Goal: Task Accomplishment & Management: Use online tool/utility

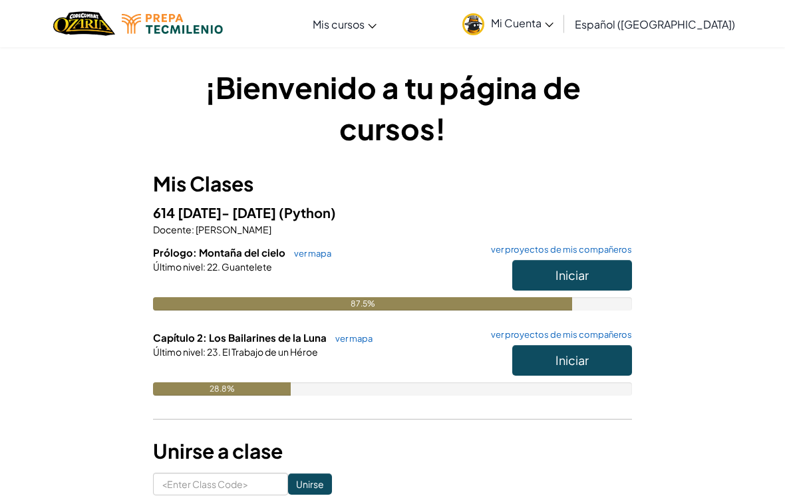
click at [594, 362] on button "Iniciar" at bounding box center [572, 360] width 120 height 31
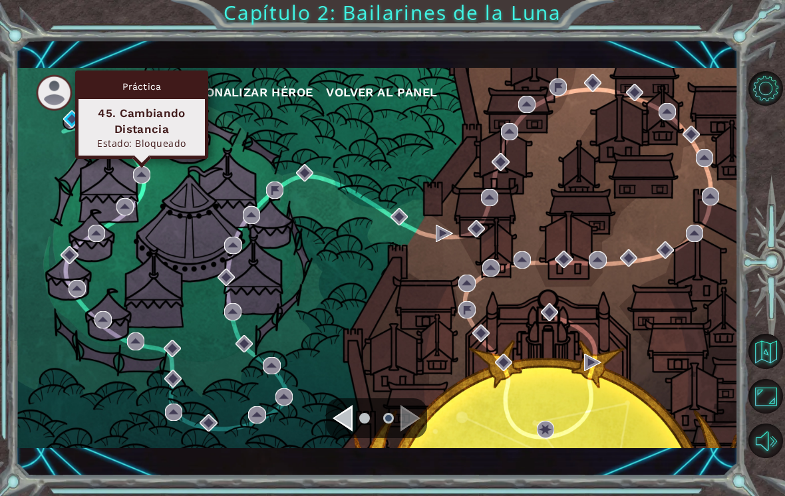
click at [121, 227] on div "Mi Cuenta Personalizar héroe Volver al panel" at bounding box center [377, 258] width 722 height 381
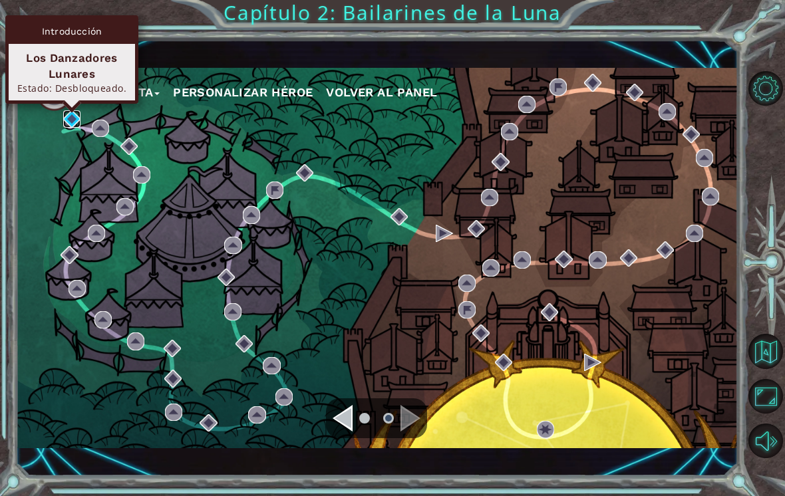
click at [73, 114] on img at bounding box center [71, 118] width 17 height 17
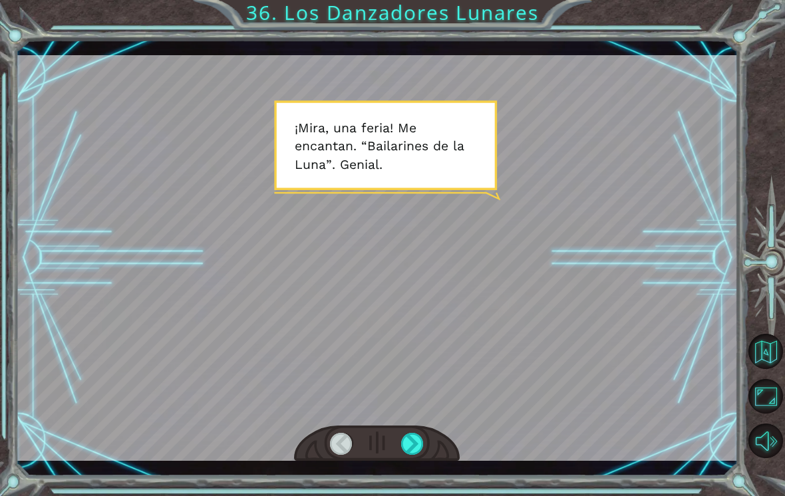
click at [412, 450] on div at bounding box center [412, 444] width 23 height 22
click at [416, 450] on div at bounding box center [412, 444] width 23 height 22
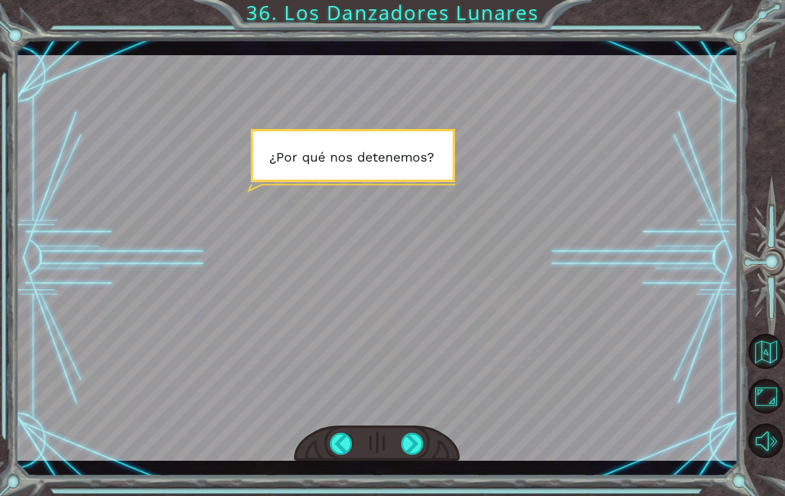
click at [413, 448] on div at bounding box center [412, 444] width 23 height 22
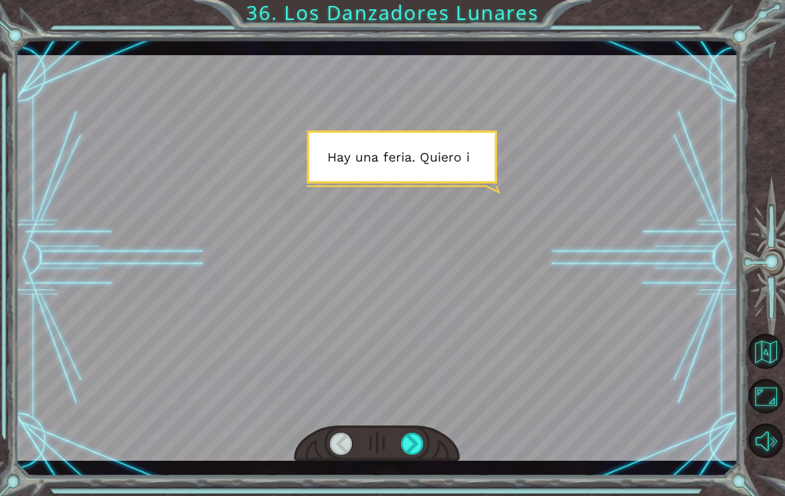
click at [422, 438] on div at bounding box center [412, 444] width 23 height 22
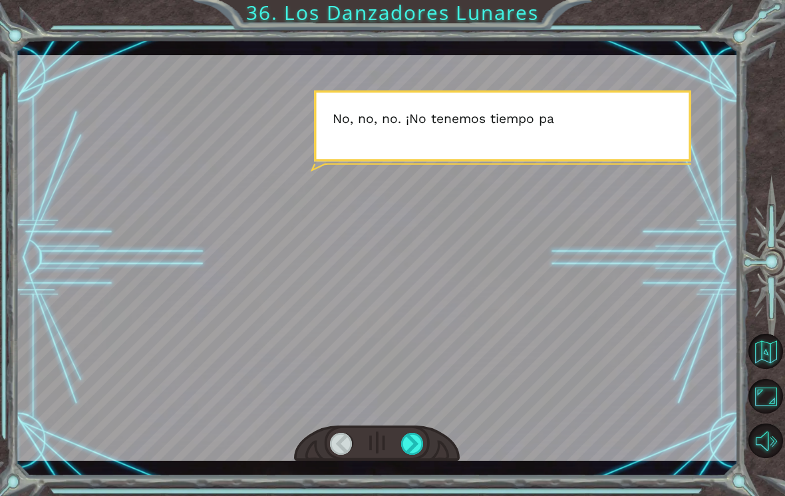
click at [410, 444] on div at bounding box center [412, 444] width 23 height 22
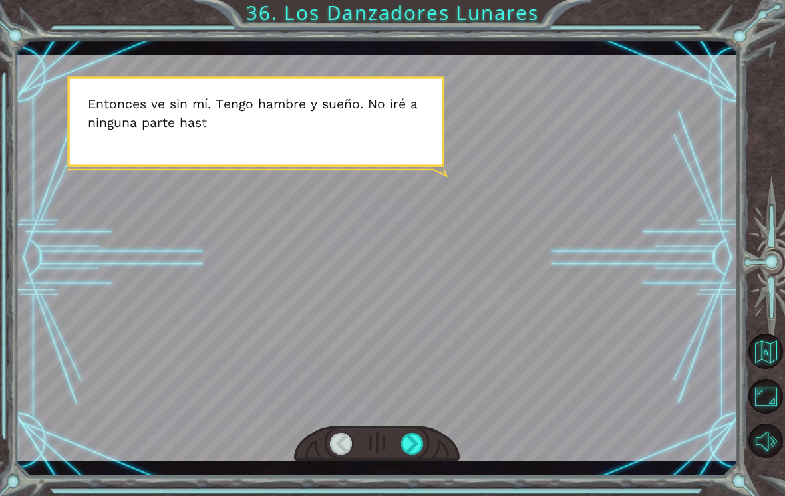
click at [405, 450] on div at bounding box center [412, 444] width 23 height 22
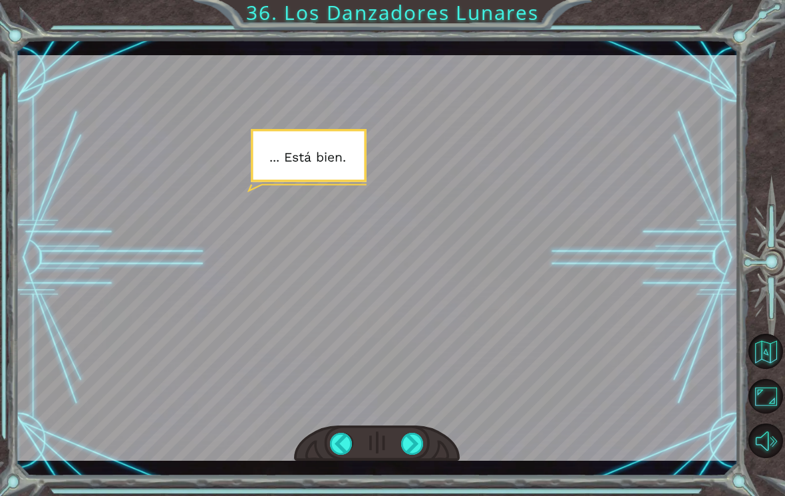
click at [413, 438] on div at bounding box center [412, 444] width 23 height 22
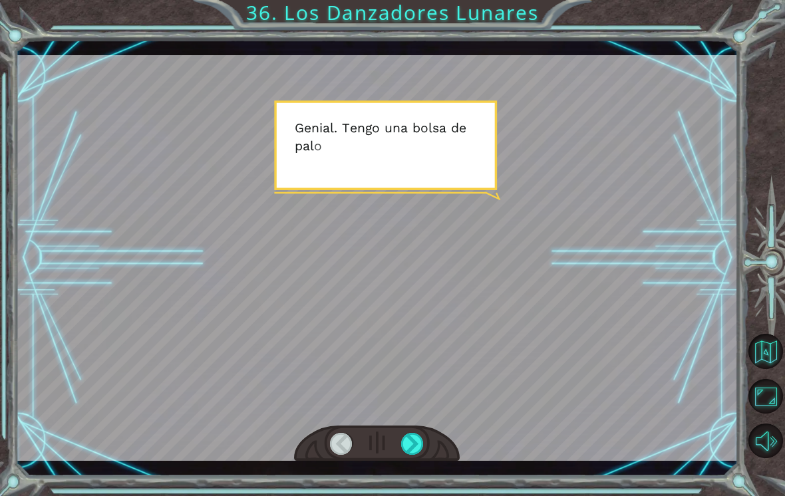
click at [414, 436] on div at bounding box center [412, 444] width 23 height 22
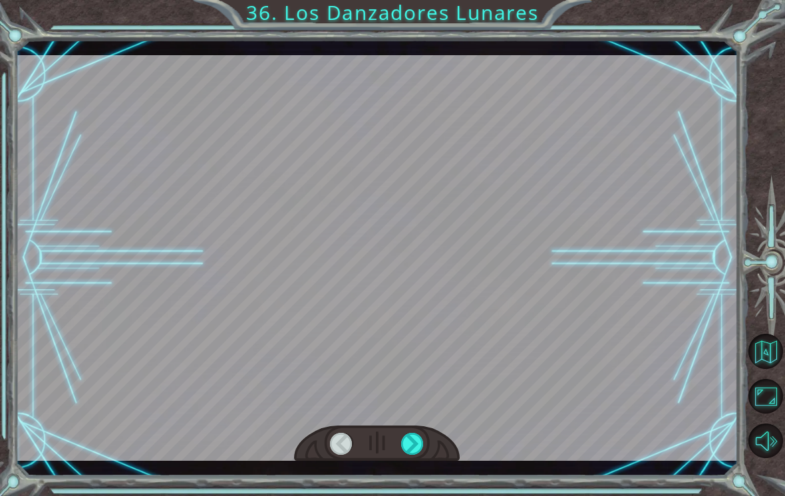
click at [412, 443] on div at bounding box center [412, 444] width 23 height 22
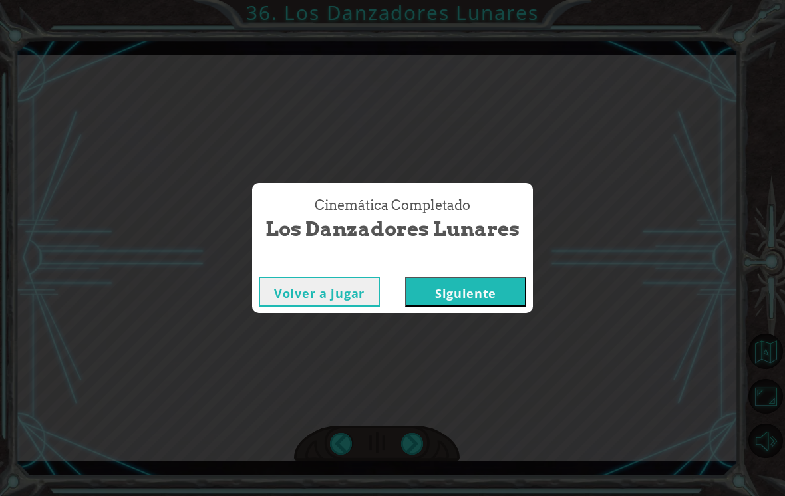
click at [413, 442] on div "Cinemática Completado Los Danzadores Lunares Volver a jugar [GEOGRAPHIC_DATA]" at bounding box center [392, 248] width 785 height 496
click at [491, 289] on button "Siguiente" at bounding box center [465, 292] width 121 height 30
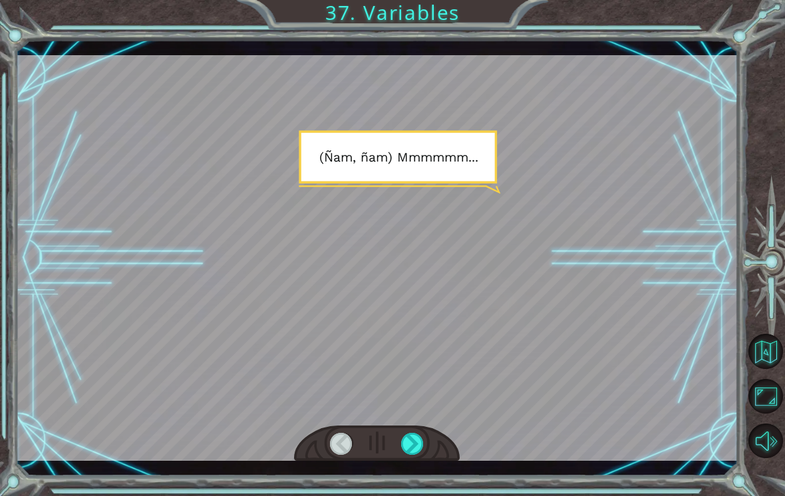
click at [413, 444] on div at bounding box center [412, 444] width 23 height 22
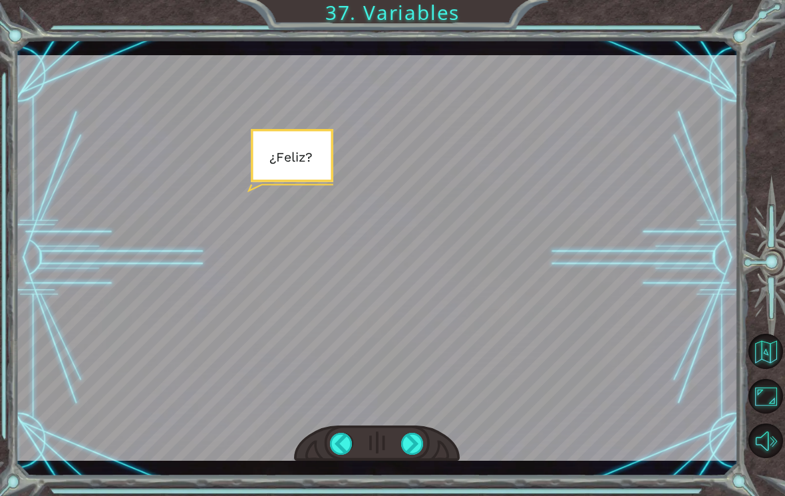
click at [517, 311] on div at bounding box center [377, 258] width 722 height 406
click at [410, 446] on div at bounding box center [412, 444] width 23 height 22
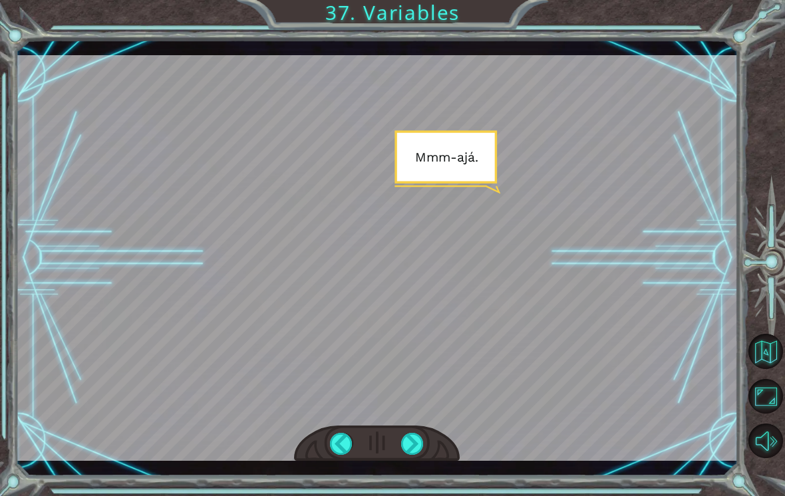
click at [414, 453] on div at bounding box center [412, 444] width 23 height 22
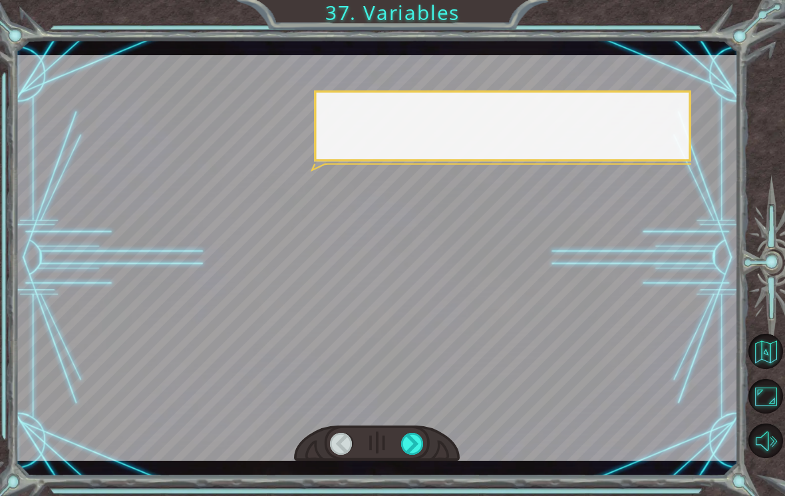
click at [408, 454] on div at bounding box center [412, 444] width 23 height 22
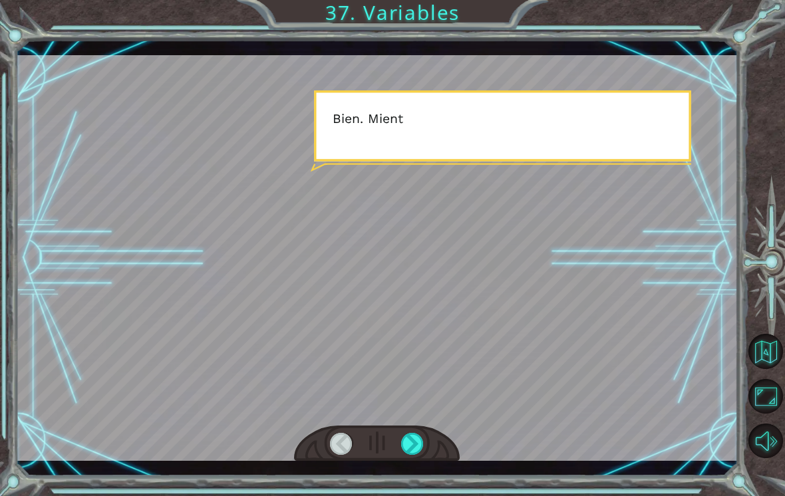
click at [406, 461] on div at bounding box center [377, 444] width 166 height 37
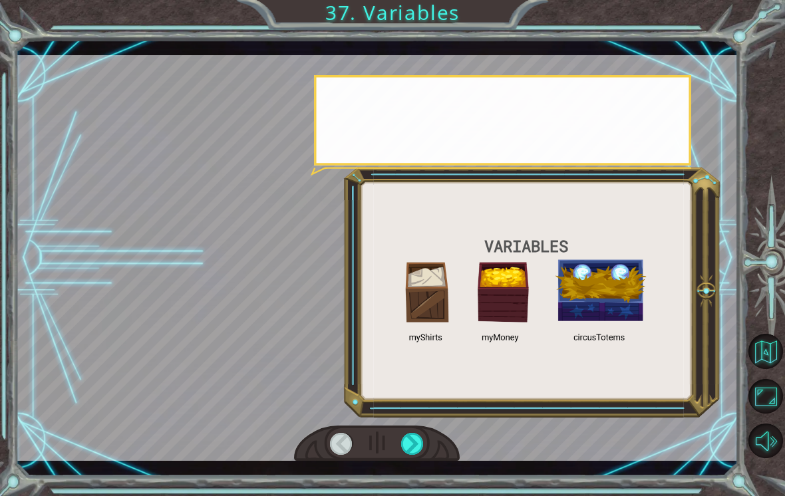
click at [414, 477] on div "VARIABLES ( Ñ a m , ñ a m ) M m m m m m . . . ¿ F [PERSON_NAME] ? M m m - a j á…" at bounding box center [392, 248] width 785 height 496
click at [415, 453] on div at bounding box center [412, 444] width 23 height 22
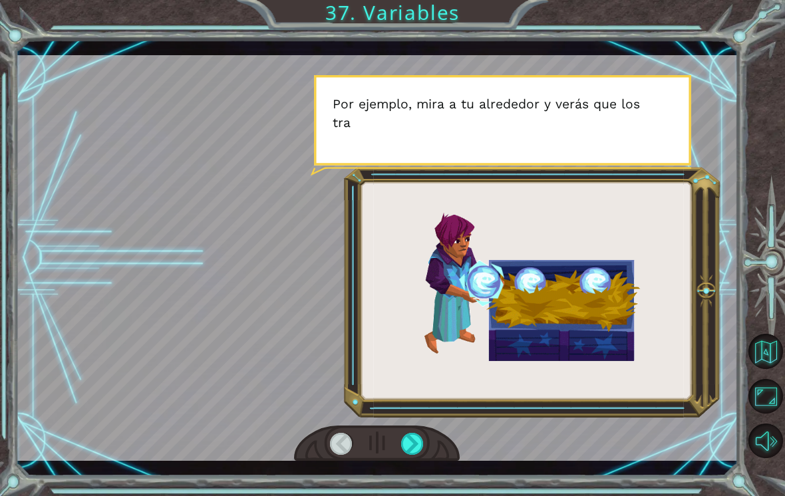
click at [418, 454] on div at bounding box center [412, 444] width 23 height 22
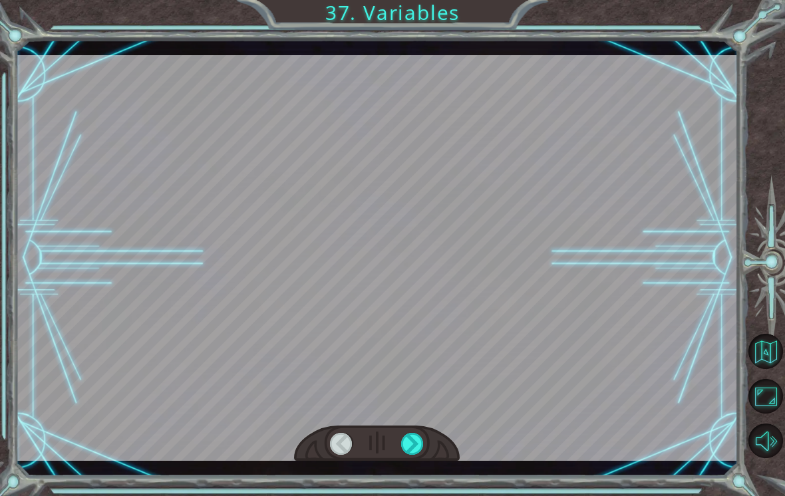
click at [423, 455] on div at bounding box center [412, 444] width 23 height 22
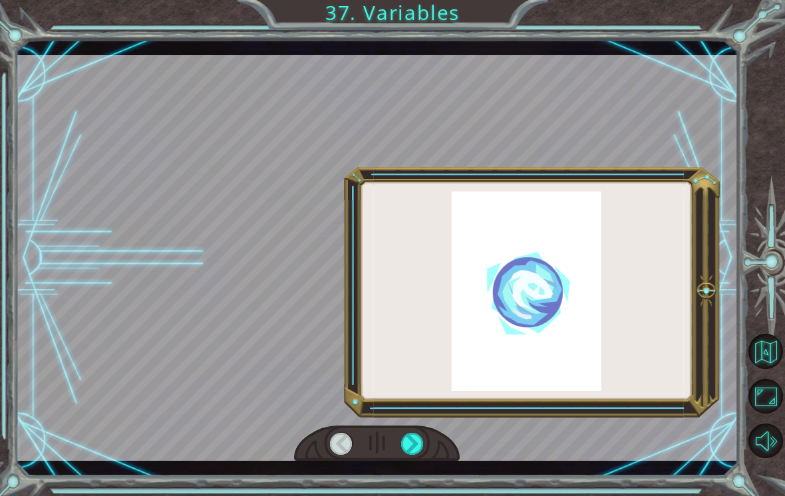
click at [415, 453] on div at bounding box center [412, 444] width 23 height 22
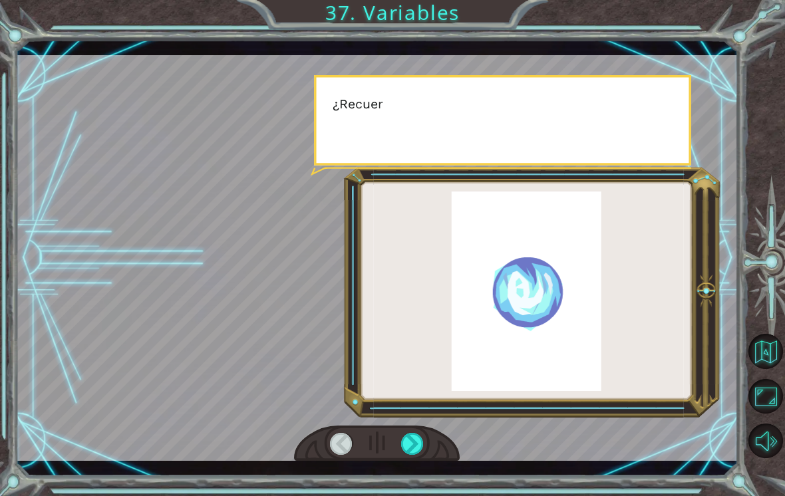
click at [420, 453] on div at bounding box center [412, 444] width 23 height 22
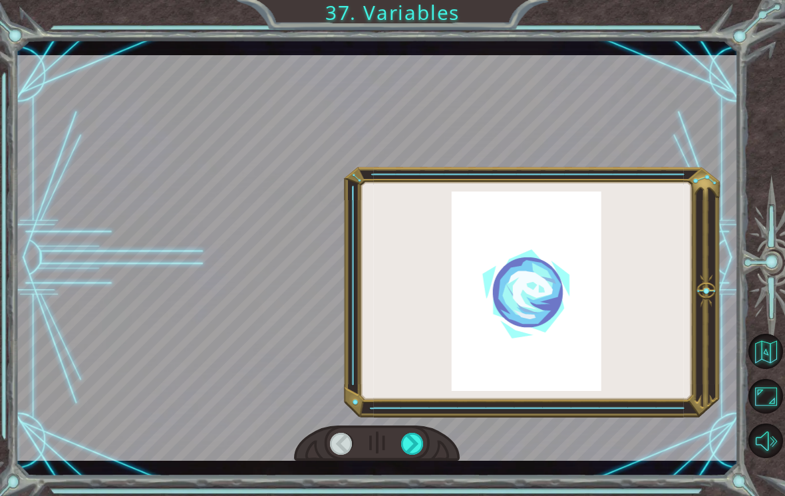
click at [421, 454] on div at bounding box center [412, 444] width 23 height 22
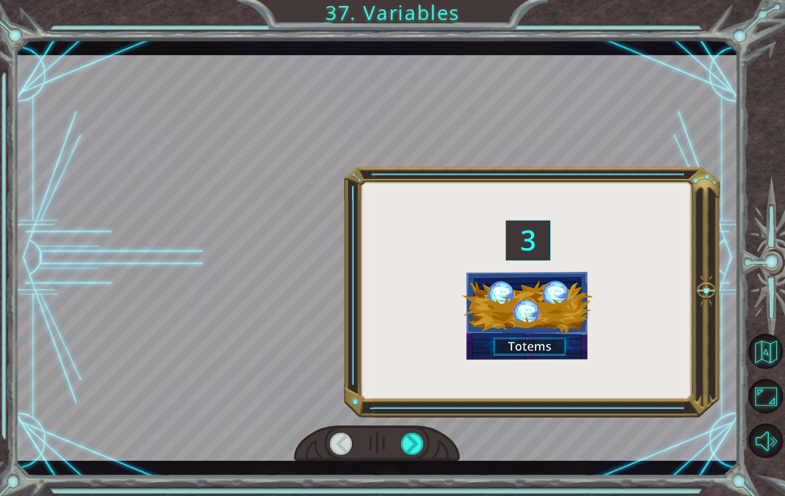
click at [418, 453] on div at bounding box center [412, 444] width 23 height 22
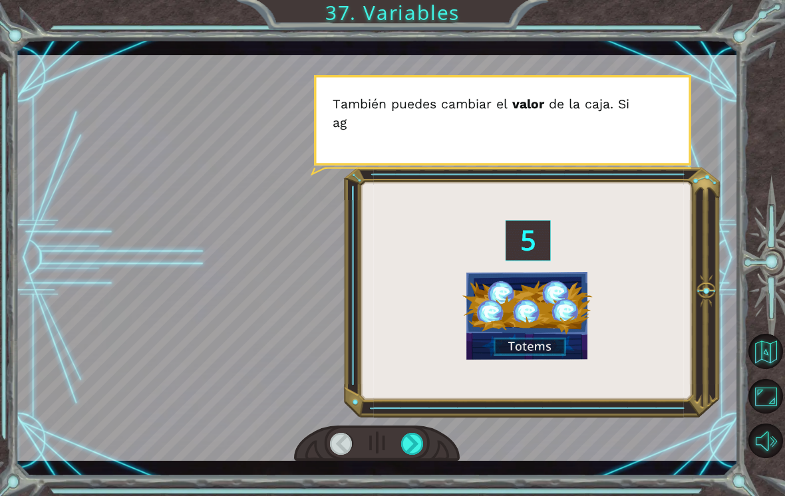
click at [422, 442] on div at bounding box center [412, 444] width 23 height 22
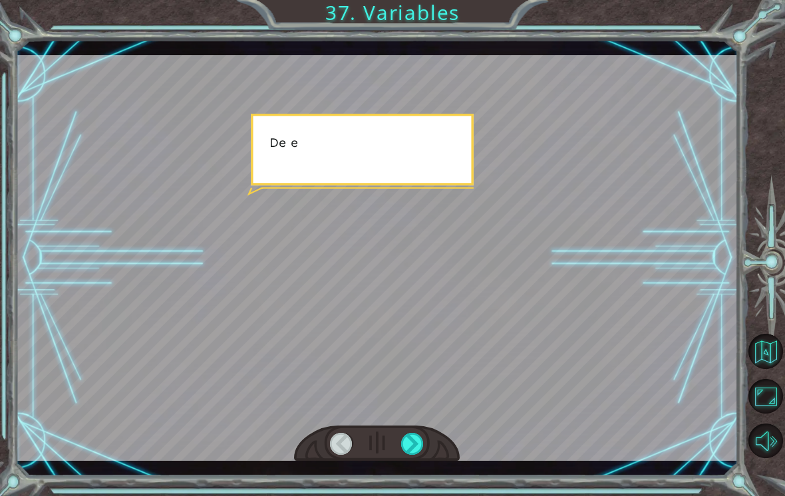
click at [422, 438] on div at bounding box center [412, 444] width 23 height 22
click at [420, 436] on div at bounding box center [412, 444] width 23 height 22
click at [422, 442] on div at bounding box center [412, 444] width 23 height 22
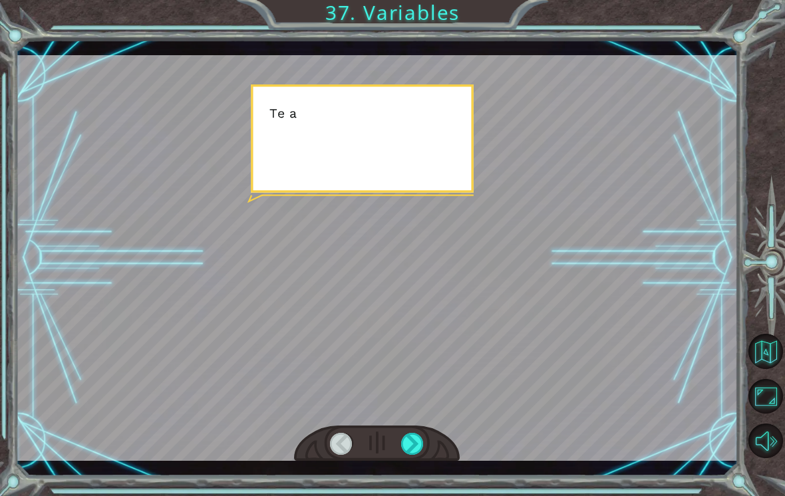
click at [422, 452] on div at bounding box center [412, 444] width 23 height 22
click at [417, 452] on div at bounding box center [412, 444] width 23 height 22
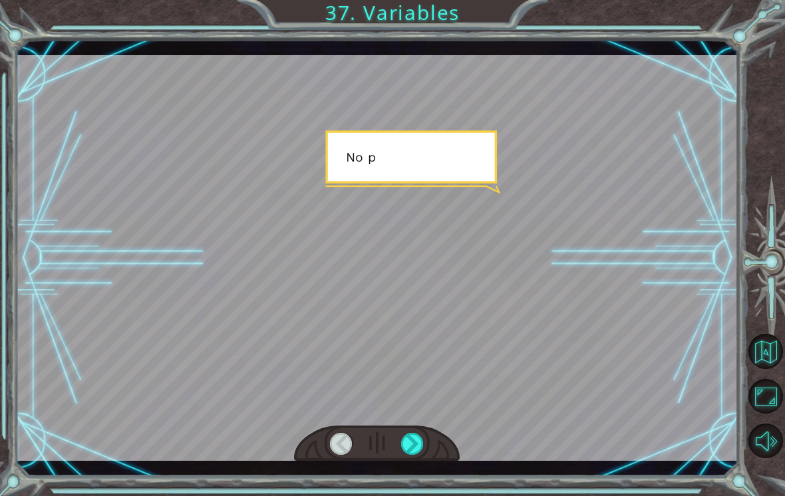
click at [410, 453] on div at bounding box center [412, 444] width 23 height 22
click at [421, 462] on div at bounding box center [377, 444] width 166 height 37
click at [416, 453] on div at bounding box center [412, 444] width 23 height 22
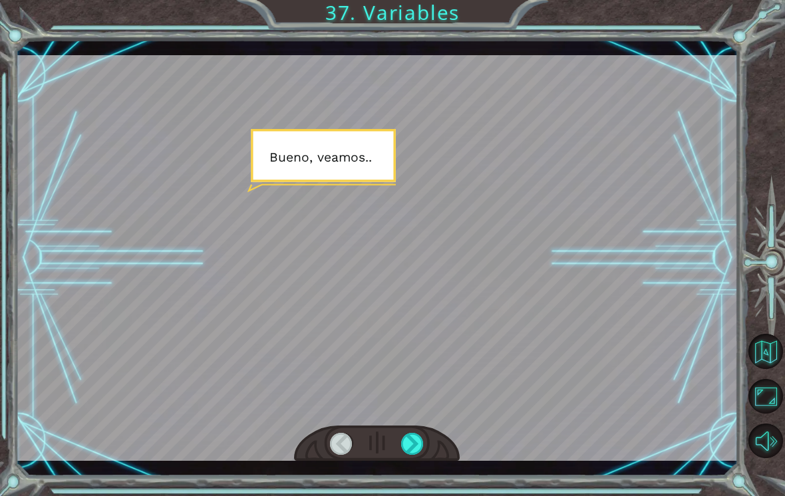
click at [412, 453] on div at bounding box center [412, 444] width 23 height 22
click at [404, 448] on div at bounding box center [412, 444] width 23 height 22
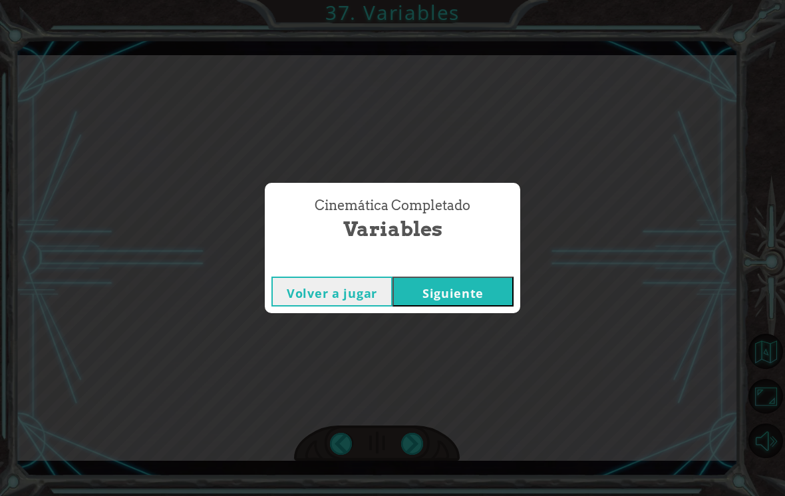
click at [424, 437] on div "Cinemática Completado Variables Volver a jugar [GEOGRAPHIC_DATA]" at bounding box center [392, 248] width 785 height 496
click at [432, 441] on div "Cinemática Completado Variables Volver a jugar [GEOGRAPHIC_DATA]" at bounding box center [392, 248] width 785 height 496
click at [452, 318] on div "Cinemática Completado Variables Volver a jugar [GEOGRAPHIC_DATA]" at bounding box center [392, 248] width 785 height 496
click at [485, 295] on button "Siguiente" at bounding box center [452, 292] width 121 height 30
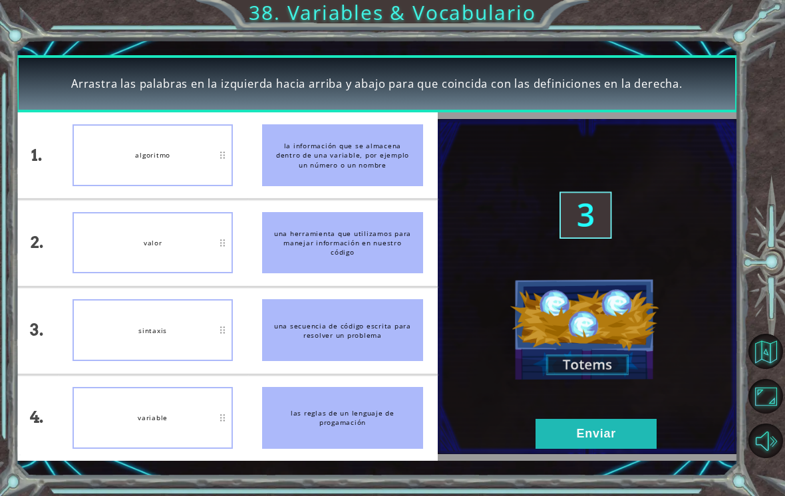
click at [553, 432] on button "Enviar" at bounding box center [595, 434] width 121 height 30
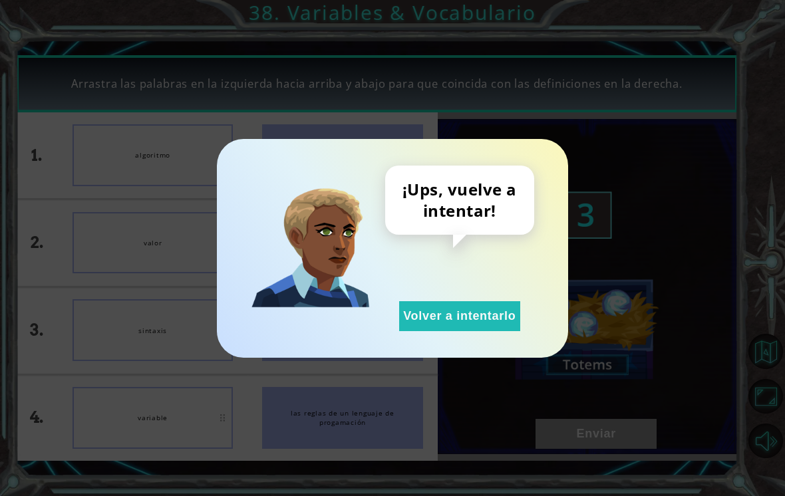
click at [497, 307] on button "Volver a intentarlo" at bounding box center [459, 316] width 121 height 30
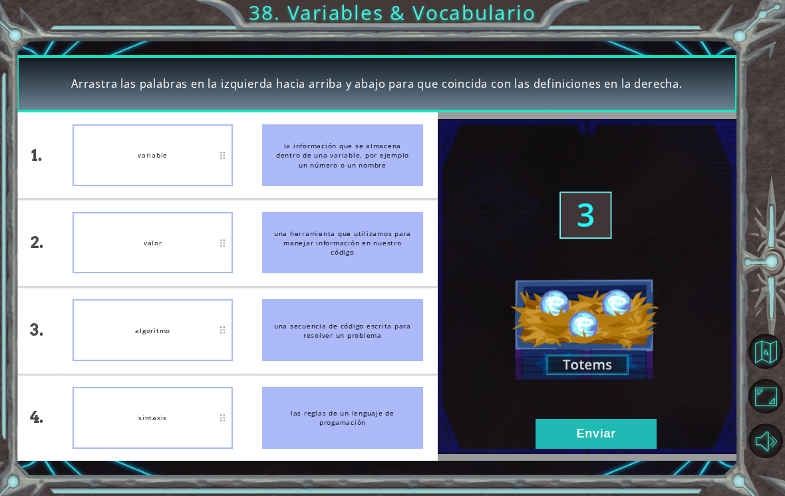
click at [621, 426] on button "Enviar" at bounding box center [595, 434] width 121 height 30
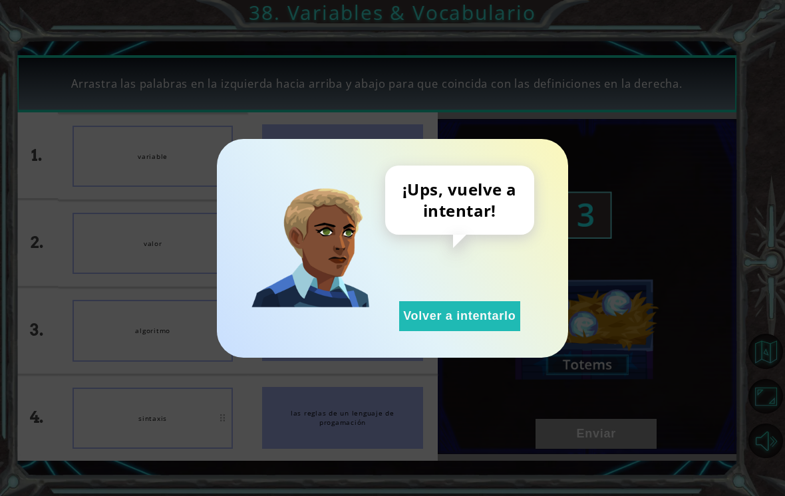
click at [509, 309] on button "Volver a intentarlo" at bounding box center [459, 316] width 121 height 30
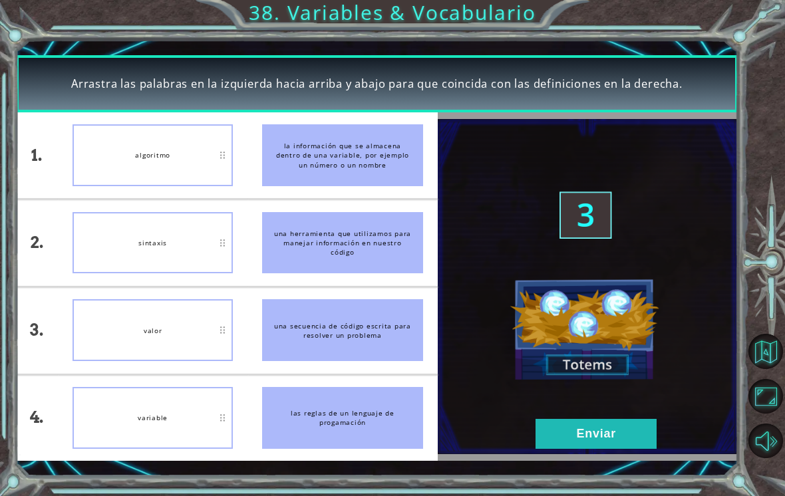
click at [596, 438] on button "Enviar" at bounding box center [595, 434] width 121 height 30
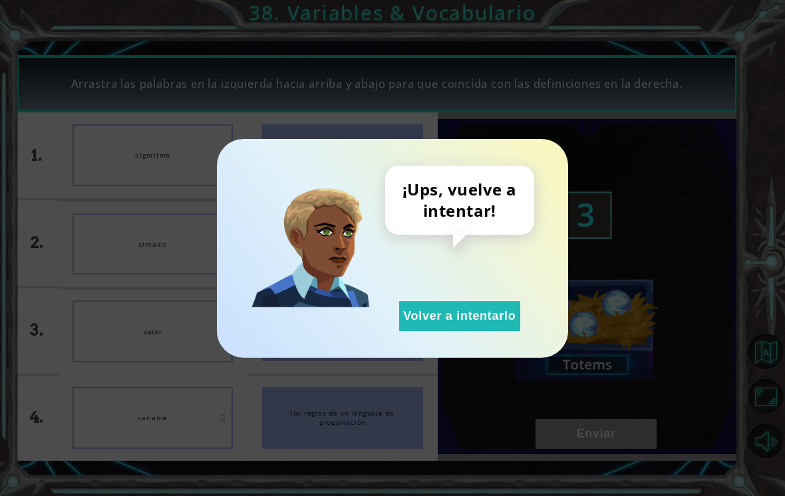
click at [496, 327] on button "Volver a intentarlo" at bounding box center [459, 316] width 121 height 30
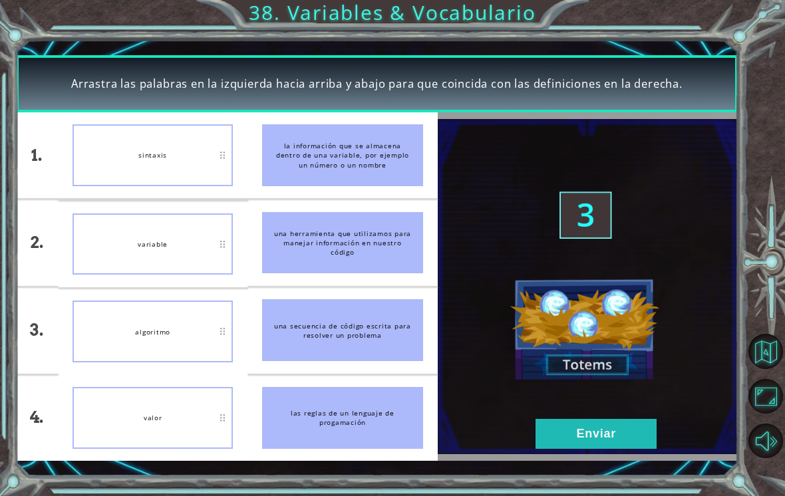
click at [600, 436] on button "Enviar" at bounding box center [595, 434] width 121 height 30
click at [594, 434] on button "Enviar" at bounding box center [595, 434] width 121 height 30
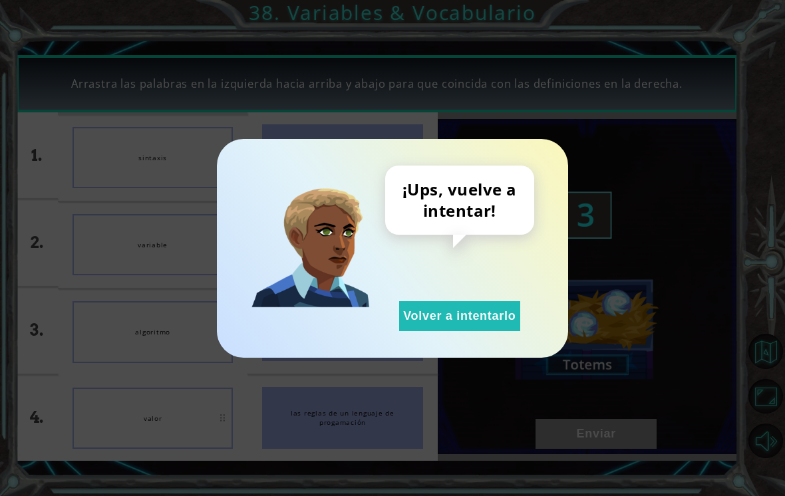
click at [493, 302] on button "Volver a intentarlo" at bounding box center [459, 316] width 121 height 30
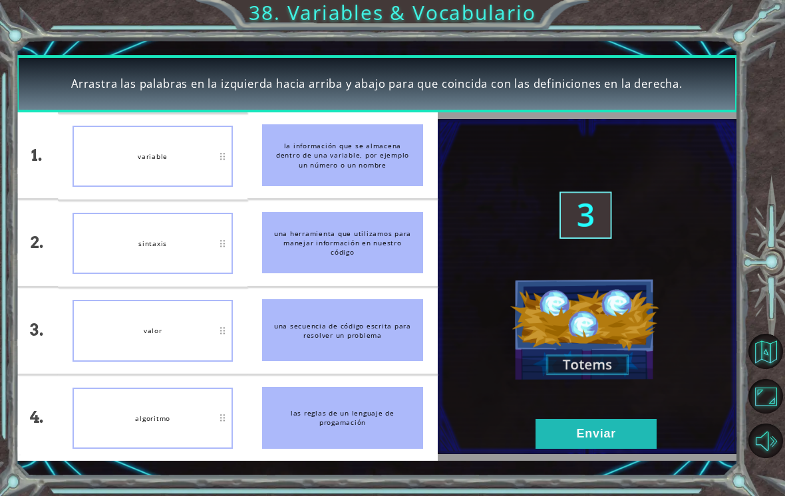
click at [611, 434] on button "Enviar" at bounding box center [595, 434] width 121 height 30
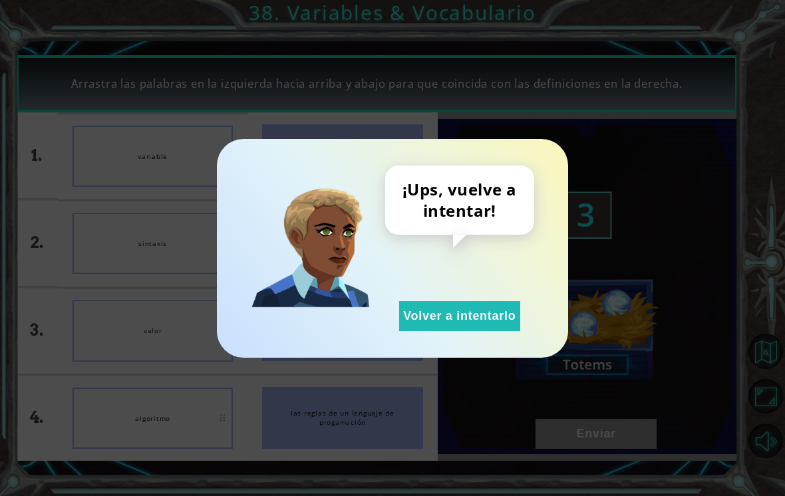
click at [497, 305] on button "Volver a intentarlo" at bounding box center [459, 316] width 121 height 30
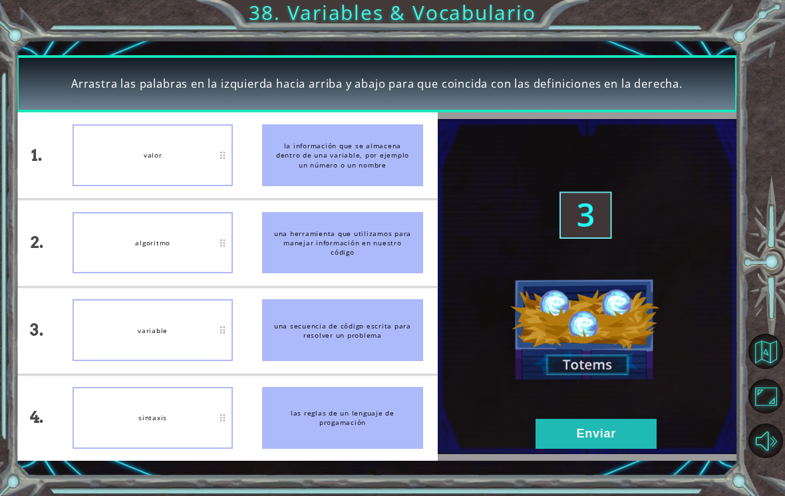
click at [603, 427] on button "Enviar" at bounding box center [595, 434] width 121 height 30
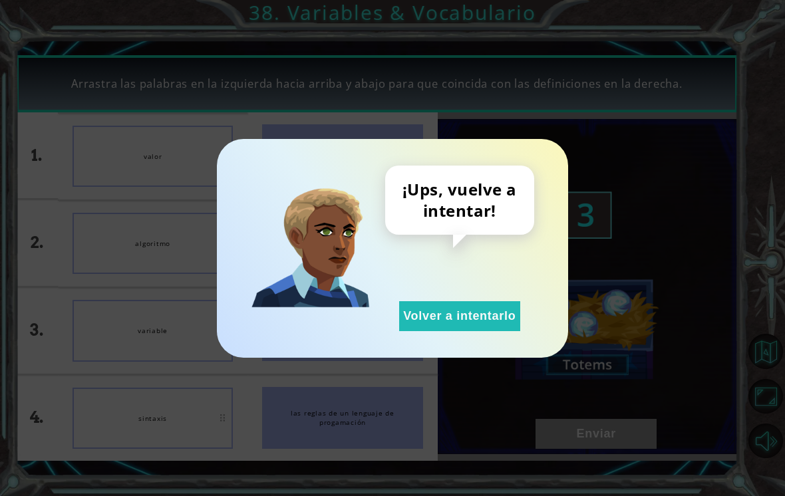
click at [596, 444] on div "¡Ups, vuelve a intentar! Volver a intentarlo" at bounding box center [392, 248] width 785 height 496
click at [505, 303] on button "Volver a intentarlo" at bounding box center [459, 316] width 121 height 30
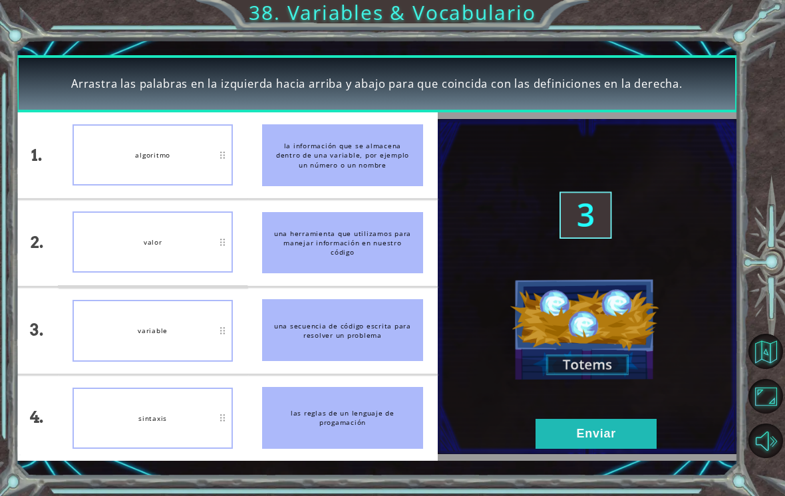
click at [598, 450] on img at bounding box center [588, 286] width 301 height 335
click at [598, 426] on button "Enviar" at bounding box center [595, 434] width 121 height 30
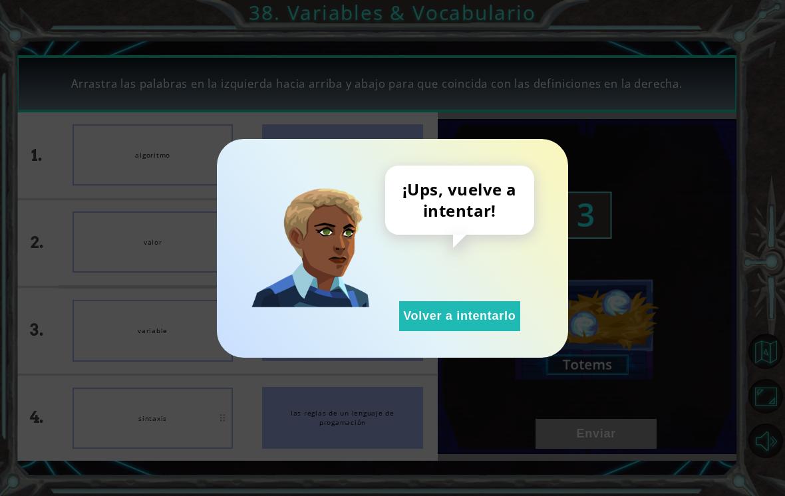
scroll to position [21, 0]
click at [495, 321] on button "Volver a intentarlo" at bounding box center [459, 316] width 121 height 30
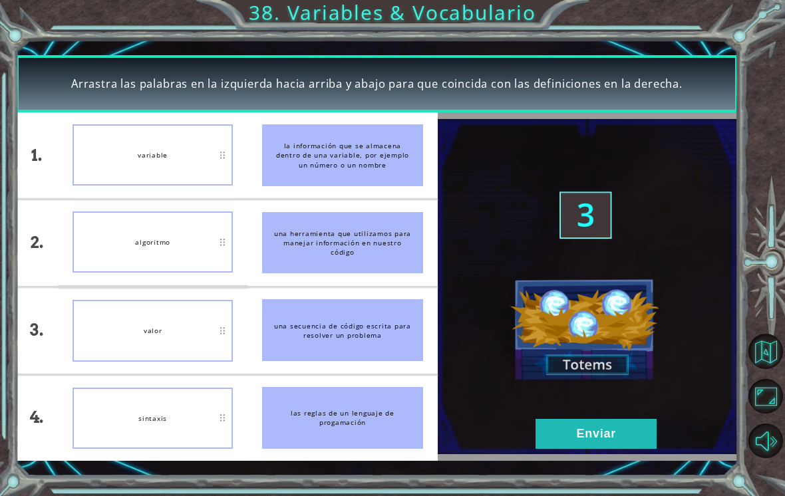
click at [620, 435] on button "Enviar" at bounding box center [595, 434] width 121 height 30
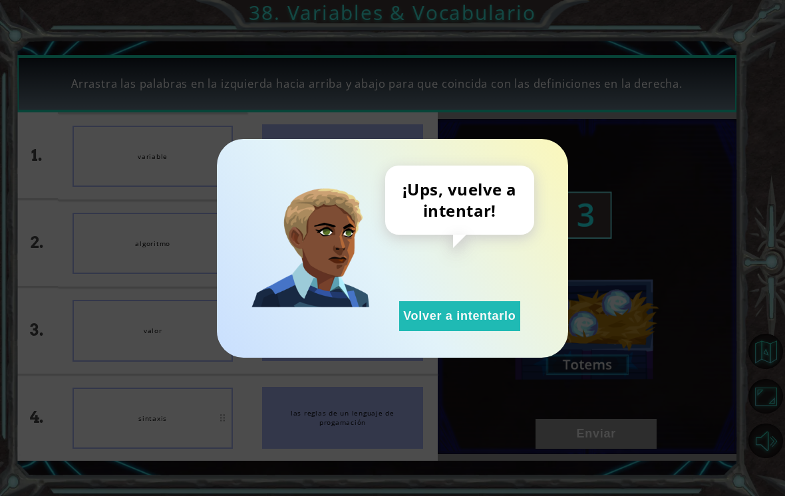
click at [485, 324] on button "Volver a intentarlo" at bounding box center [459, 316] width 121 height 30
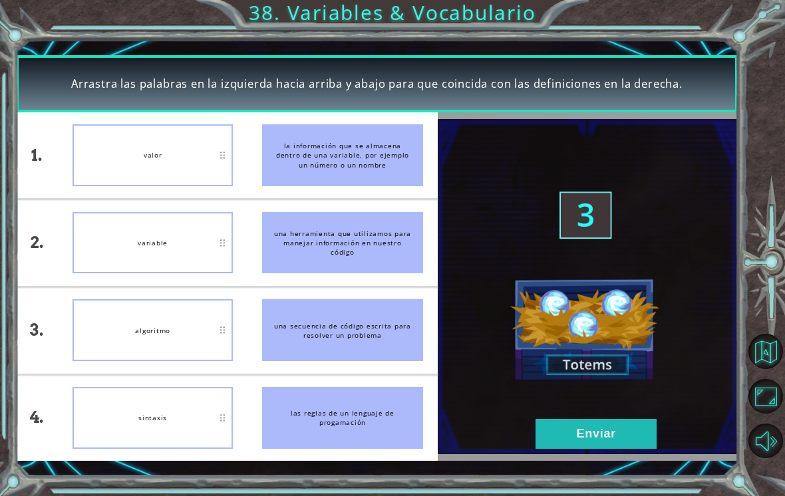
click at [583, 446] on button "Enviar" at bounding box center [595, 434] width 121 height 30
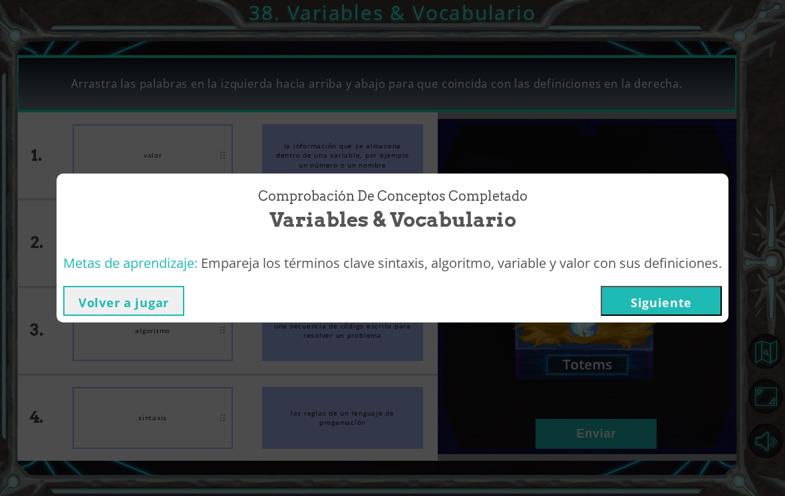
click at [692, 287] on button "Siguiente" at bounding box center [660, 301] width 121 height 30
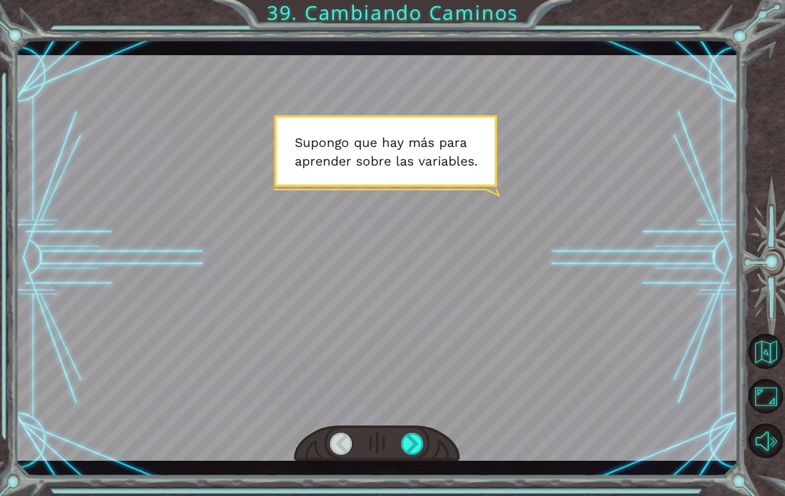
click at [416, 450] on div at bounding box center [412, 444] width 23 height 22
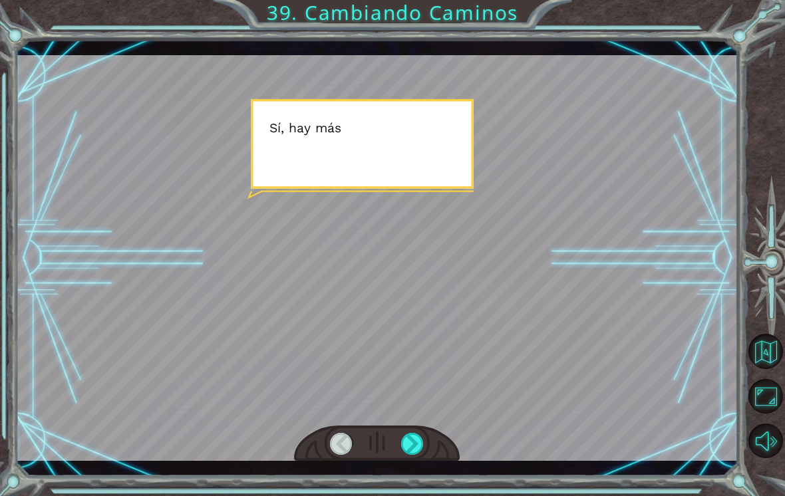
click at [418, 446] on div at bounding box center [412, 444] width 23 height 22
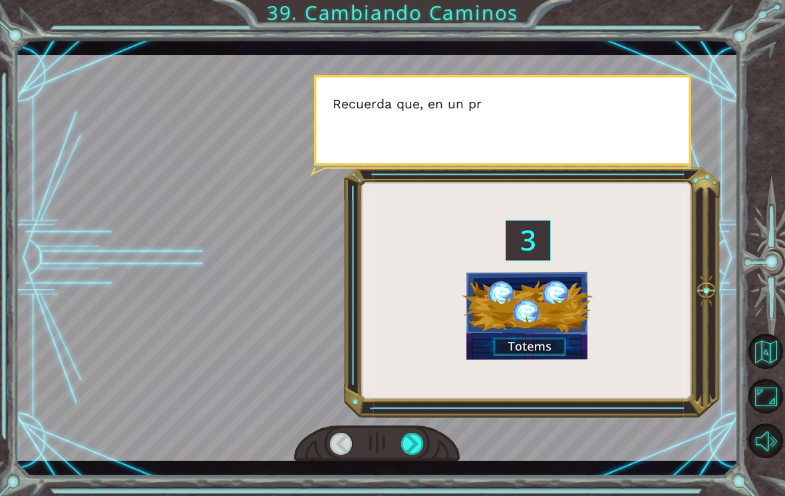
click at [409, 446] on div at bounding box center [412, 444] width 23 height 22
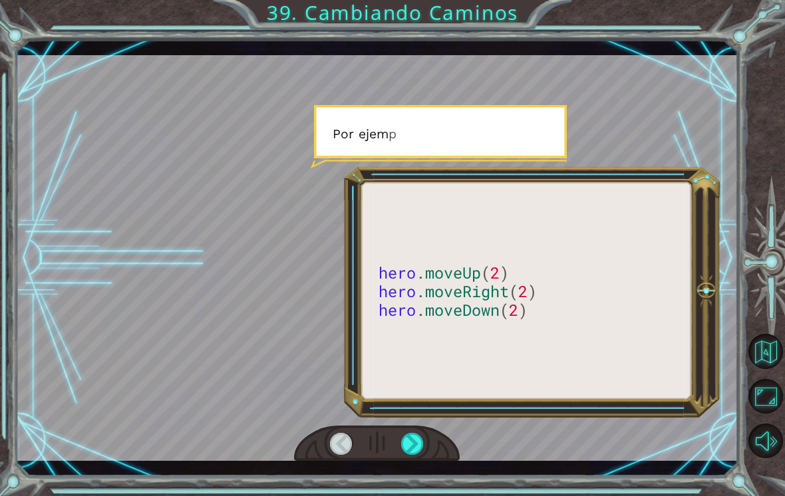
click at [414, 447] on div at bounding box center [412, 444] width 23 height 22
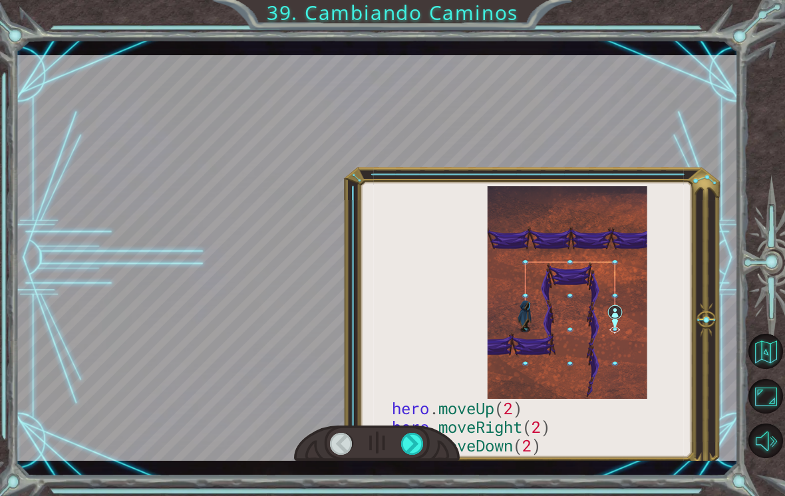
click at [417, 446] on div at bounding box center [412, 444] width 23 height 22
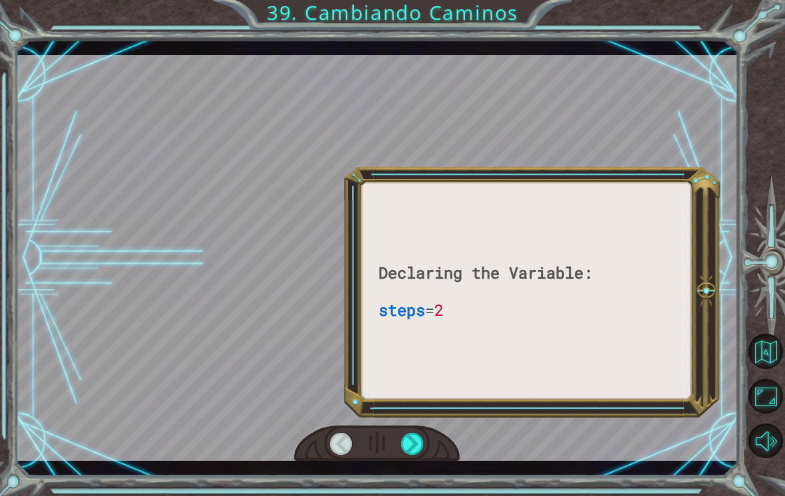
click at [412, 448] on div at bounding box center [412, 444] width 23 height 22
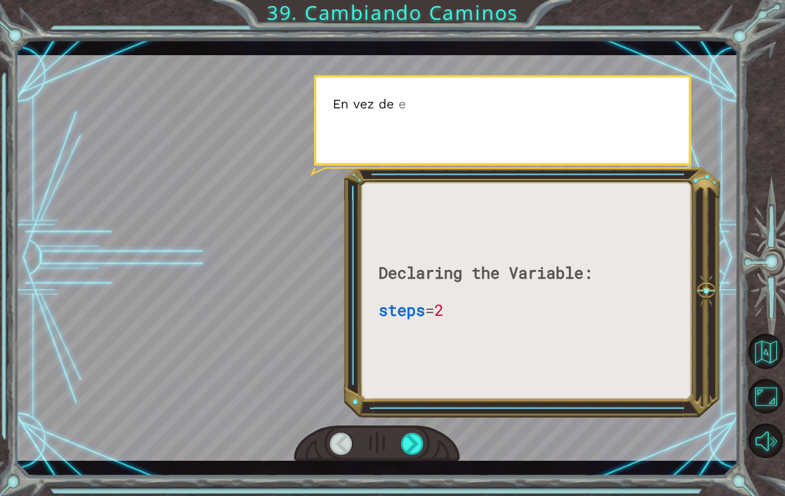
click at [412, 446] on div at bounding box center [412, 444] width 23 height 22
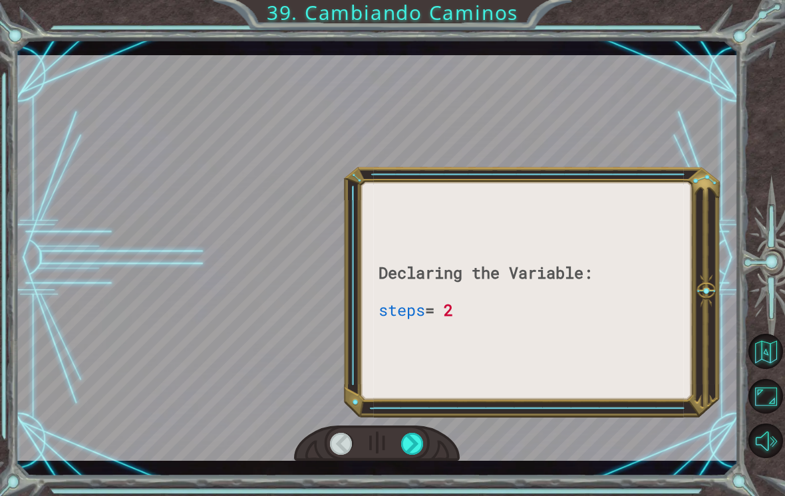
click at [414, 442] on div at bounding box center [412, 444] width 23 height 22
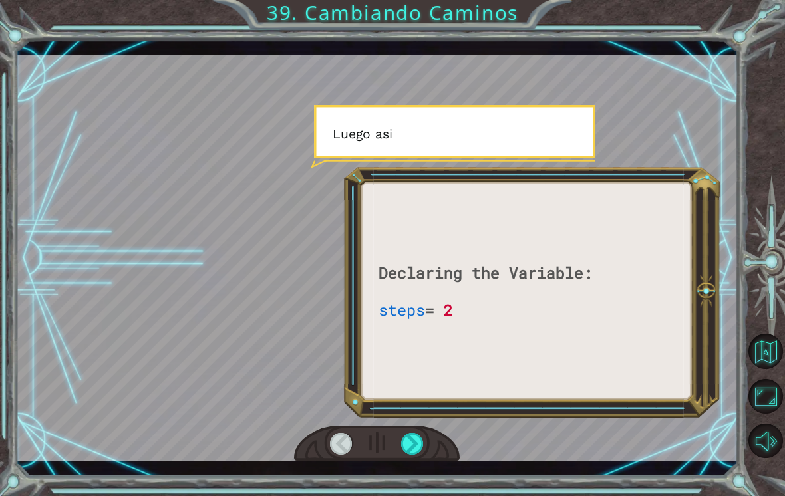
click at [410, 444] on div at bounding box center [412, 444] width 23 height 22
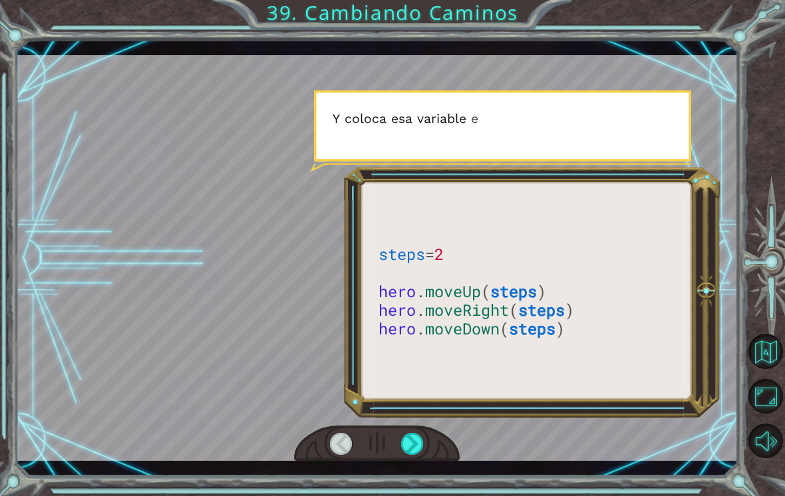
click at [416, 450] on div at bounding box center [412, 444] width 23 height 22
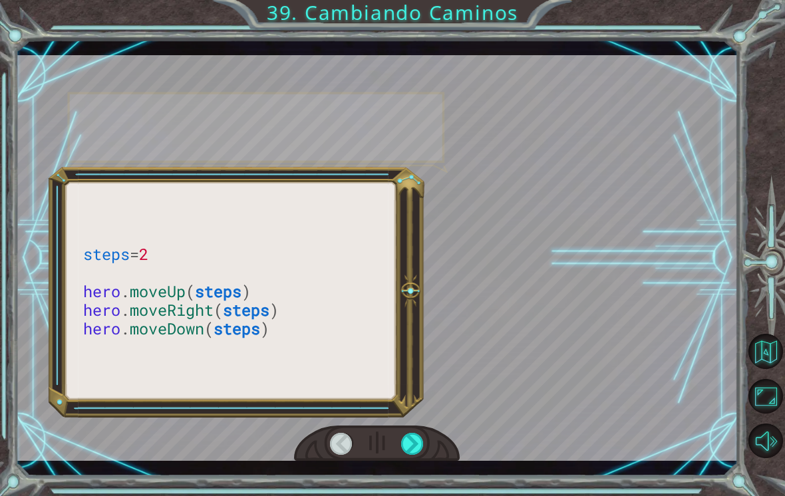
click at [413, 440] on div at bounding box center [412, 444] width 23 height 22
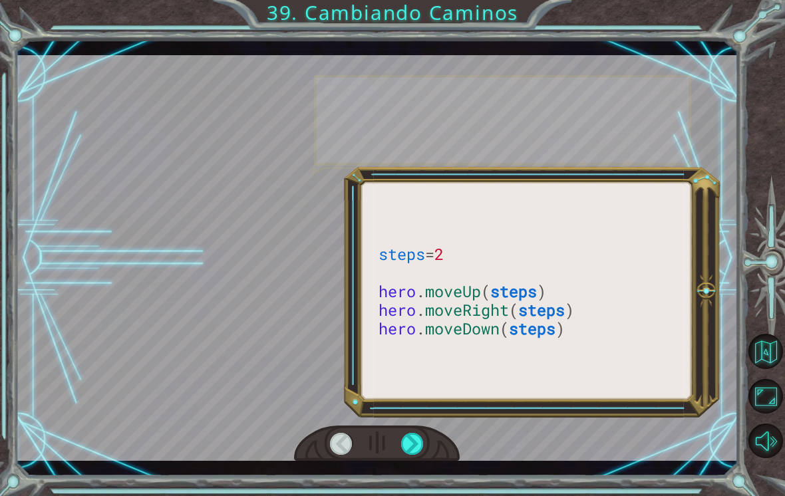
click at [414, 453] on div at bounding box center [412, 444] width 23 height 22
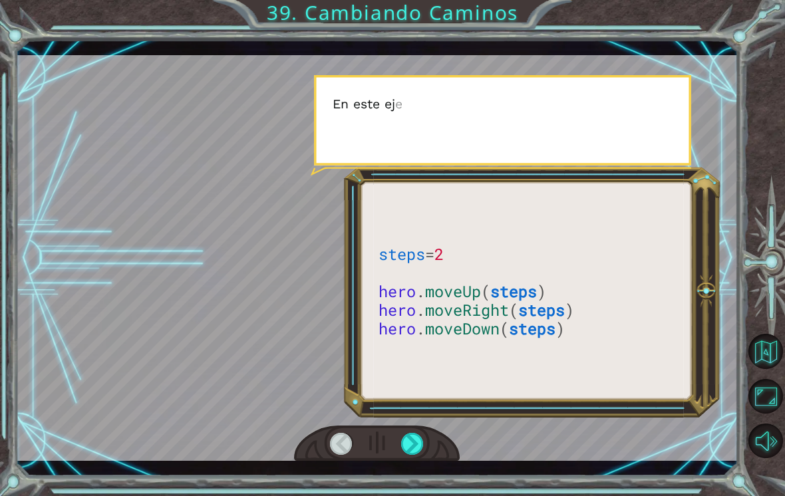
click at [418, 452] on div at bounding box center [412, 444] width 23 height 22
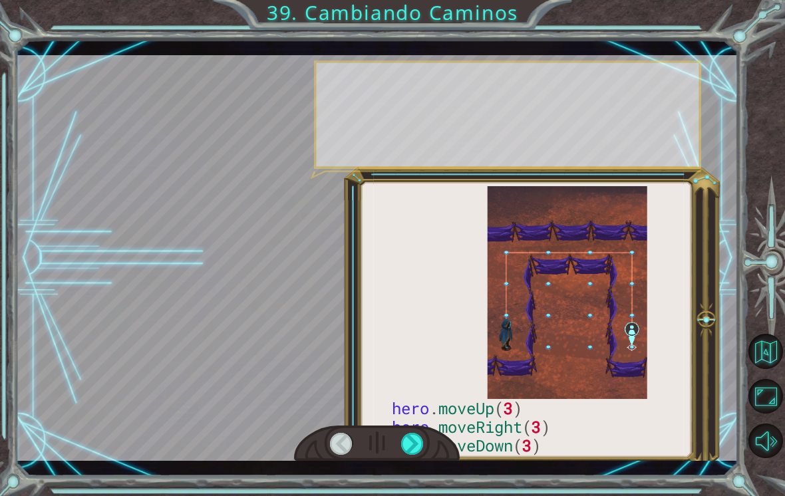
click at [416, 455] on div at bounding box center [412, 444] width 23 height 22
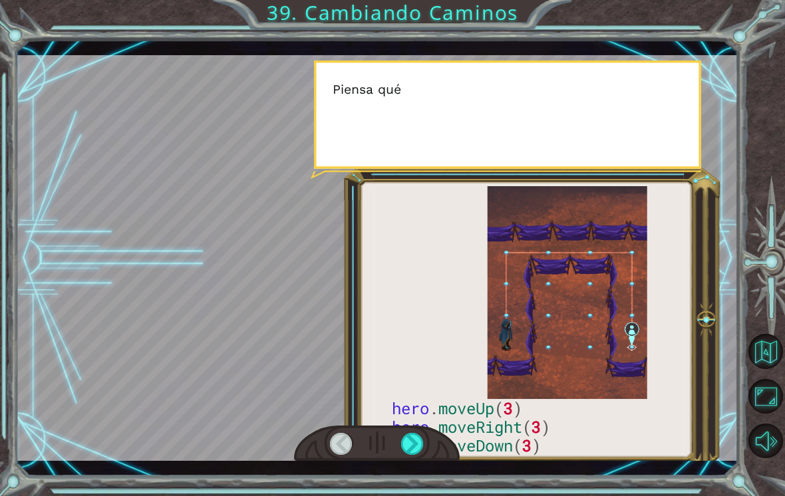
click at [412, 453] on div at bounding box center [412, 444] width 23 height 22
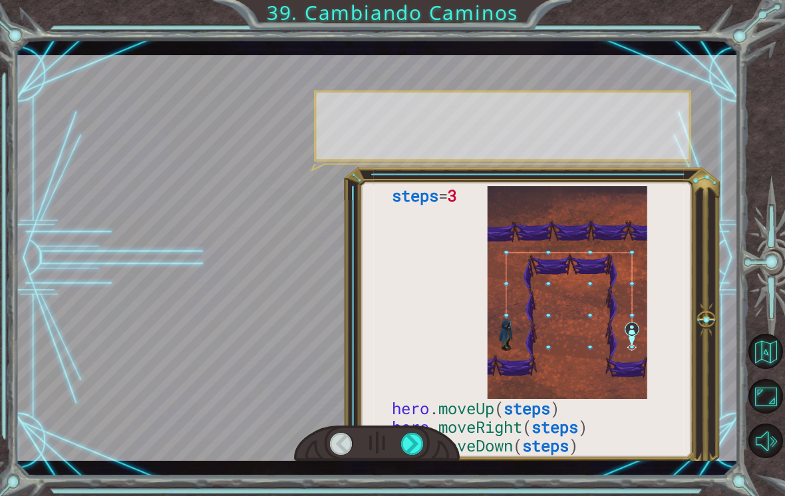
click at [412, 453] on div at bounding box center [412, 444] width 23 height 22
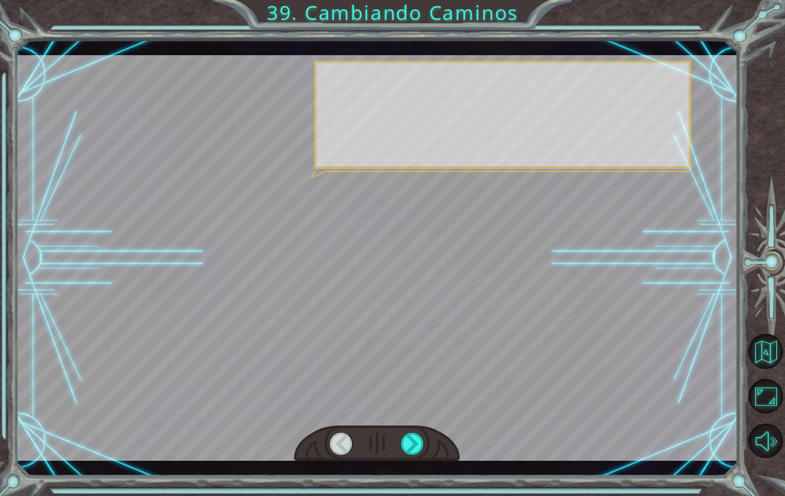
click at [417, 438] on div at bounding box center [412, 444] width 23 height 22
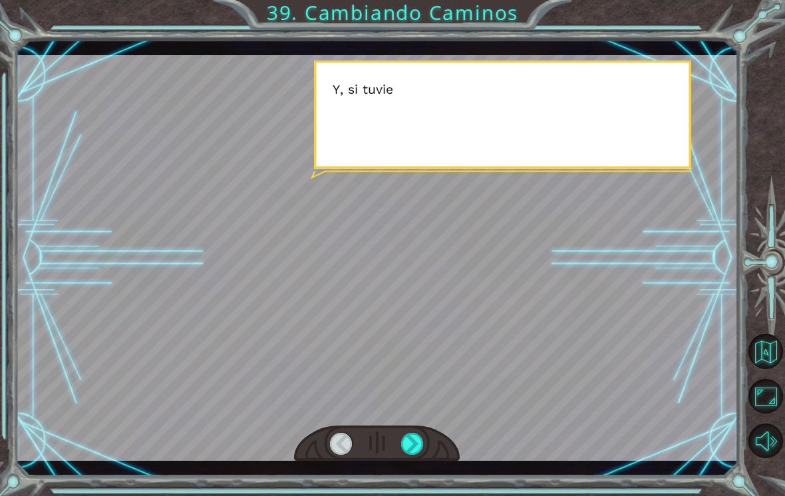
click at [420, 445] on div at bounding box center [412, 444] width 23 height 22
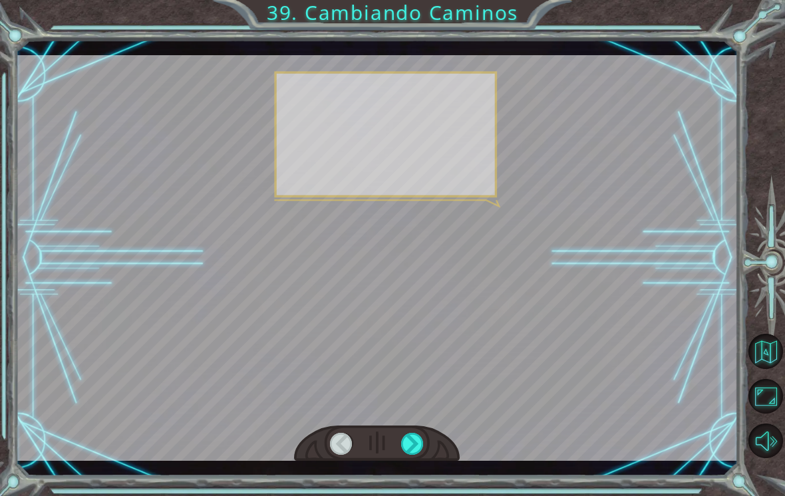
click at [418, 452] on div at bounding box center [412, 444] width 23 height 22
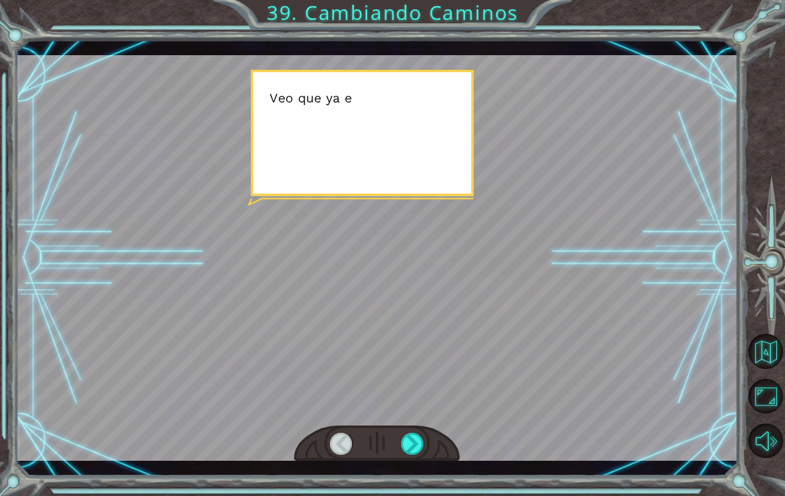
click at [420, 452] on div at bounding box center [412, 444] width 23 height 22
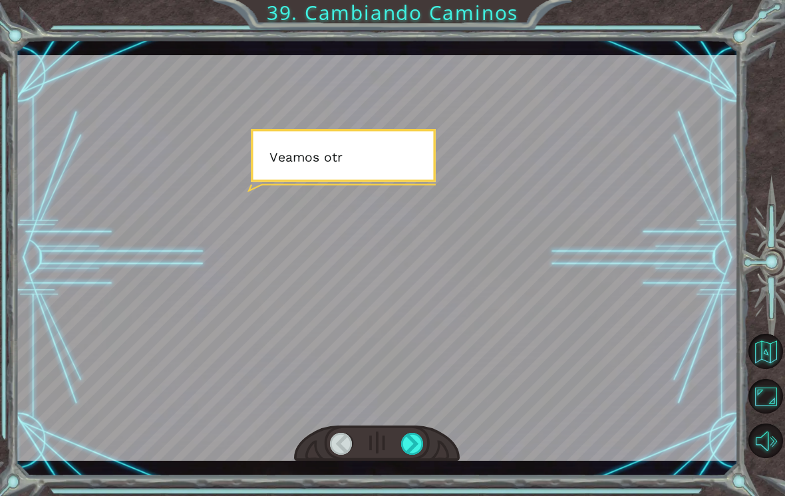
click at [413, 453] on div at bounding box center [412, 444] width 23 height 22
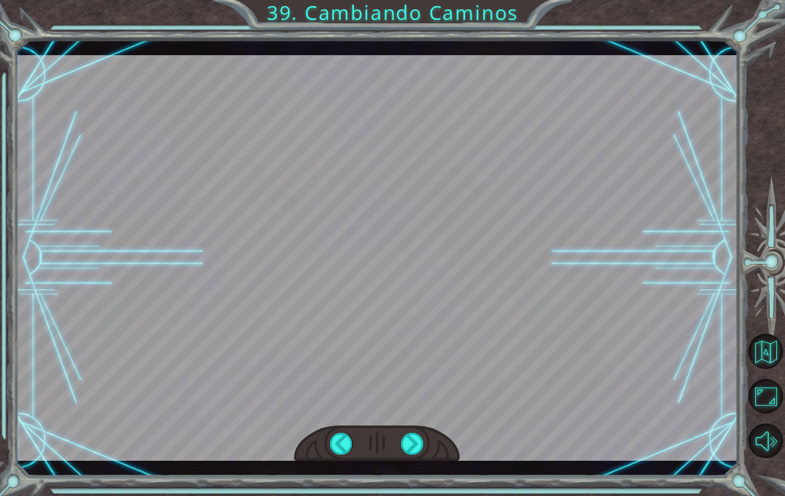
click at [414, 452] on div at bounding box center [412, 444] width 23 height 22
click at [416, 448] on div at bounding box center [412, 444] width 23 height 22
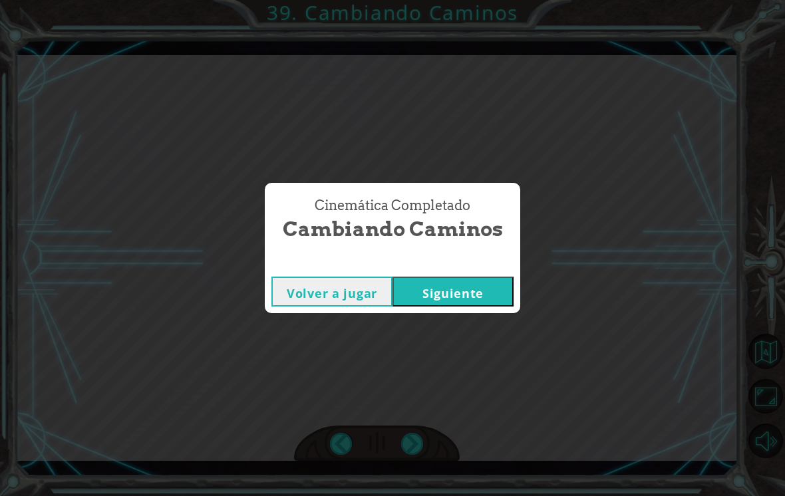
click at [420, 442] on div "Cinemática Completado Cambiando Caminos Volver a jugar [GEOGRAPHIC_DATA]" at bounding box center [392, 248] width 785 height 496
click at [415, 444] on div "Cinemática Completado Cambiando Caminos Volver a jugar [GEOGRAPHIC_DATA]" at bounding box center [392, 248] width 785 height 496
click at [491, 306] on button "Siguiente" at bounding box center [452, 292] width 121 height 30
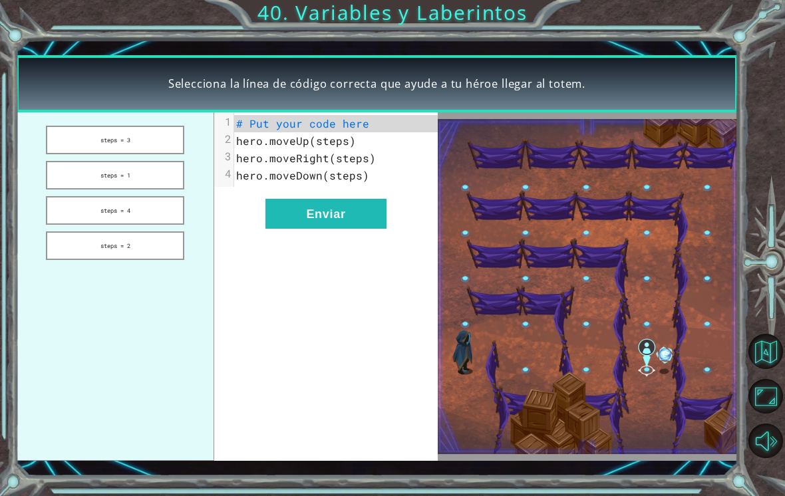
click at [147, 121] on ul "steps = 3 steps = 1 steps = 4 steps = 2" at bounding box center [115, 286] width 199 height 349
click at [159, 139] on button "steps = 3" at bounding box center [115, 140] width 138 height 29
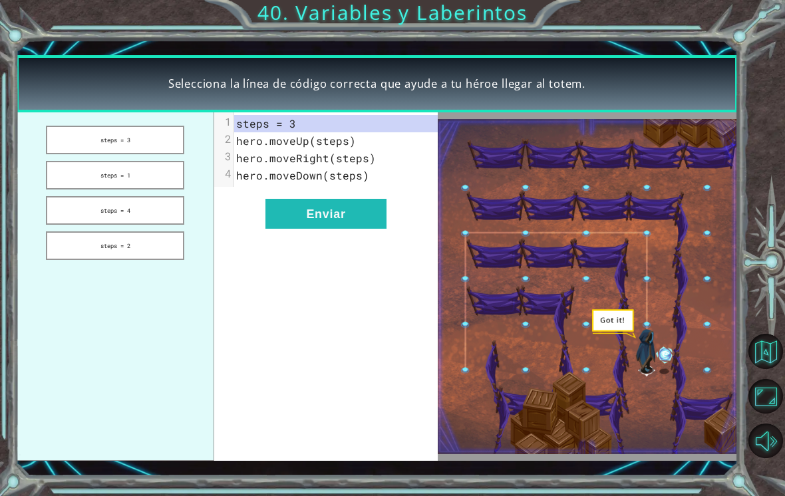
click at [315, 221] on button "Enviar" at bounding box center [325, 214] width 121 height 30
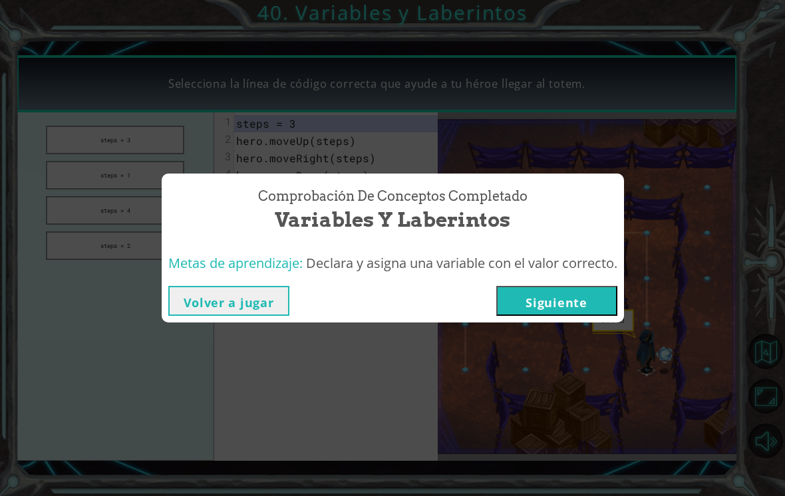
click at [520, 308] on button "Siguiente" at bounding box center [556, 301] width 121 height 30
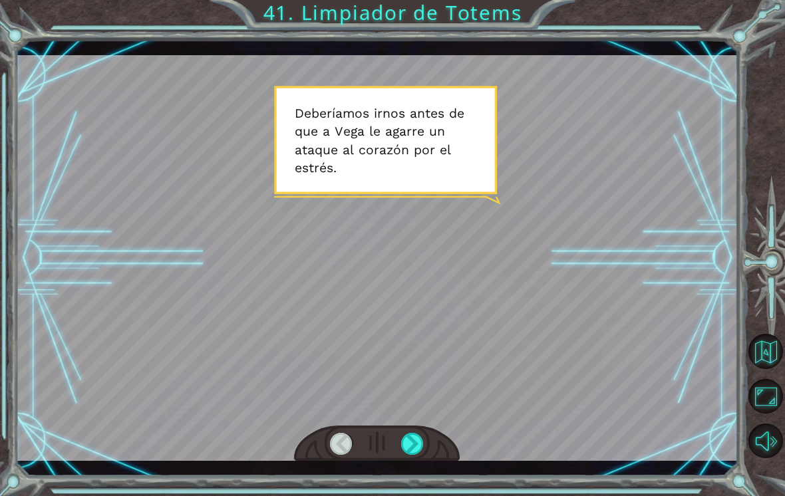
click at [404, 448] on div at bounding box center [412, 444] width 23 height 22
click at [413, 424] on div at bounding box center [377, 258] width 722 height 406
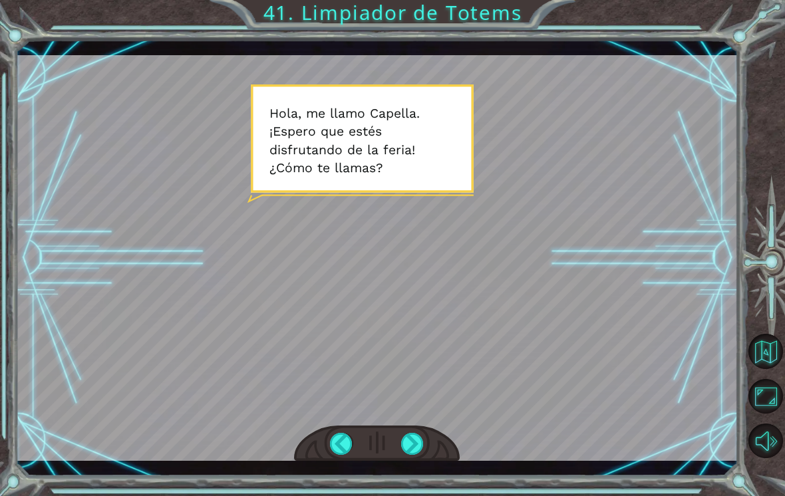
click at [413, 452] on div at bounding box center [412, 444] width 23 height 22
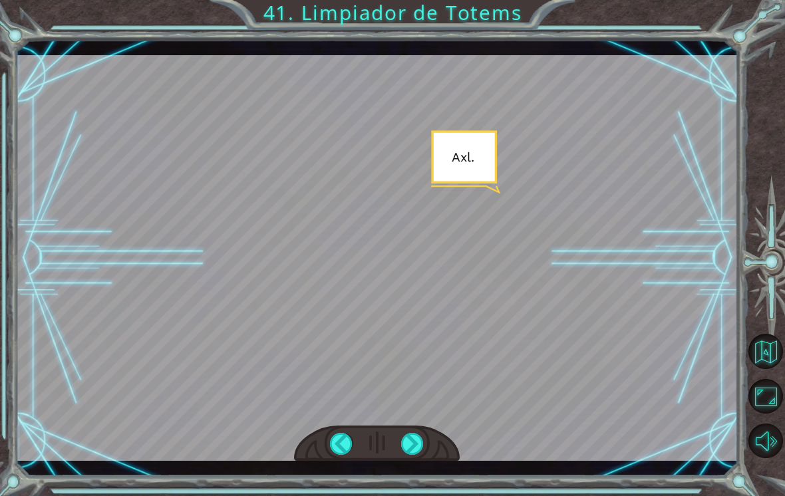
scroll to position [17, 0]
click at [467, 386] on div at bounding box center [377, 258] width 722 height 406
click at [411, 450] on div at bounding box center [412, 444] width 23 height 22
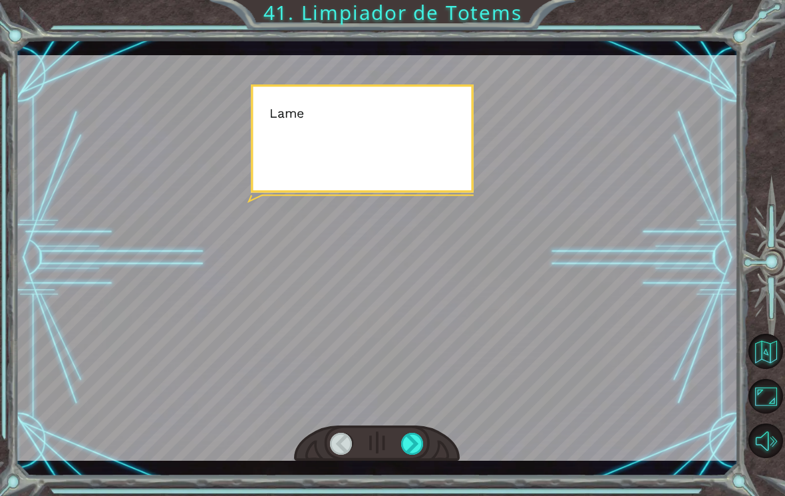
click at [405, 455] on div at bounding box center [412, 444] width 23 height 22
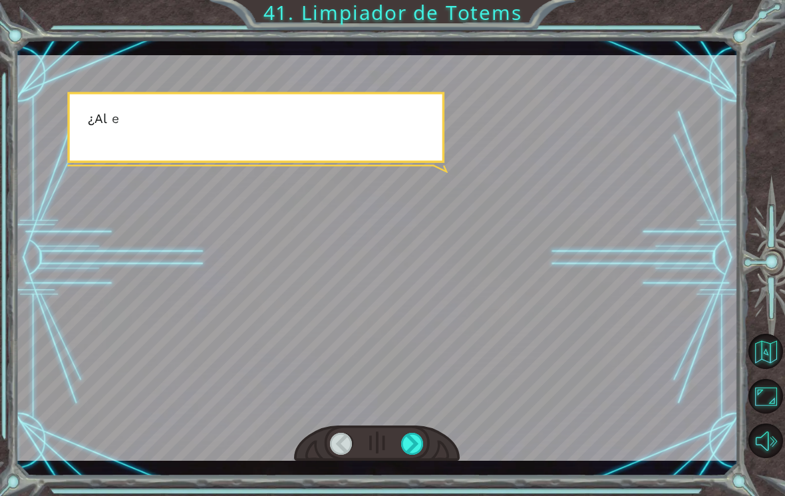
click at [404, 462] on div at bounding box center [377, 444] width 166 height 37
click at [401, 457] on div at bounding box center [377, 444] width 166 height 37
click at [406, 444] on div at bounding box center [412, 444] width 23 height 22
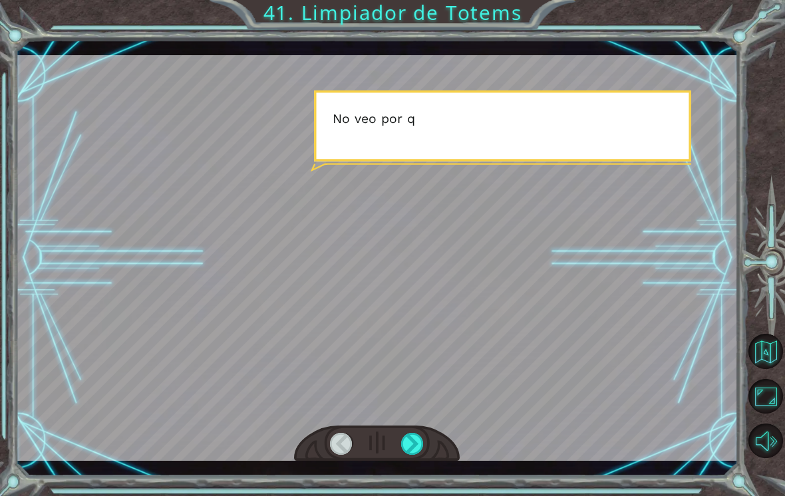
click at [395, 443] on div at bounding box center [377, 444] width 166 height 37
click at [411, 450] on div at bounding box center [412, 444] width 23 height 22
click at [417, 442] on div at bounding box center [412, 444] width 23 height 22
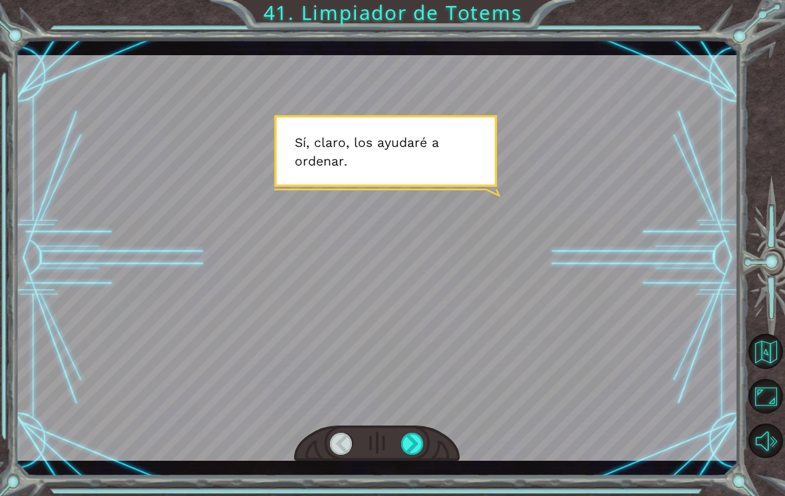
click at [414, 446] on div at bounding box center [412, 444] width 23 height 22
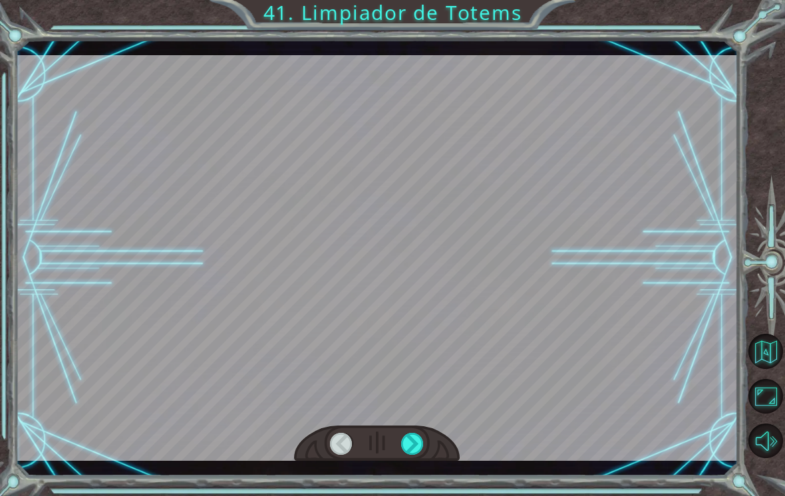
click at [420, 448] on div at bounding box center [412, 444] width 23 height 22
click at [420, 434] on div at bounding box center [412, 444] width 23 height 22
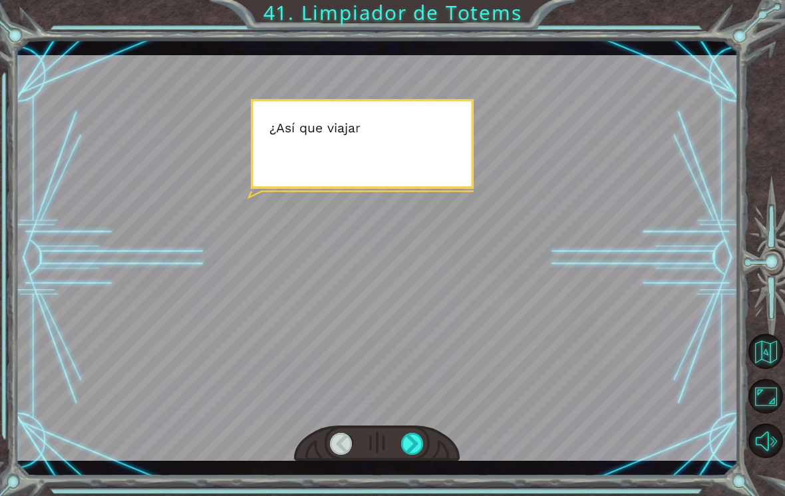
click at [567, 334] on div at bounding box center [377, 258] width 722 height 406
click at [414, 436] on div at bounding box center [412, 444] width 23 height 22
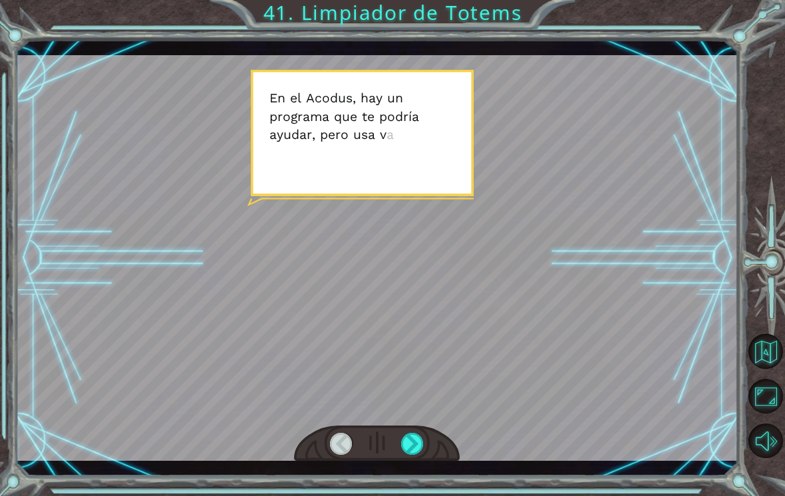
click at [408, 435] on div at bounding box center [412, 444] width 23 height 22
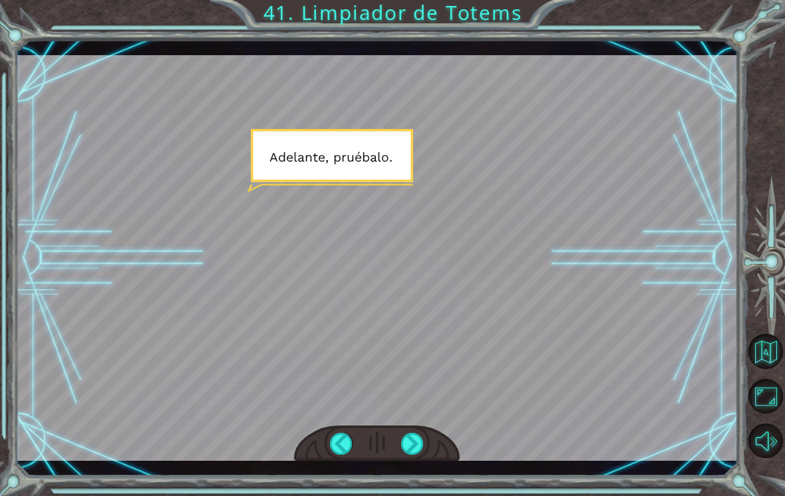
click at [407, 430] on div at bounding box center [377, 444] width 166 height 37
click at [406, 437] on div at bounding box center [412, 444] width 23 height 22
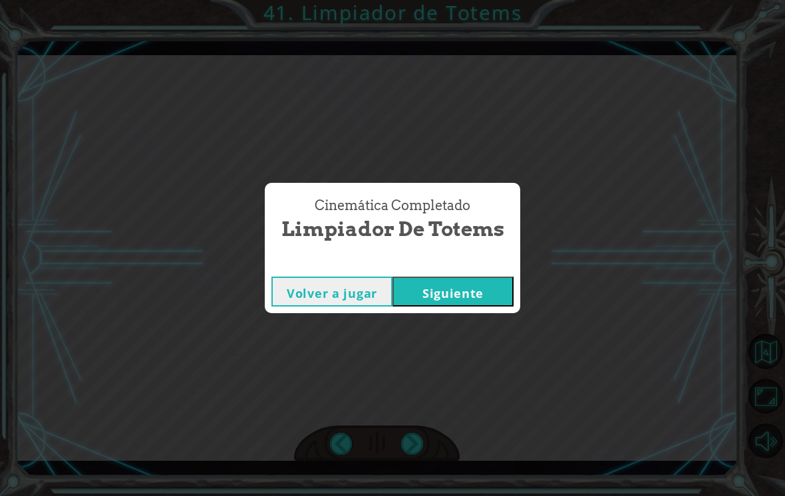
click at [400, 439] on div "Cinemática Completado Limpiador de Totems Volver a jugar [GEOGRAPHIC_DATA]" at bounding box center [392, 248] width 785 height 496
click at [461, 289] on button "Siguiente" at bounding box center [452, 292] width 121 height 30
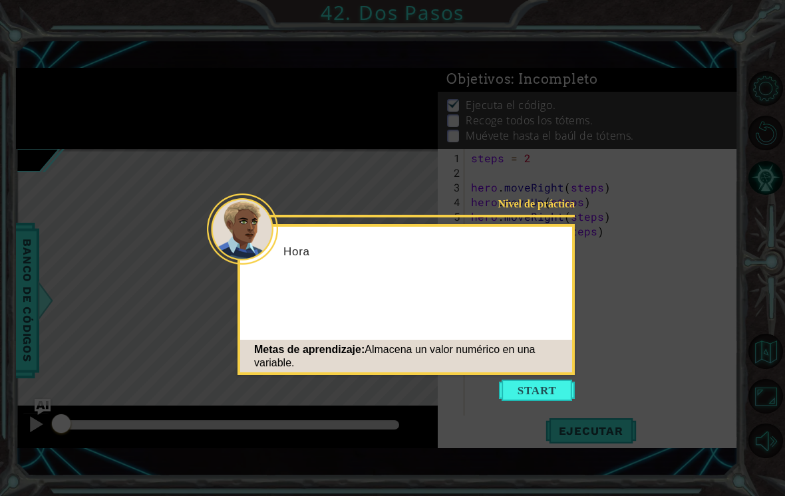
click at [526, 376] on div "Metas de aprendizaje: Almacena un valor numérico en una variable." at bounding box center [406, 356] width 332 height 40
click at [541, 396] on button "Start" at bounding box center [537, 390] width 76 height 21
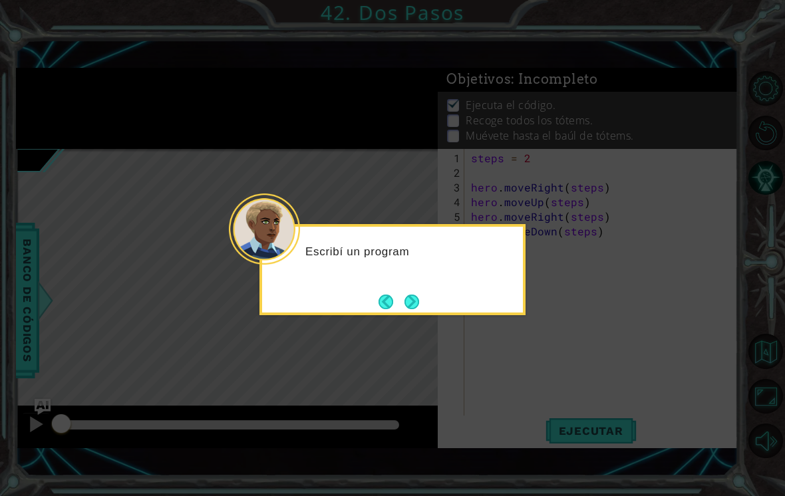
click at [431, 309] on div "Escribí un program" at bounding box center [392, 269] width 266 height 91
click at [421, 302] on button "Next" at bounding box center [412, 302] width 18 height 18
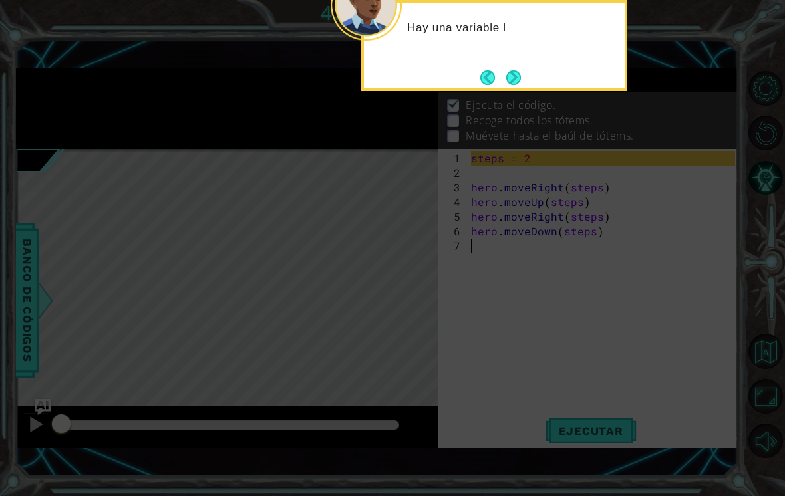
click at [495, 70] on button "Back" at bounding box center [493, 77] width 26 height 15
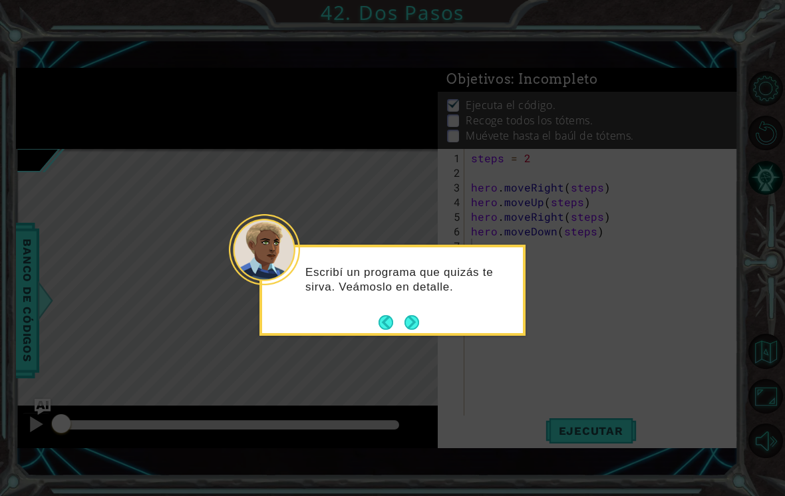
click at [402, 311] on button "Next" at bounding box center [412, 323] width 24 height 24
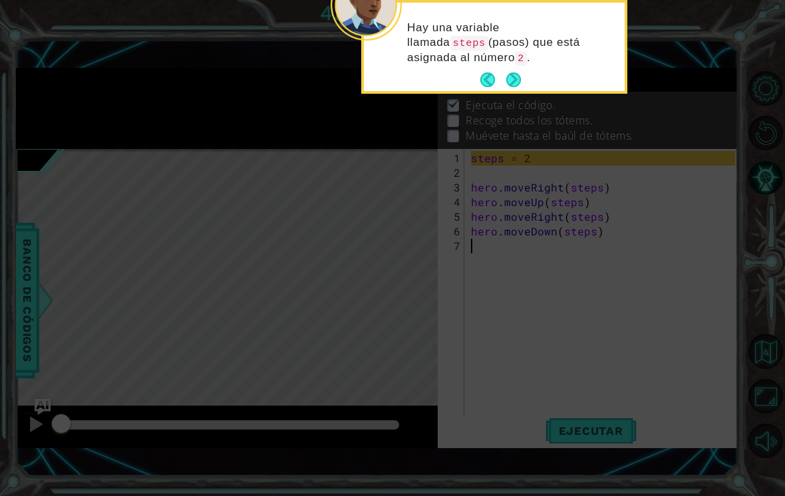
click at [510, 70] on button "Next" at bounding box center [513, 80] width 21 height 21
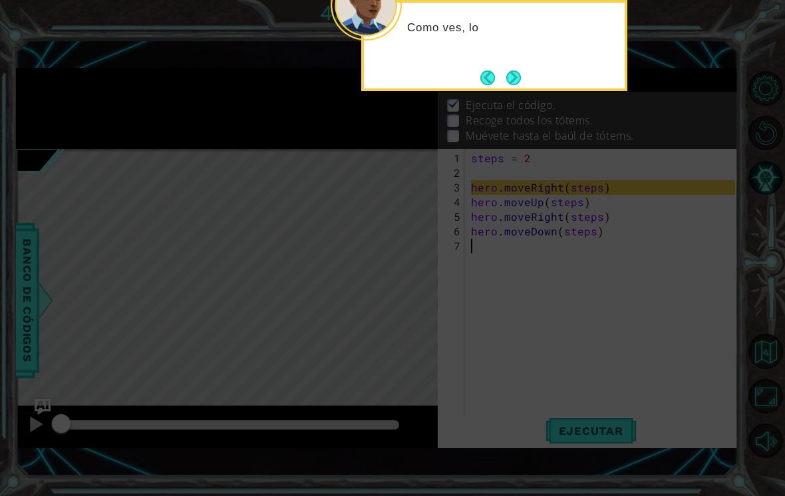
click at [518, 66] on button "Next" at bounding box center [513, 78] width 24 height 24
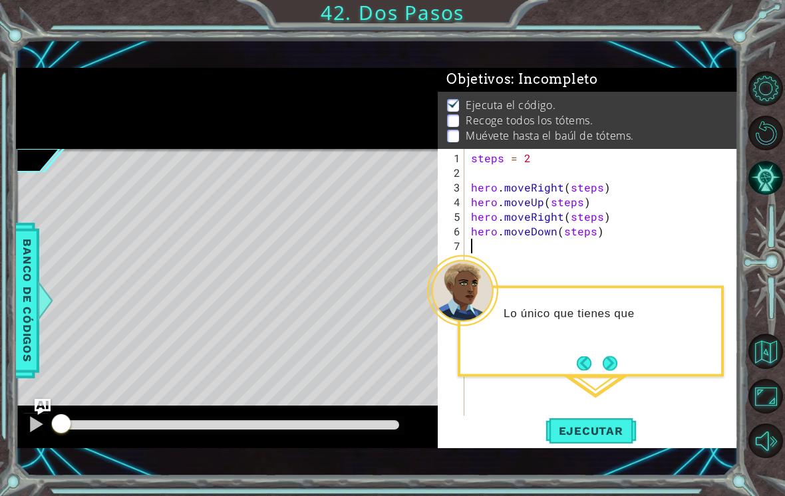
click at [613, 356] on button "Next" at bounding box center [609, 363] width 15 height 15
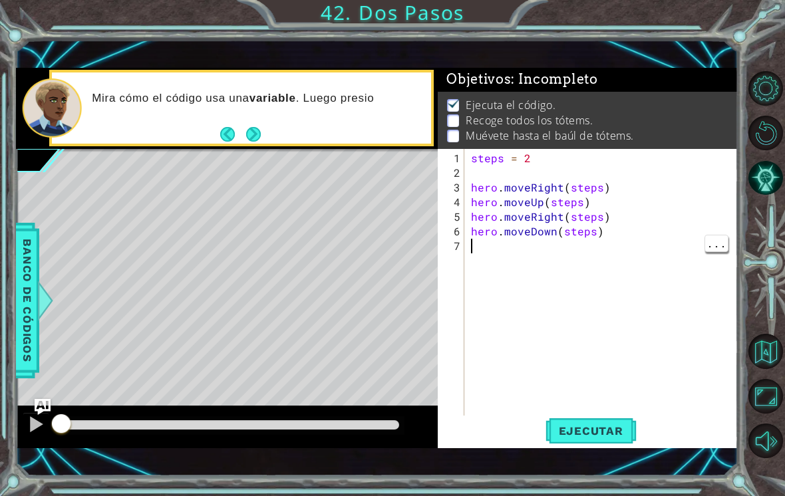
click at [245, 139] on button "Next" at bounding box center [253, 134] width 21 height 21
click at [243, 141] on button "Back" at bounding box center [233, 134] width 26 height 15
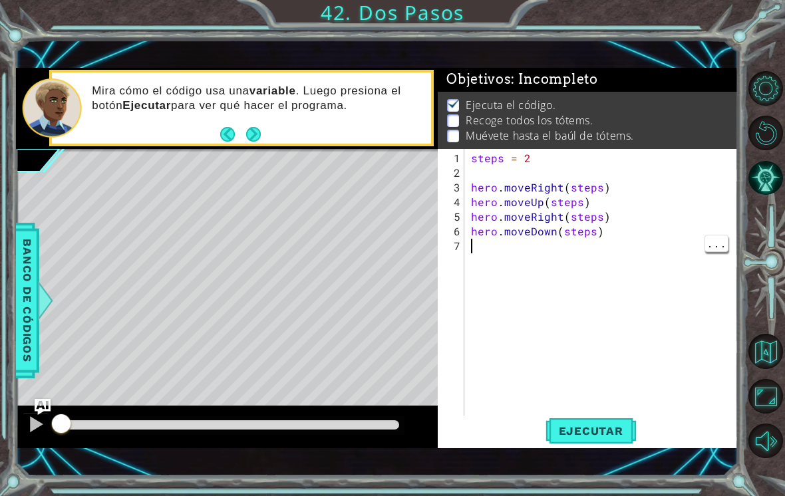
click at [253, 137] on button "Next" at bounding box center [253, 134] width 15 height 15
click at [244, 136] on button "Back" at bounding box center [233, 134] width 26 height 15
click at [259, 142] on button "Next" at bounding box center [252, 134] width 15 height 15
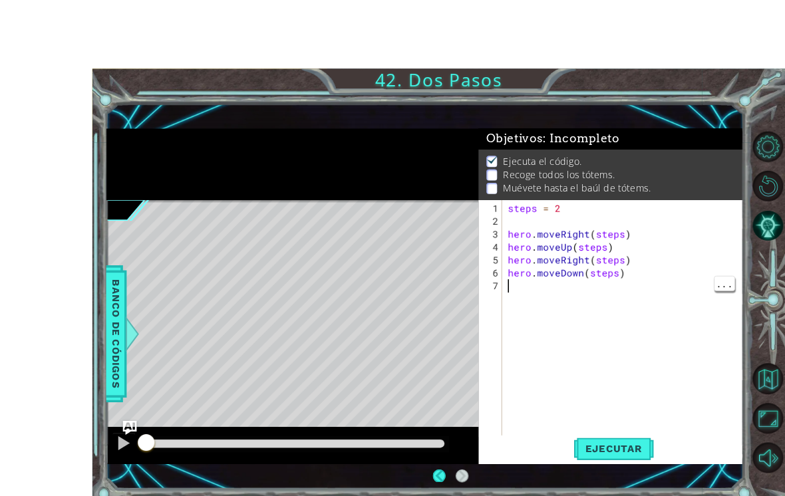
scroll to position [1, 0]
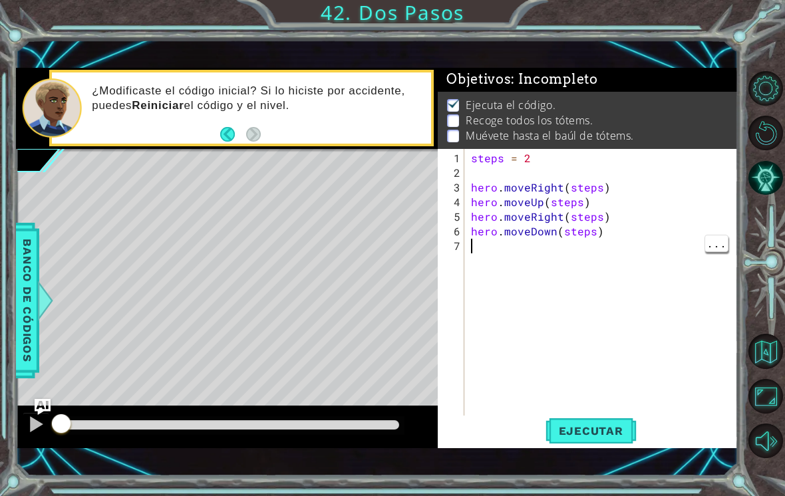
click at [594, 432] on span "Ejecutar" at bounding box center [590, 430] width 91 height 13
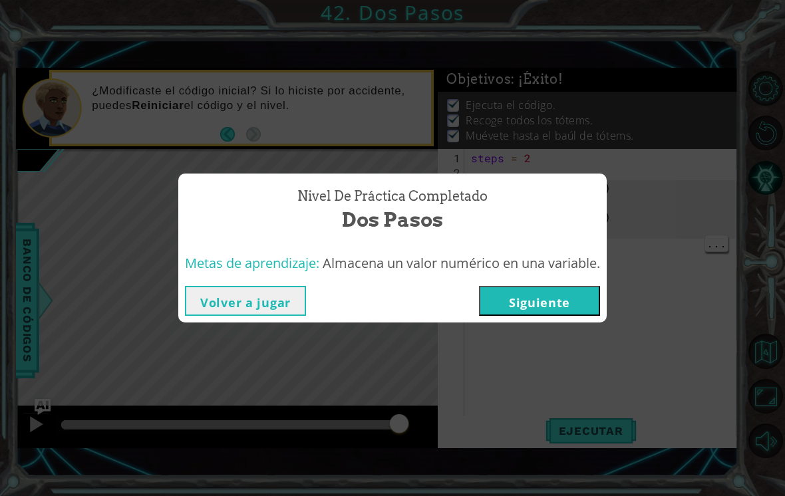
click at [594, 288] on button "Siguiente" at bounding box center [539, 301] width 121 height 30
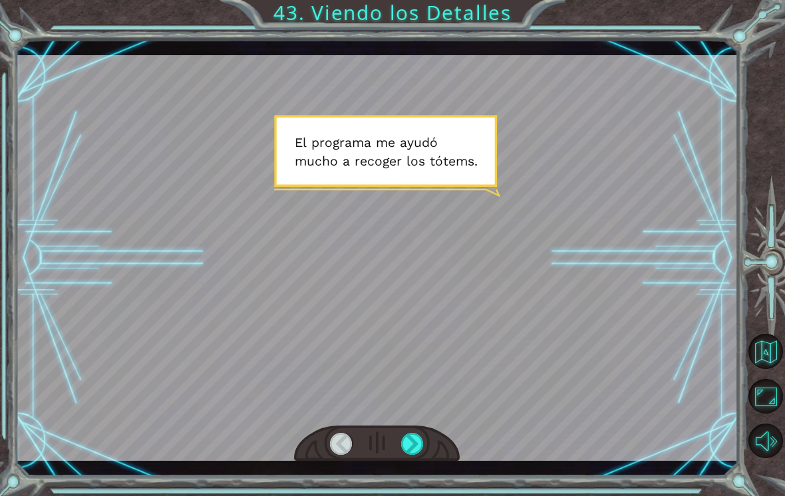
click at [410, 448] on div at bounding box center [412, 444] width 23 height 22
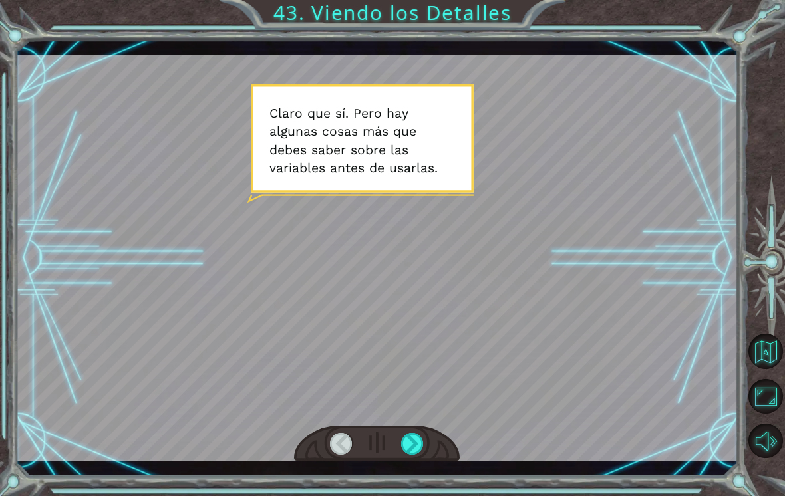
click at [412, 448] on div at bounding box center [412, 444] width 23 height 22
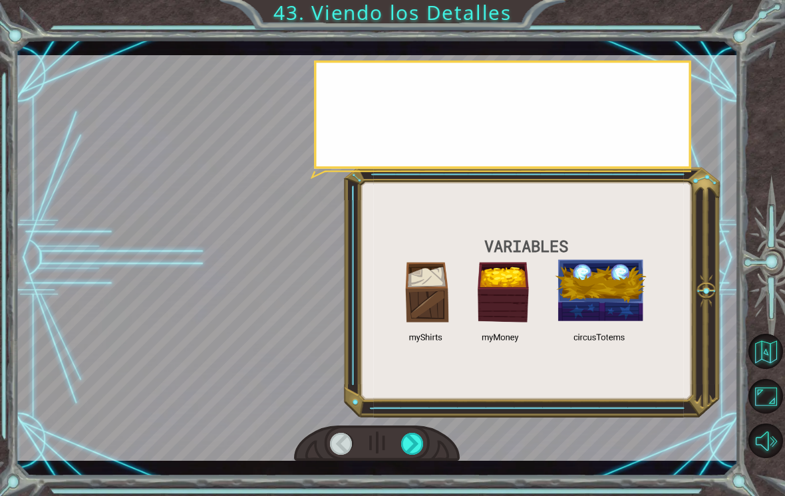
click at [416, 442] on div at bounding box center [412, 444] width 23 height 22
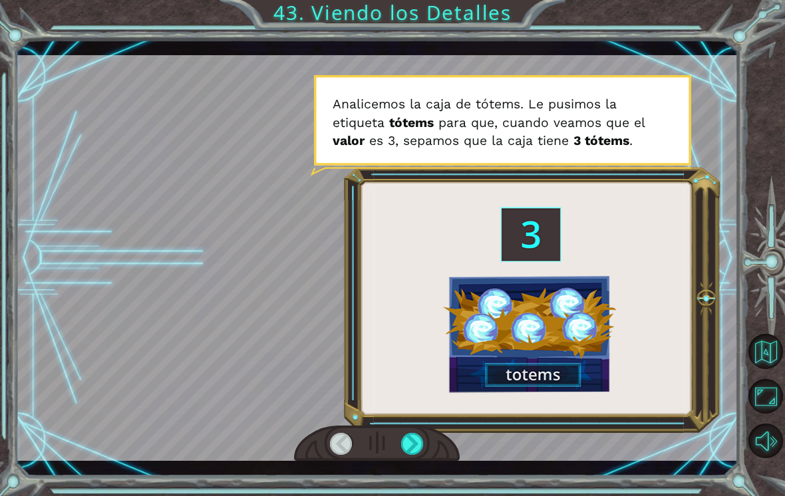
click at [413, 450] on div at bounding box center [412, 444] width 23 height 22
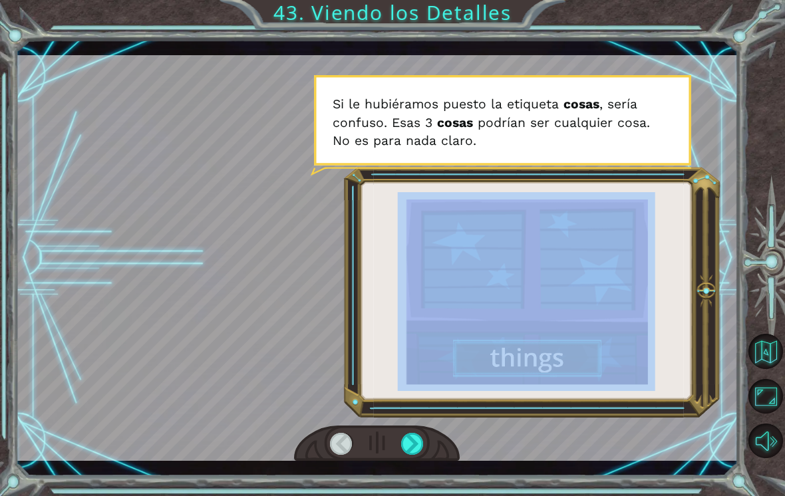
click at [414, 449] on div at bounding box center [412, 444] width 23 height 22
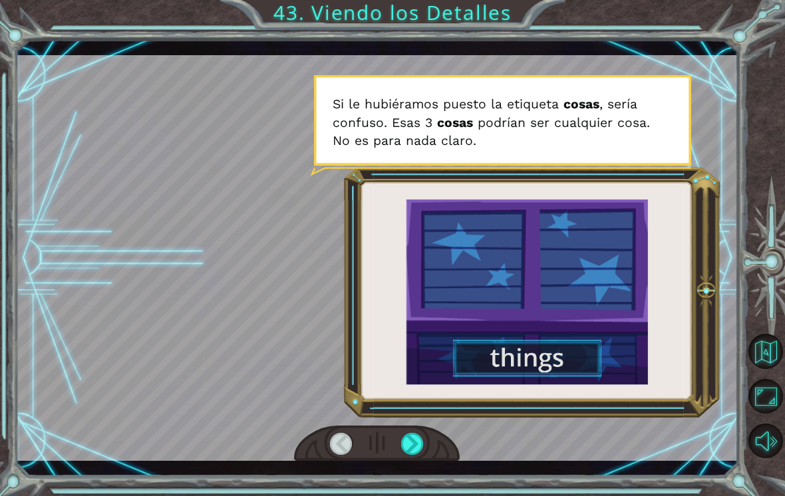
click at [415, 446] on div at bounding box center [412, 444] width 23 height 22
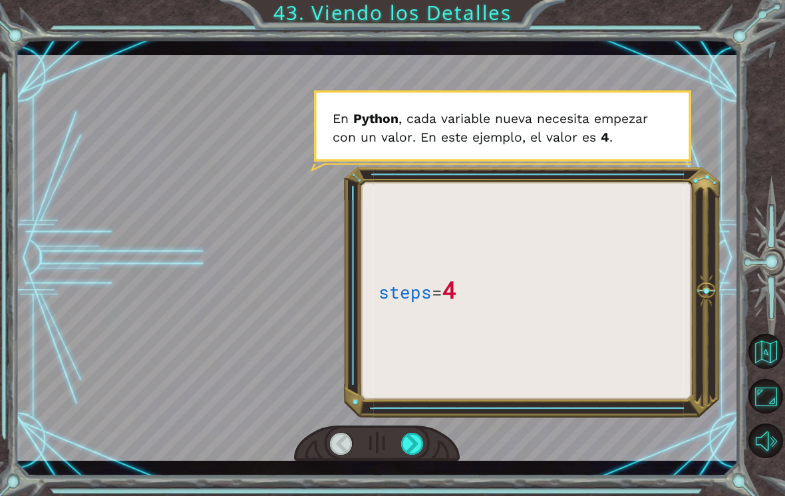
click at [431, 457] on div at bounding box center [377, 444] width 166 height 37
click at [412, 444] on div at bounding box center [412, 444] width 23 height 22
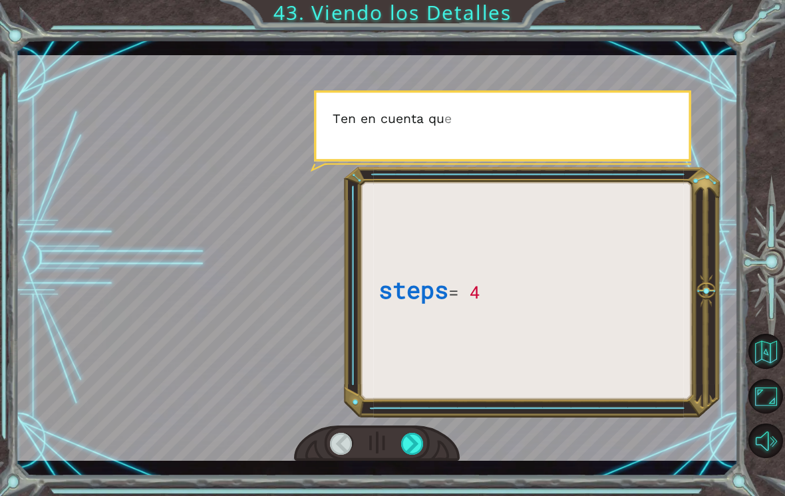
click at [418, 450] on div at bounding box center [412, 444] width 23 height 22
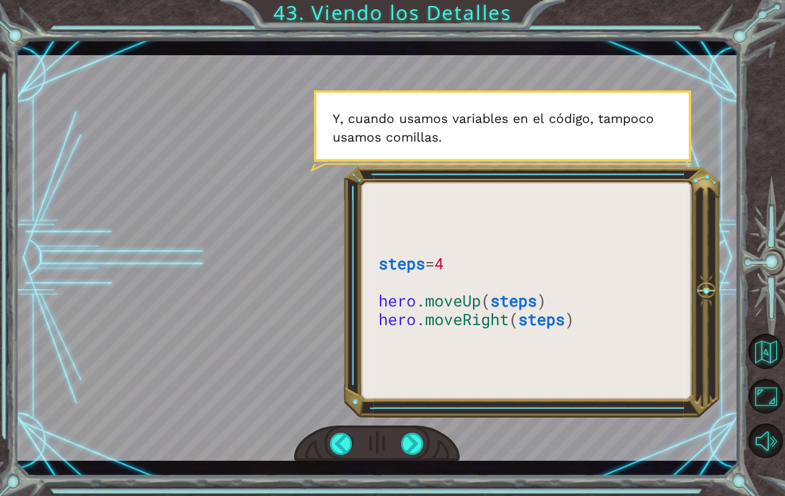
click at [411, 449] on div at bounding box center [412, 444] width 23 height 22
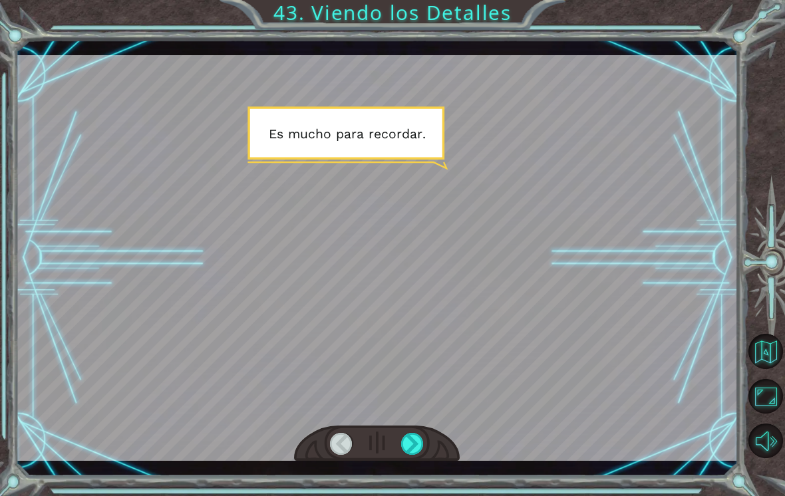
click at [402, 439] on div at bounding box center [412, 444] width 23 height 22
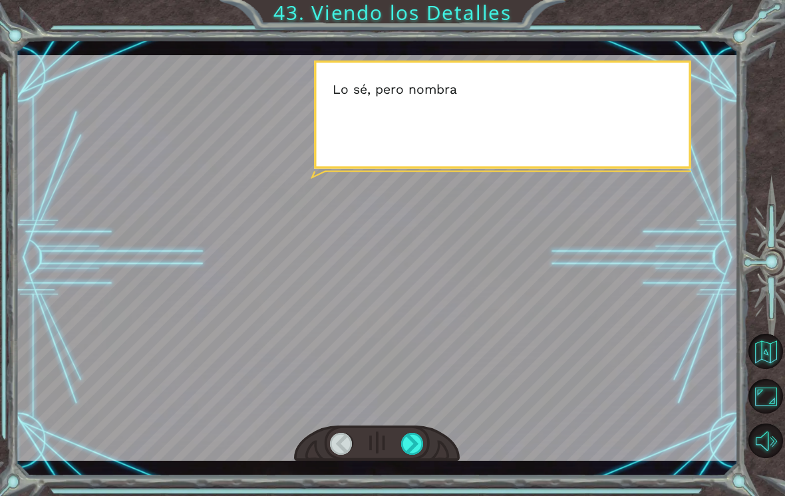
click at [402, 441] on div at bounding box center [412, 444] width 23 height 22
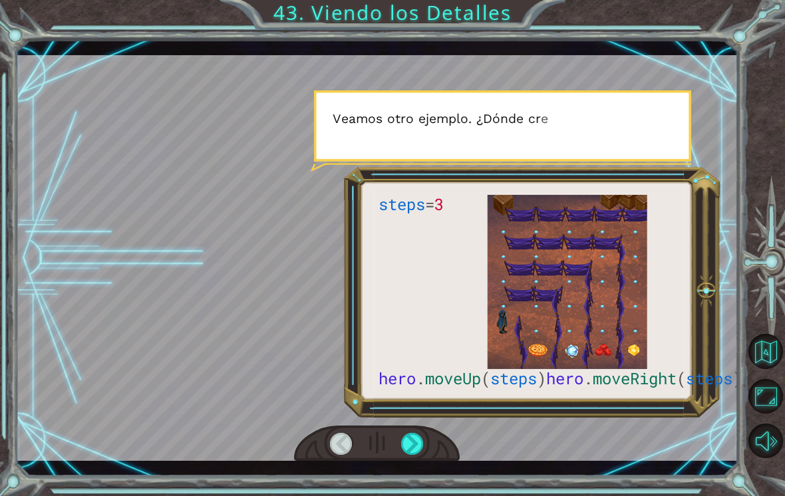
click at [400, 453] on div at bounding box center [377, 444] width 166 height 37
click at [407, 443] on div at bounding box center [412, 444] width 23 height 22
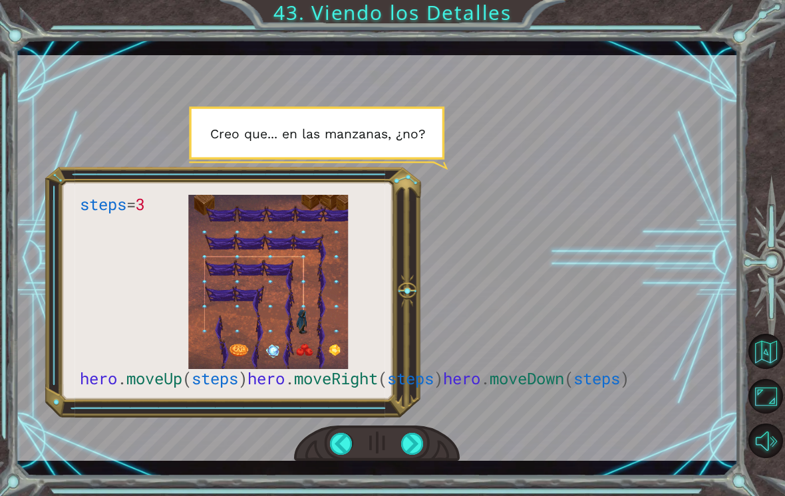
click at [402, 444] on div at bounding box center [412, 444] width 23 height 22
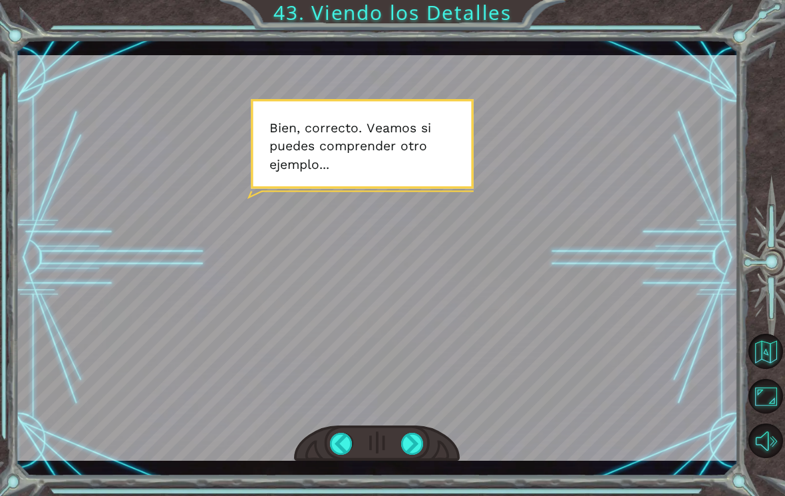
click at [413, 442] on div at bounding box center [412, 444] width 23 height 22
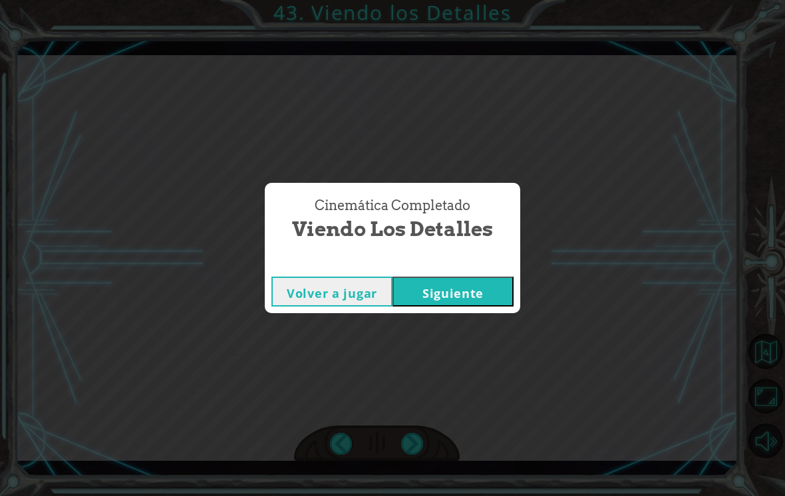
click at [410, 443] on div "Cinemática Completado Viendo los Detalles Volver a jugar [GEOGRAPHIC_DATA]" at bounding box center [392, 248] width 785 height 496
click at [475, 304] on button "Siguiente" at bounding box center [452, 292] width 121 height 30
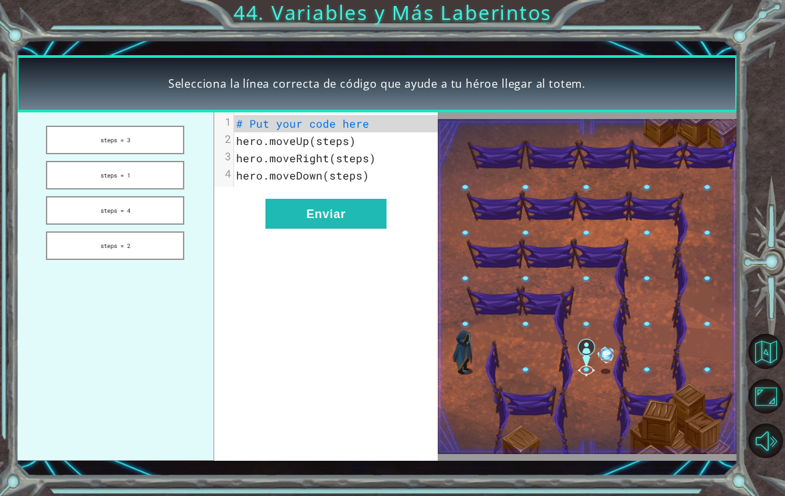
click at [164, 172] on button "steps = 1" at bounding box center [115, 175] width 138 height 29
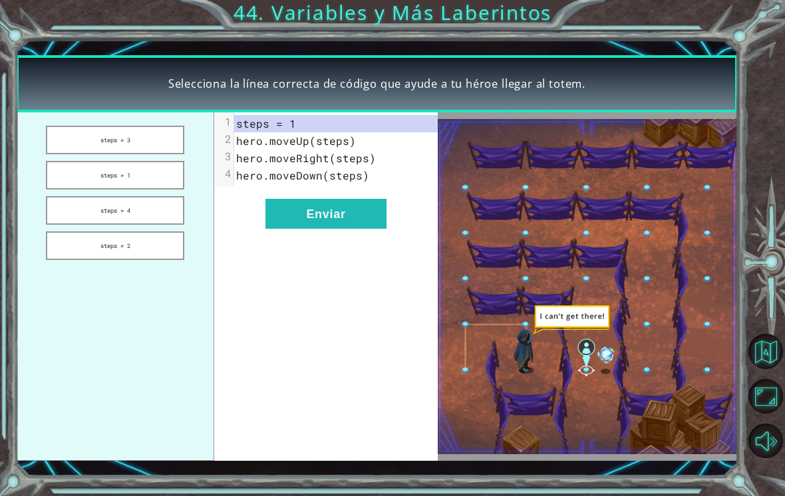
click at [350, 229] on button "Enviar" at bounding box center [325, 214] width 121 height 30
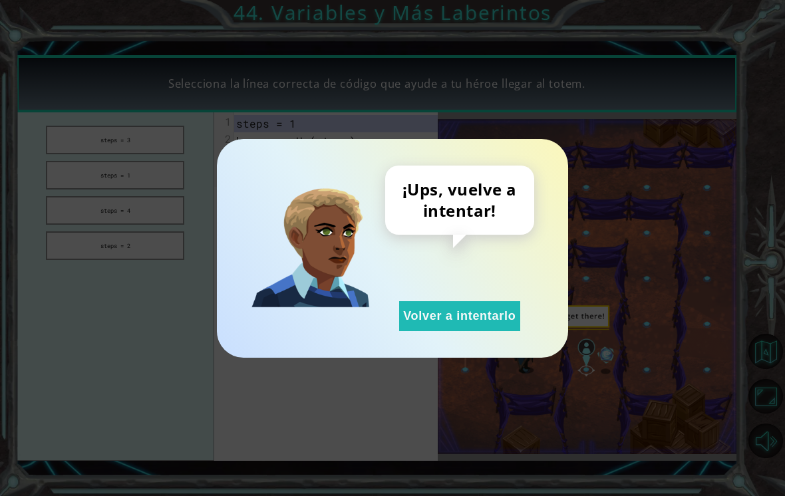
click at [438, 319] on button "Volver a intentarlo" at bounding box center [459, 316] width 121 height 30
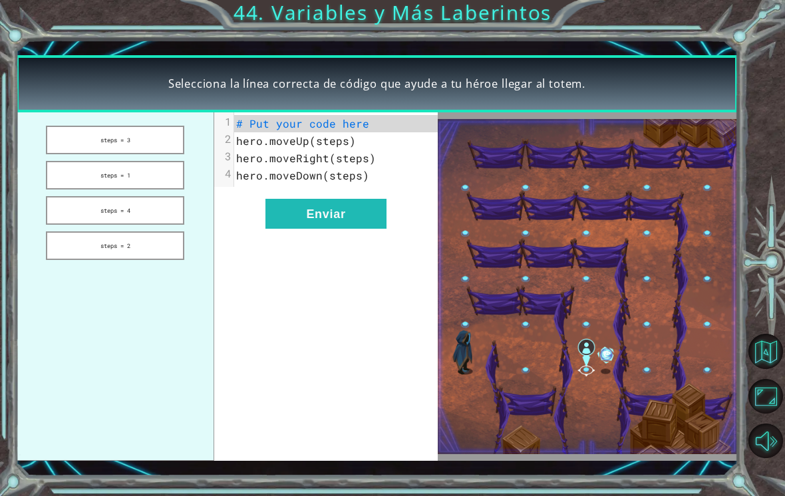
click at [154, 221] on button "steps = 4" at bounding box center [115, 210] width 138 height 29
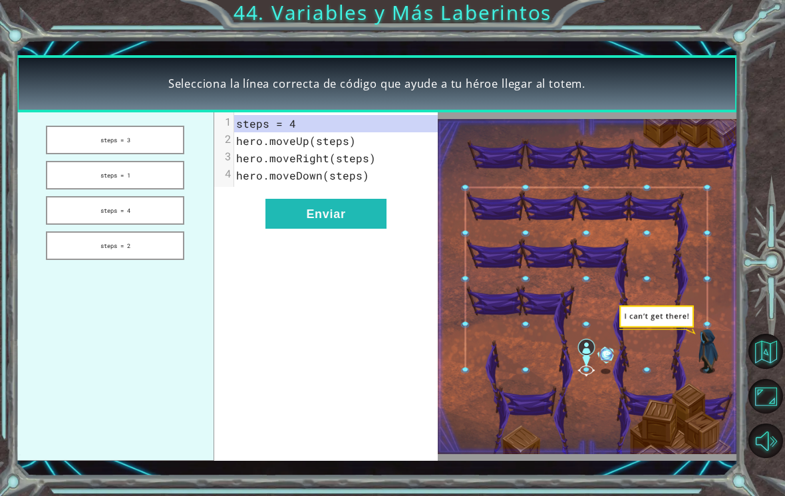
click at [342, 229] on button "Enviar" at bounding box center [325, 214] width 121 height 30
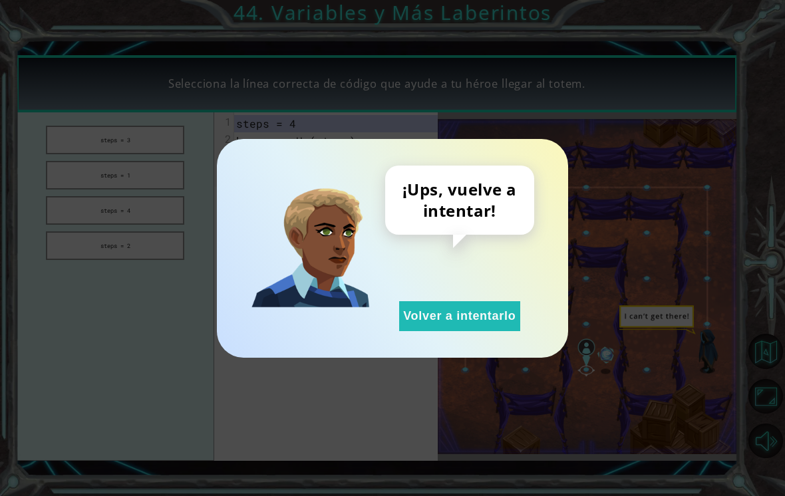
click at [451, 311] on button "Volver a intentarlo" at bounding box center [459, 316] width 121 height 30
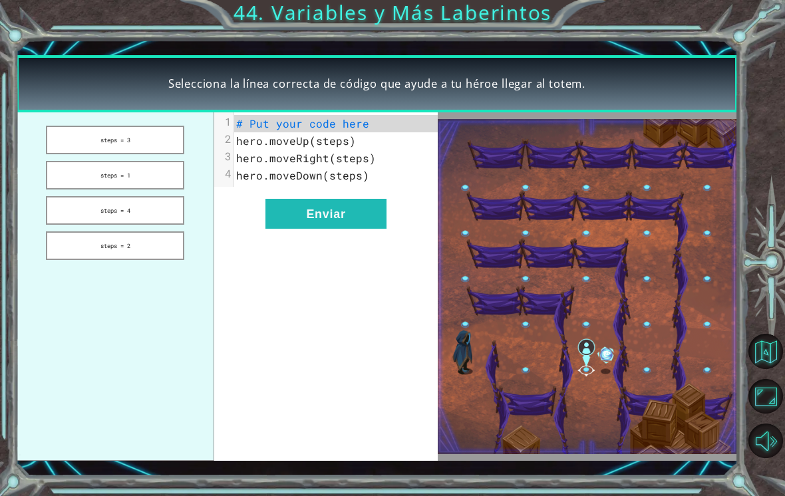
scroll to position [21, 0]
click at [140, 255] on button "steps = 2" at bounding box center [115, 245] width 138 height 29
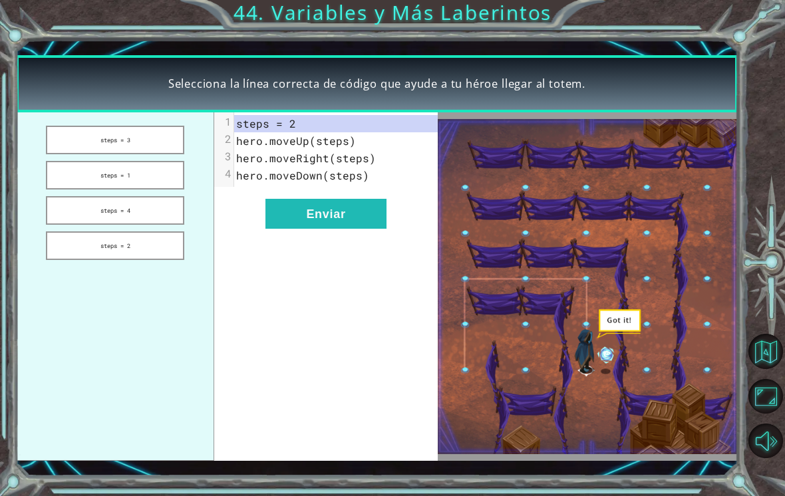
click at [327, 217] on button "Enviar" at bounding box center [325, 214] width 121 height 30
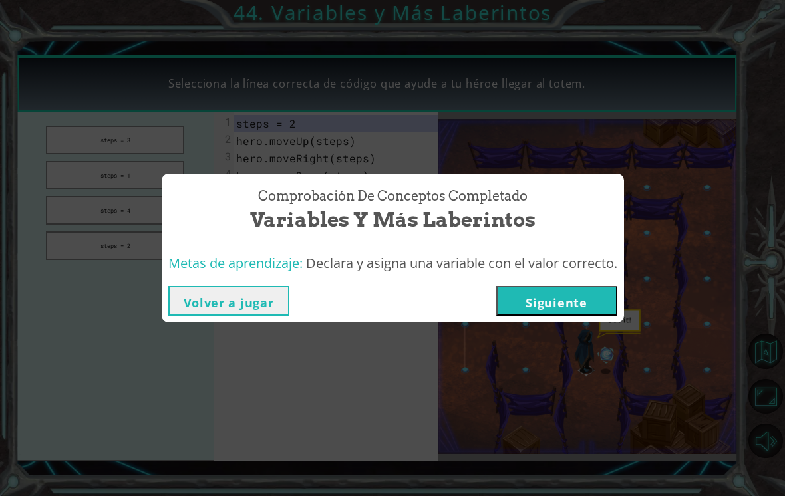
click at [567, 279] on div "Volver a jugar [GEOGRAPHIC_DATA]" at bounding box center [393, 300] width 462 height 43
click at [581, 297] on button "Siguiente" at bounding box center [556, 301] width 121 height 30
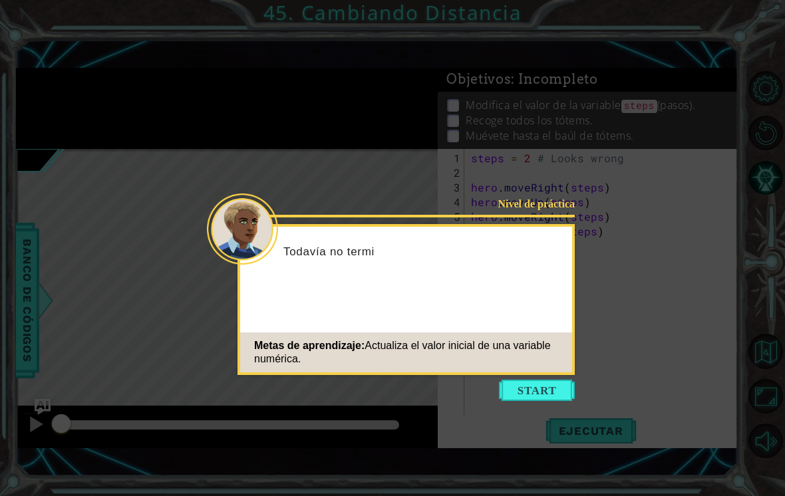
click at [539, 399] on button "Start" at bounding box center [537, 390] width 76 height 21
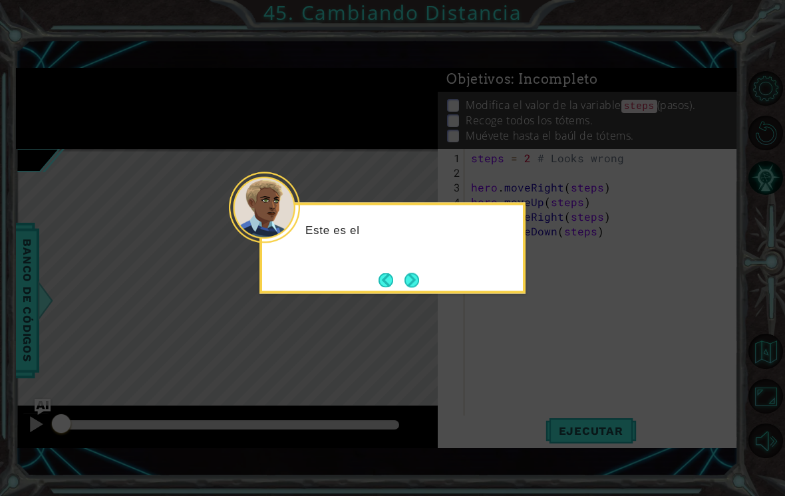
click at [416, 308] on icon at bounding box center [392, 248] width 785 height 496
click at [411, 309] on icon at bounding box center [392, 248] width 785 height 496
click at [412, 287] on button "Next" at bounding box center [412, 280] width 16 height 16
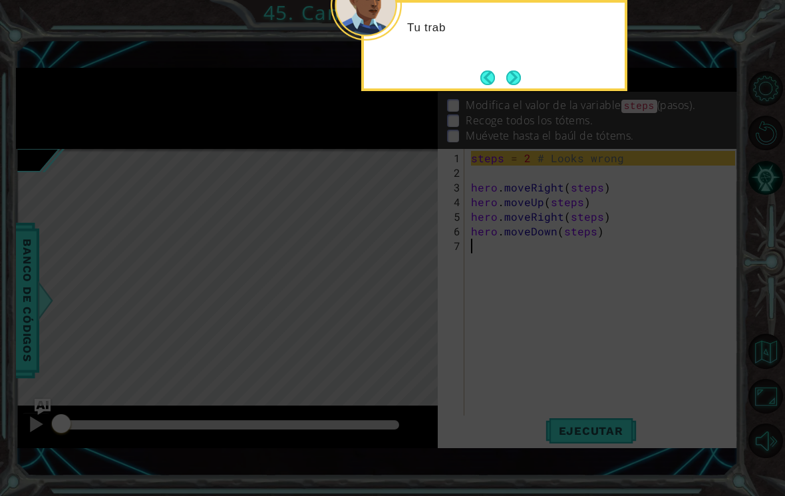
click at [417, 275] on icon at bounding box center [392, 113] width 785 height 766
click at [516, 80] on button "Next" at bounding box center [513, 77] width 15 height 15
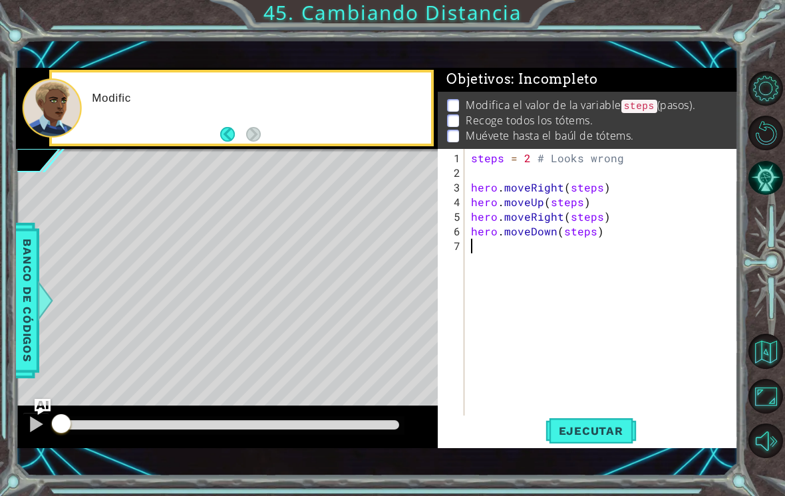
type textarea "steps = 2 # Looks wrong"
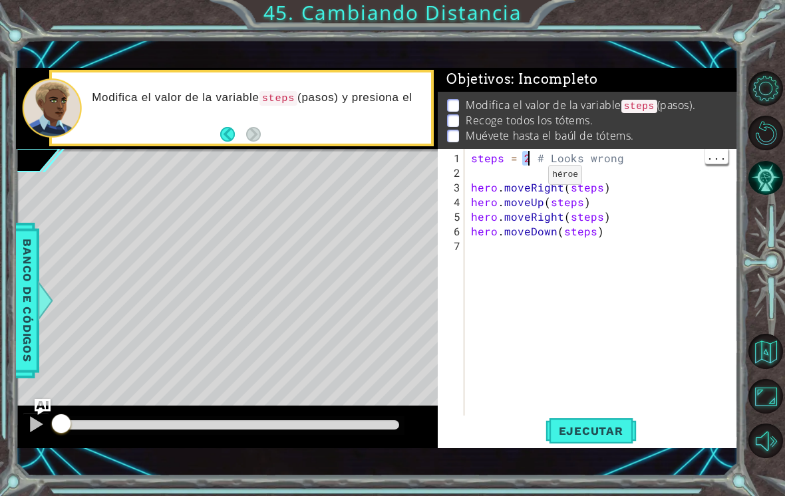
click at [523, 188] on div "steps = 2 # Looks wrong hero . moveRight ( steps ) hero . moveUp ( steps ) hero…" at bounding box center [604, 304] width 273 height 307
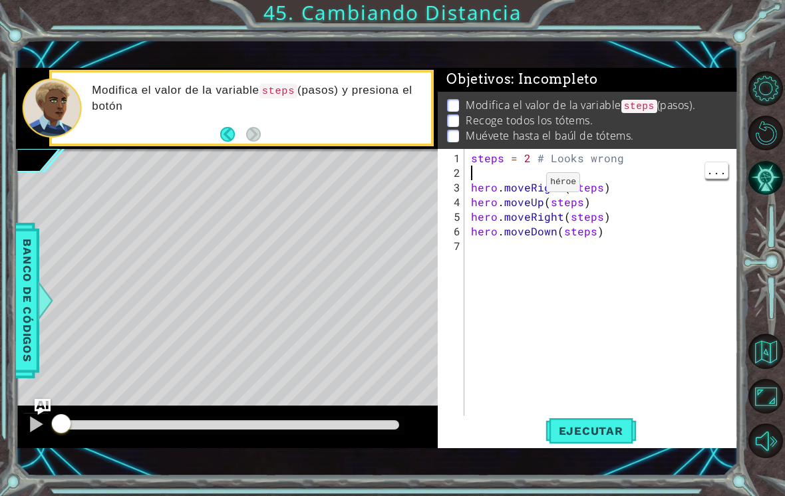
scroll to position [21, 0]
click at [533, 156] on div "steps = 2 # Looks wrong hero . moveRight ( steps ) hero . moveUp ( steps ) hero…" at bounding box center [604, 304] width 273 height 307
type textarea "steps = 3# Looks wrong"
click at [620, 437] on span "Ejecutar" at bounding box center [590, 430] width 91 height 13
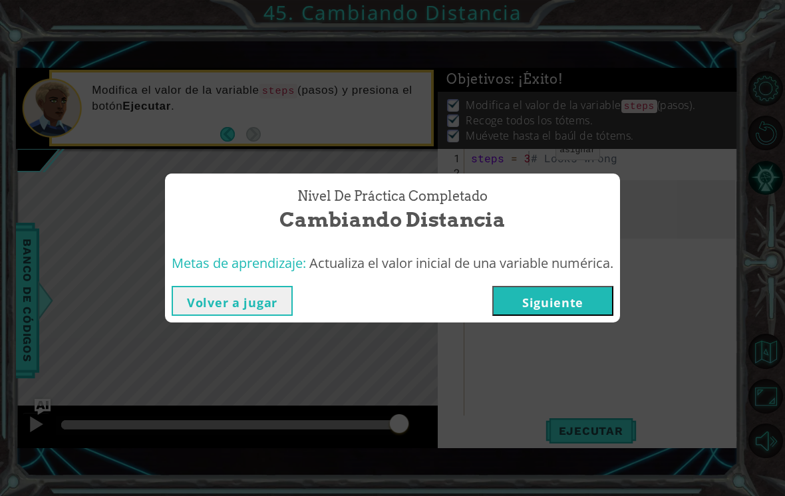
click at [576, 296] on button "Siguiente" at bounding box center [552, 301] width 121 height 30
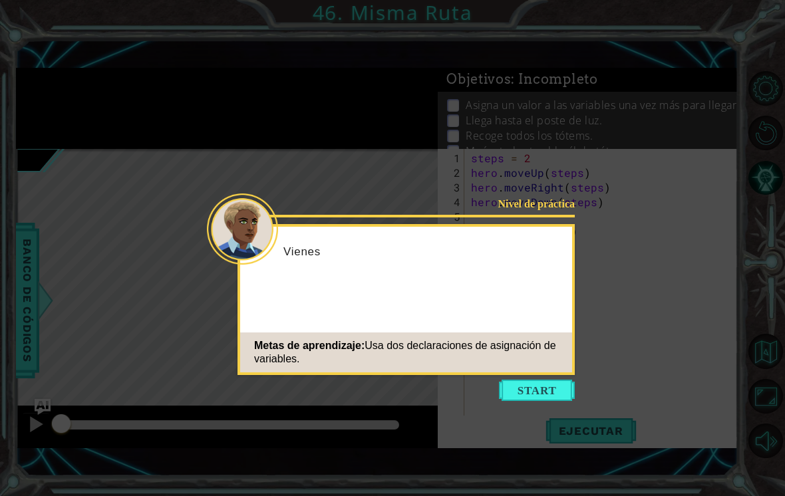
click at [549, 386] on button "Start" at bounding box center [537, 390] width 76 height 21
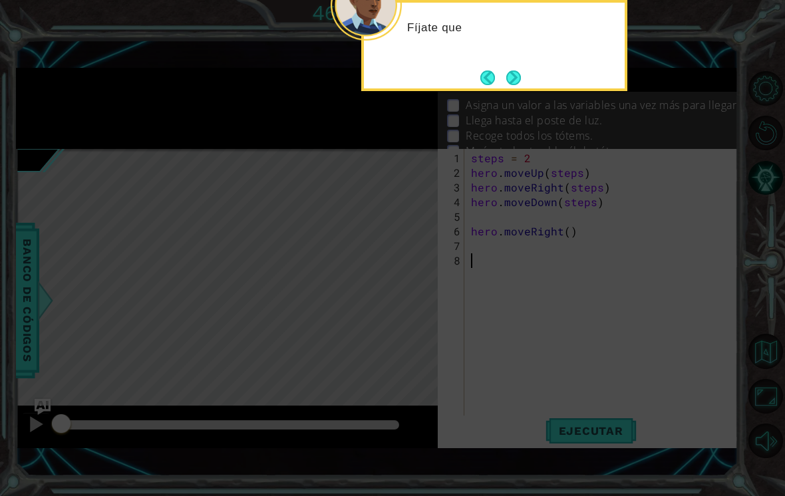
click at [562, 318] on icon at bounding box center [392, 113] width 785 height 766
click at [521, 76] on button "Next" at bounding box center [513, 77] width 15 height 15
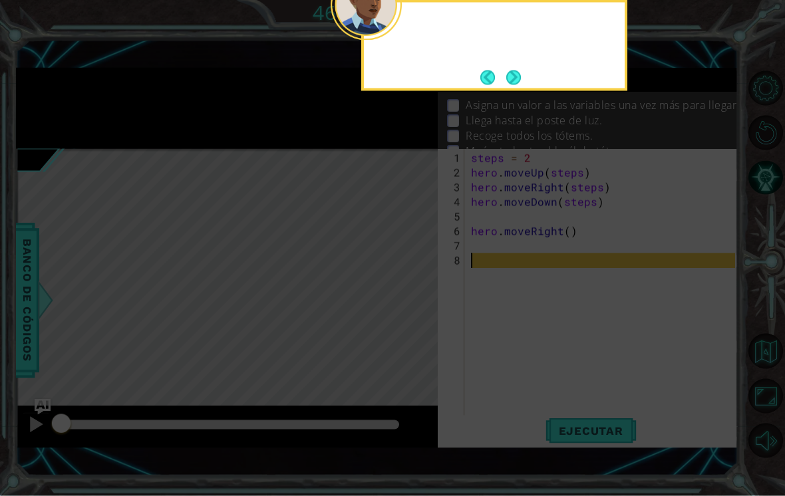
scroll to position [10, 0]
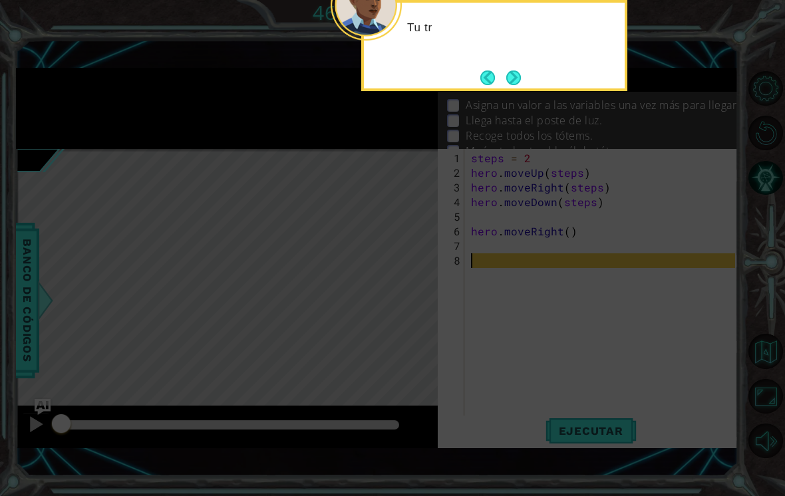
click at [521, 68] on button "Next" at bounding box center [513, 78] width 20 height 20
click at [515, 70] on button "Next" at bounding box center [513, 77] width 15 height 15
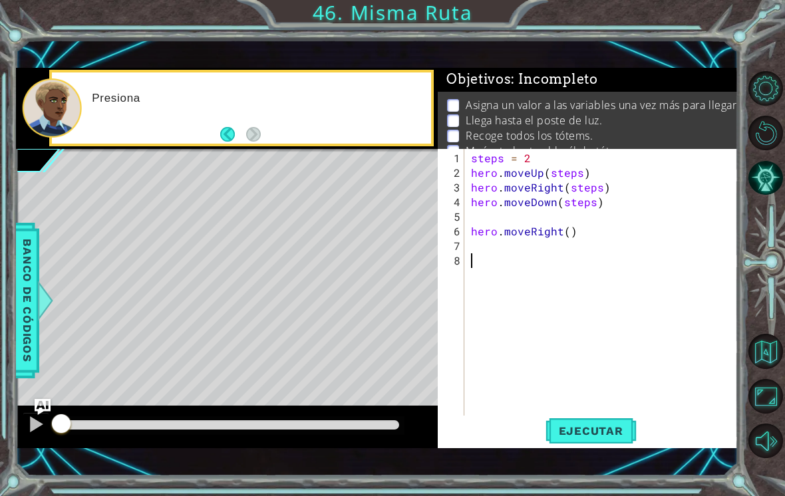
click at [632, 436] on span "Ejecutar" at bounding box center [590, 430] width 91 height 13
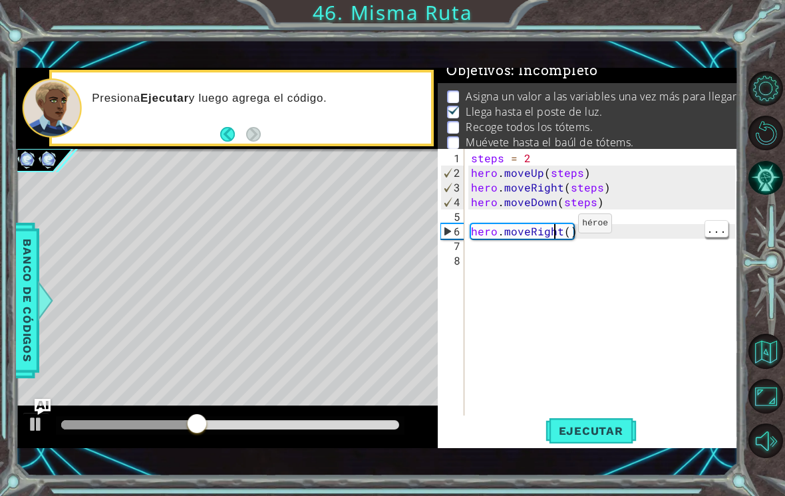
click at [555, 229] on div "steps = 2 hero . moveUp ( steps ) hero . moveRight ( steps ) hero . moveDown ( …" at bounding box center [604, 304] width 273 height 307
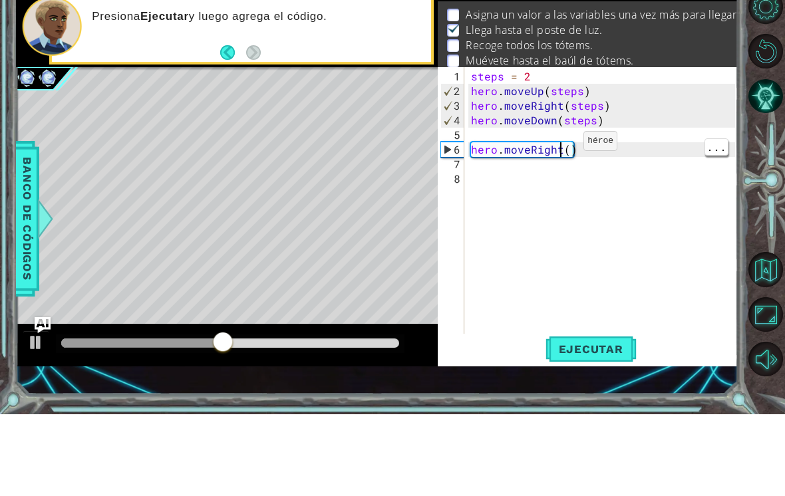
click at [561, 151] on div "steps = 2 hero . moveUp ( steps ) hero . moveRight ( steps ) hero . moveDown ( …" at bounding box center [604, 304] width 273 height 307
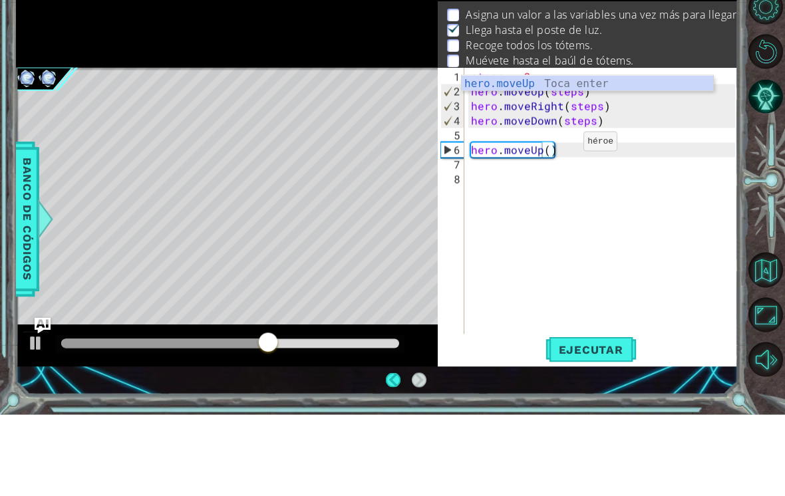
scroll to position [21, 0]
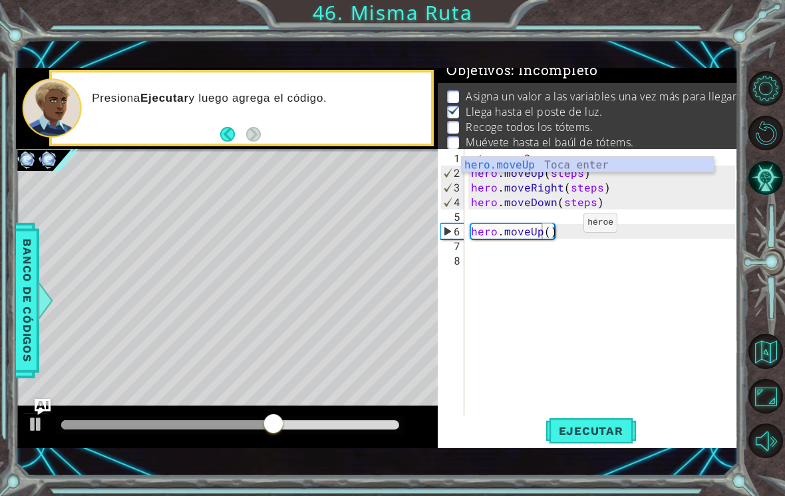
click at [624, 434] on span "Ejecutar" at bounding box center [590, 430] width 91 height 13
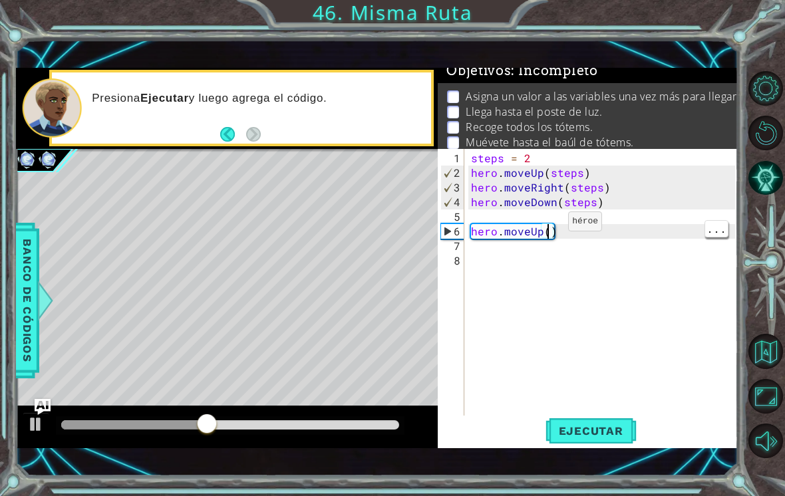
click at [545, 227] on div "steps = 2 hero . moveUp ( steps ) hero . moveRight ( steps ) hero . moveDown ( …" at bounding box center [604, 304] width 273 height 307
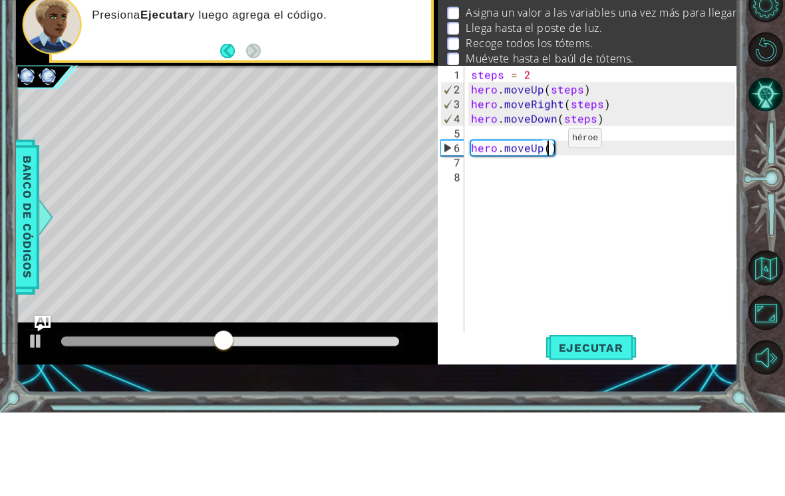
click at [536, 151] on div "steps = 2 hero . moveUp ( steps ) hero . moveRight ( steps ) hero . moveDown ( …" at bounding box center [604, 304] width 273 height 307
click at [542, 151] on div "steps = 2 hero . moveUp ( steps ) hero . moveRight ( steps ) hero . moveDown ( …" at bounding box center [604, 304] width 273 height 307
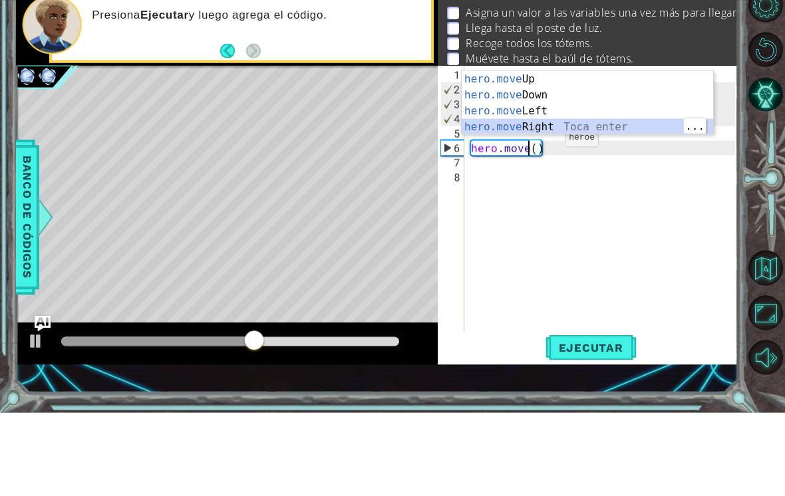
scroll to position [0, 0]
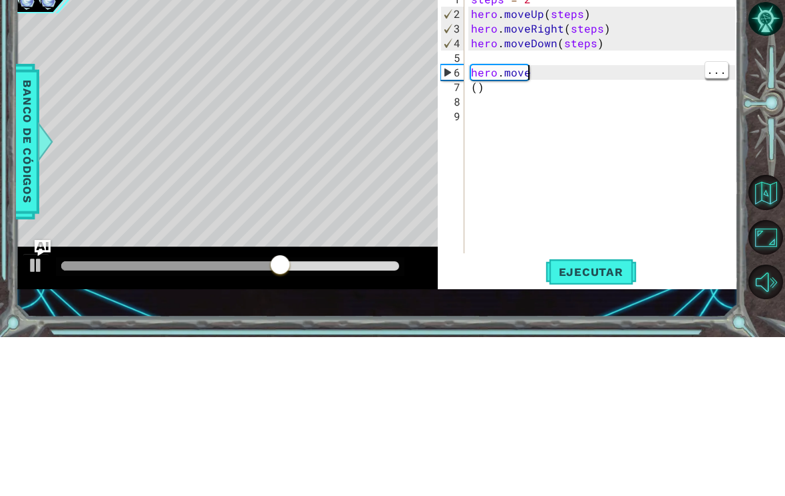
click at [462, 239] on div "7" at bounding box center [452, 246] width 24 height 15
click at [477, 151] on div "steps = 2 hero . moveUp ( steps ) hero . moveRight ( steps ) hero . moveDown ( …" at bounding box center [604, 297] width 273 height 293
click at [468, 149] on div "steps = 2 hero . moveUp ( steps ) hero . moveRight ( steps ) hero . moveDown ( …" at bounding box center [601, 280] width 267 height 263
type textarea "hero.moveRight()"
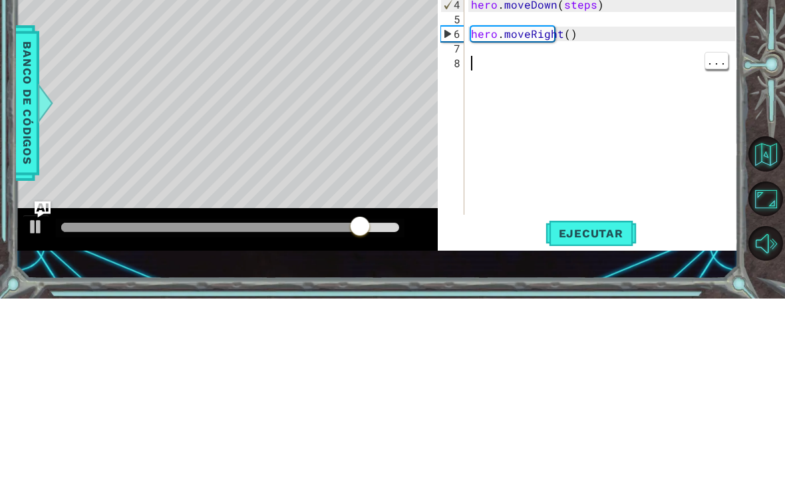
scroll to position [0, 0]
click at [479, 151] on div "steps = 2 hero . moveUp ( steps ) hero . moveRight ( steps ) hero . moveDown ( …" at bounding box center [604, 297] width 273 height 293
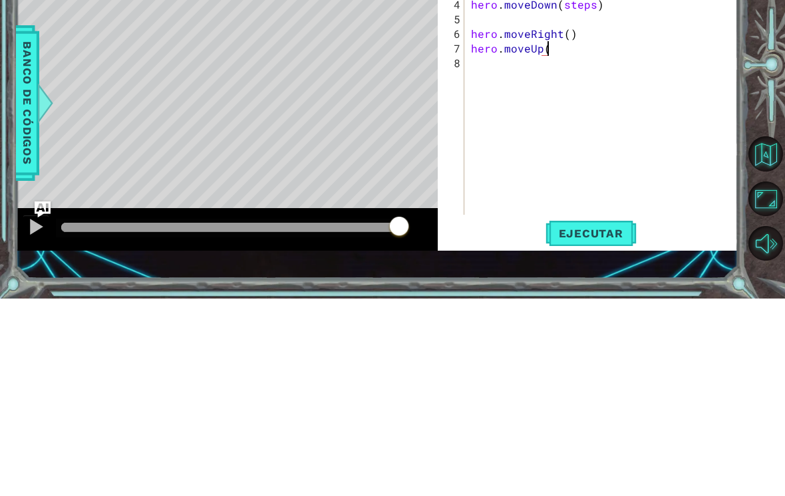
scroll to position [0, 5]
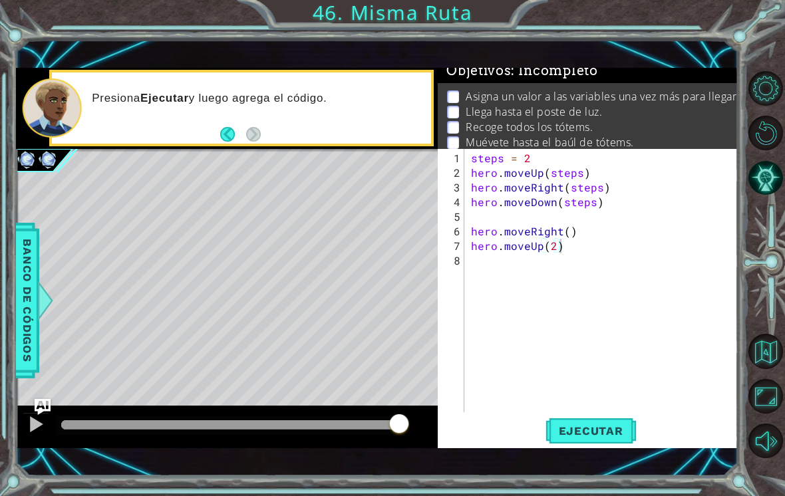
click at [615, 437] on span "Ejecutar" at bounding box center [590, 430] width 91 height 13
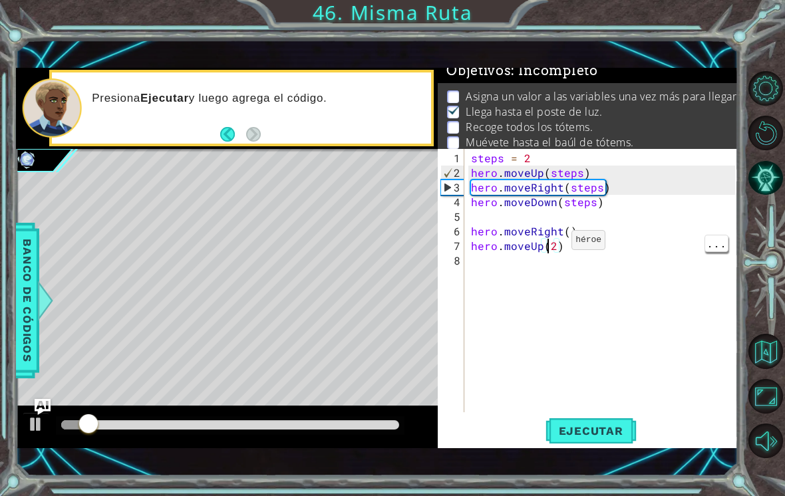
click at [549, 245] on div "steps = 2 hero . moveUp ( steps ) hero . moveRight ( steps ) hero . moveDown ( …" at bounding box center [604, 297] width 273 height 293
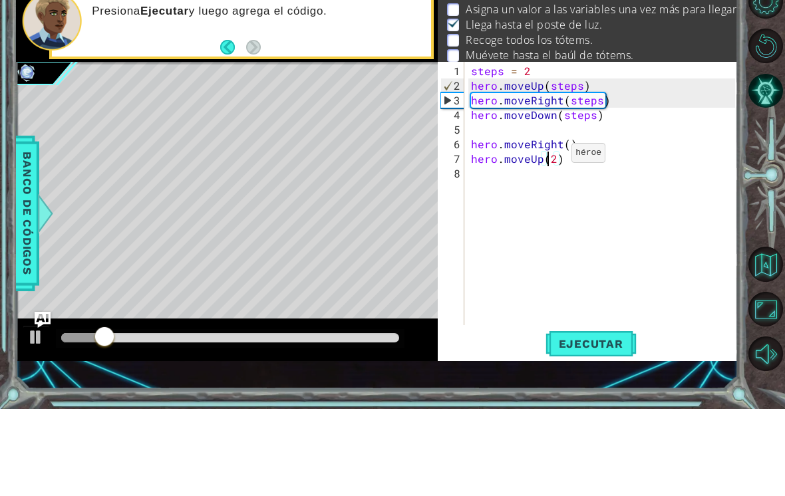
click at [549, 157] on div "steps = 2 hero . moveUp ( steps ) hero . moveRight ( steps ) hero . moveDown ( …" at bounding box center [604, 297] width 273 height 293
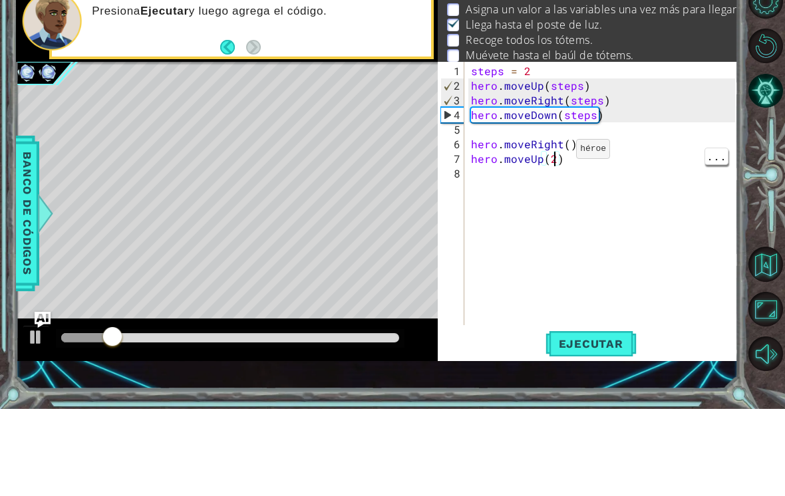
click at [553, 154] on div "steps = 2 hero . moveUp ( steps ) hero . moveRight ( steps ) hero . moveDown ( …" at bounding box center [604, 297] width 273 height 293
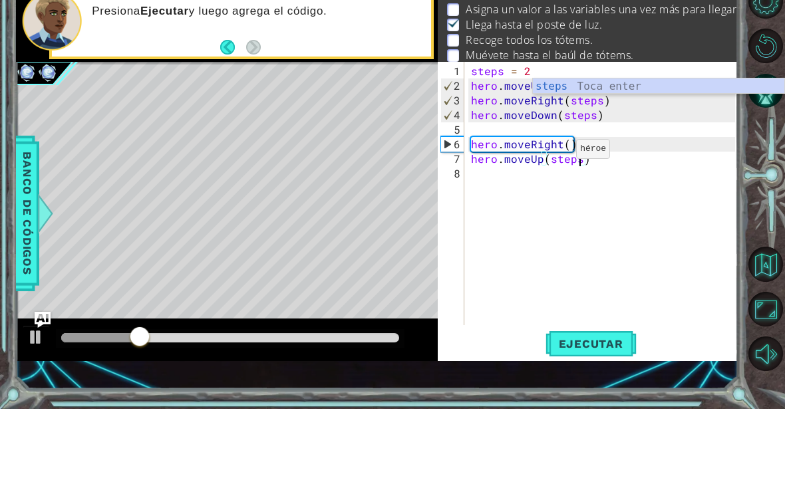
scroll to position [0, 7]
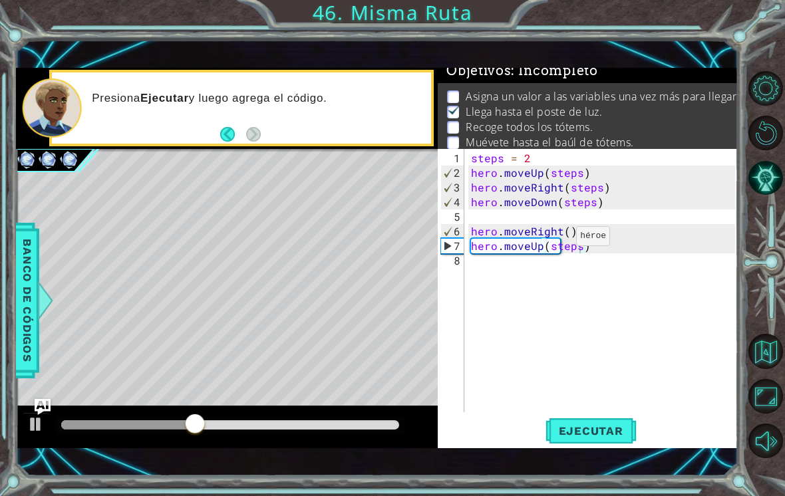
type textarea "hero.moveRight()"
click at [616, 446] on button "Ejecutar" at bounding box center [590, 431] width 91 height 30
click at [484, 277] on div "steps = 2 hero . moveUp ( steps ) hero . moveRight ( steps ) hero . moveDown ( …" at bounding box center [604, 297] width 273 height 293
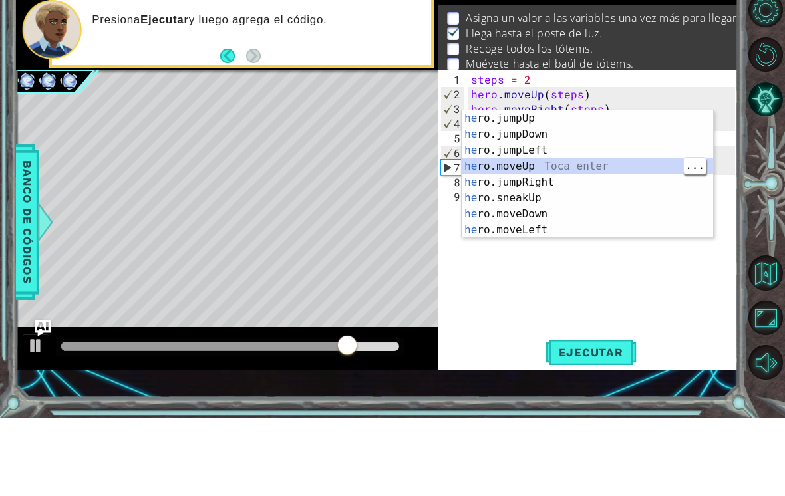
type textarea "hero.moveUp(1)"
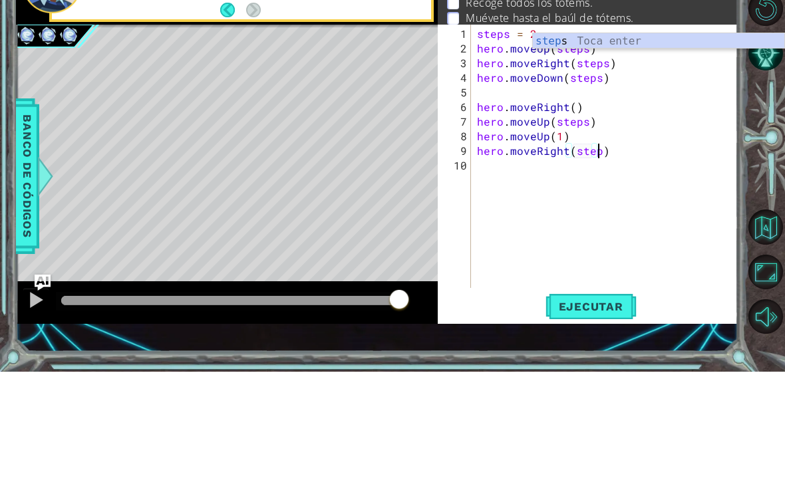
scroll to position [0, 8]
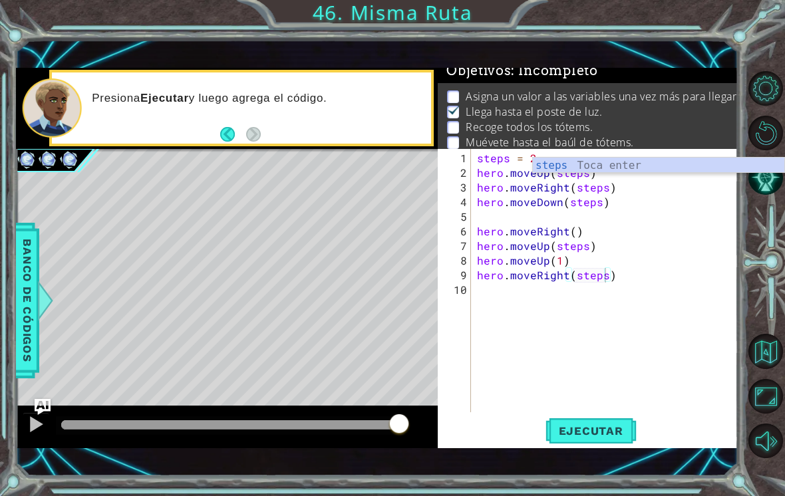
type textarea "hero.moveRight(steps)"
click at [608, 436] on span "Ejecutar" at bounding box center [590, 430] width 91 height 13
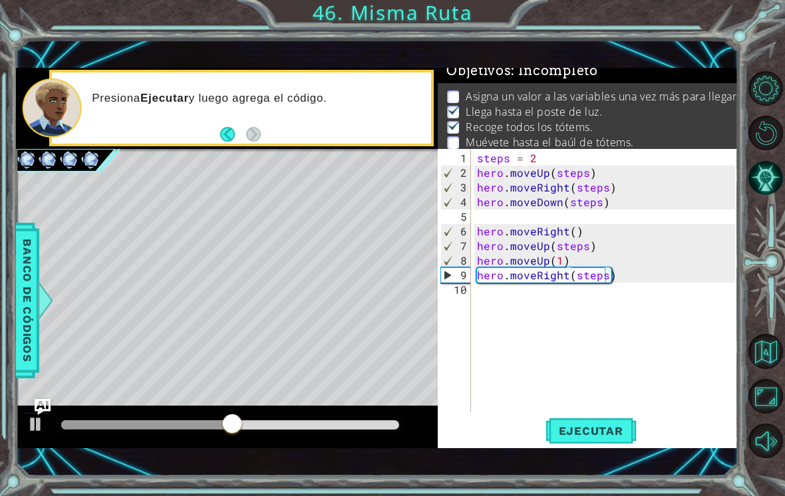
scroll to position [0, 0]
click at [493, 297] on div "steps = 2 hero . moveUp ( steps ) hero . moveRight ( steps ) hero . moveDown ( …" at bounding box center [607, 297] width 267 height 293
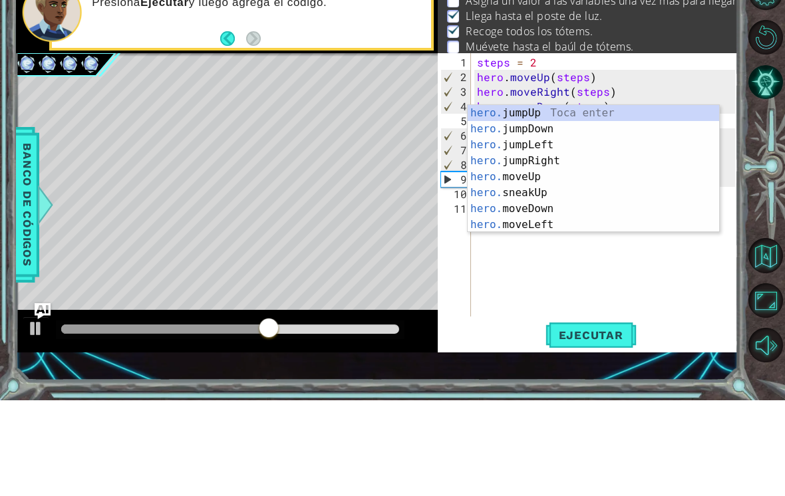
scroll to position [0, 2]
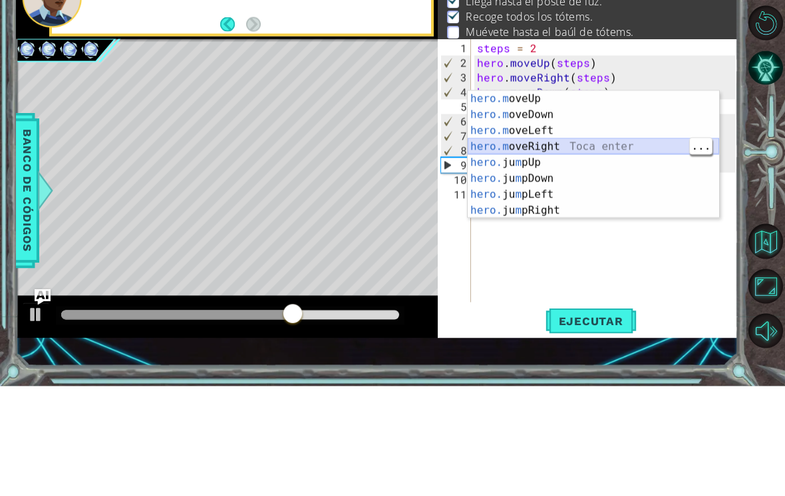
click at [674, 201] on div "hero.m oveUp Toca enter hero.m oveDown Toca enter hero.m oveLeft Toca enter her…" at bounding box center [592, 281] width 251 height 160
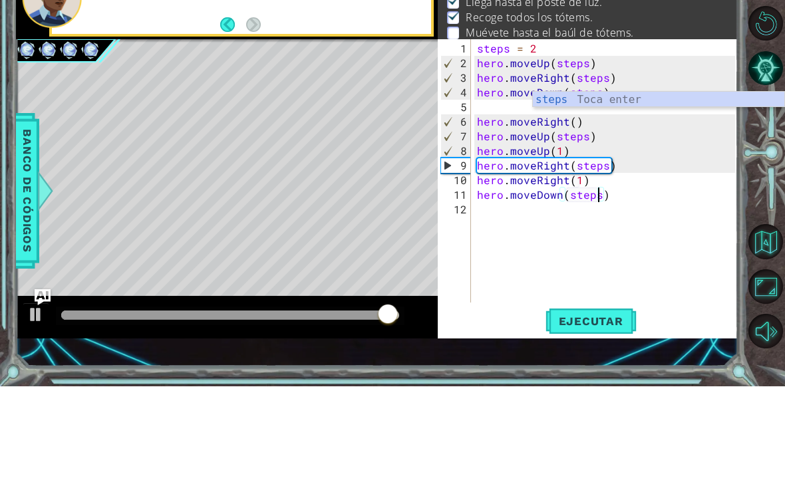
scroll to position [0, 7]
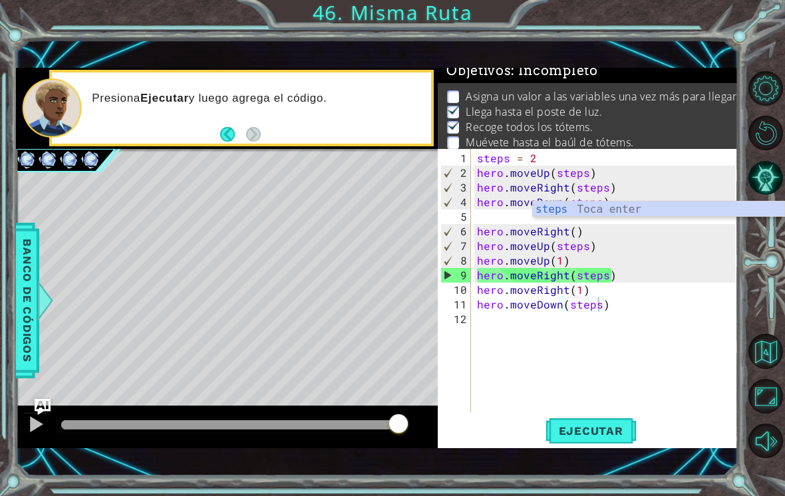
type textarea "hero.moveDown(steps)"
click at [624, 434] on span "Ejecutar" at bounding box center [590, 430] width 91 height 13
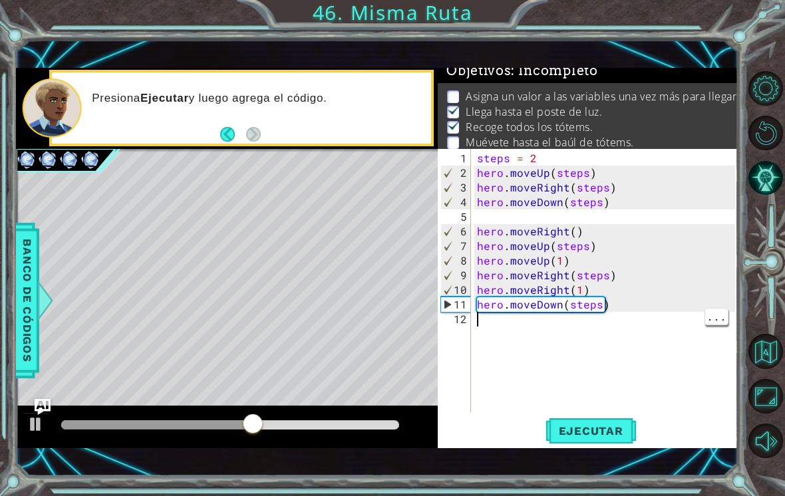
scroll to position [0, 0]
click at [489, 321] on div "steps = 2 hero . moveUp ( steps ) hero . moveRight ( steps ) hero . moveDown ( …" at bounding box center [607, 297] width 267 height 293
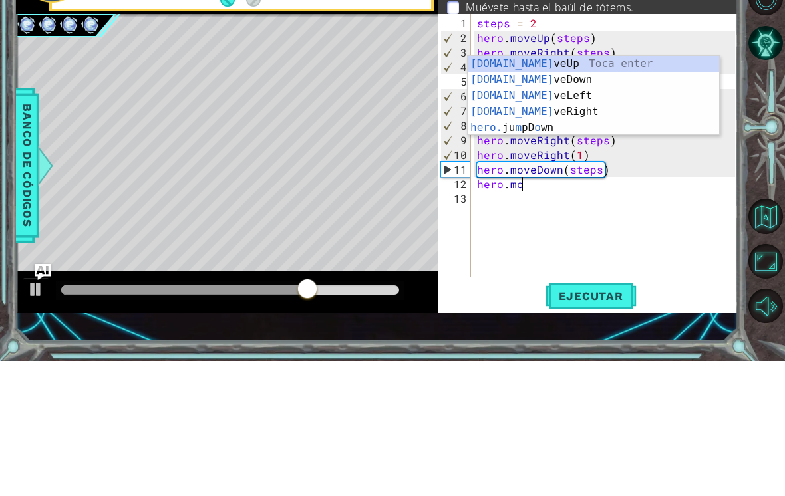
scroll to position [0, 3]
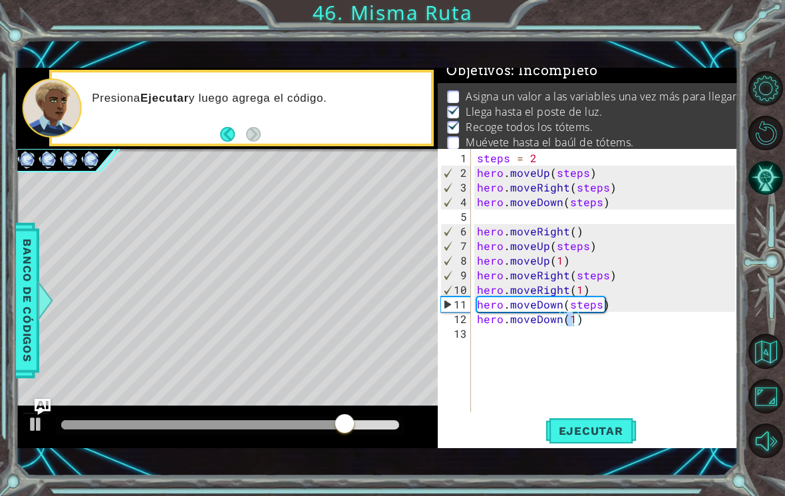
click at [603, 446] on button "Ejecutar" at bounding box center [590, 431] width 91 height 30
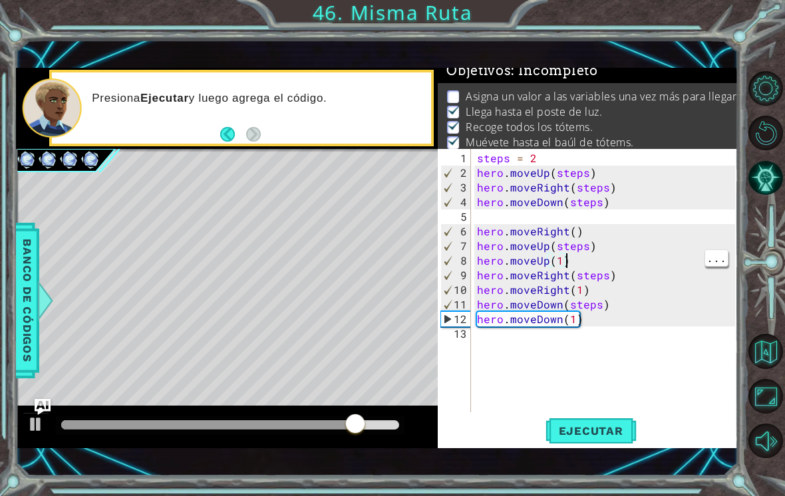
click at [574, 263] on div "steps = 2 hero . moveUp ( steps ) hero . moveRight ( steps ) hero . moveDown ( …" at bounding box center [607, 297] width 267 height 293
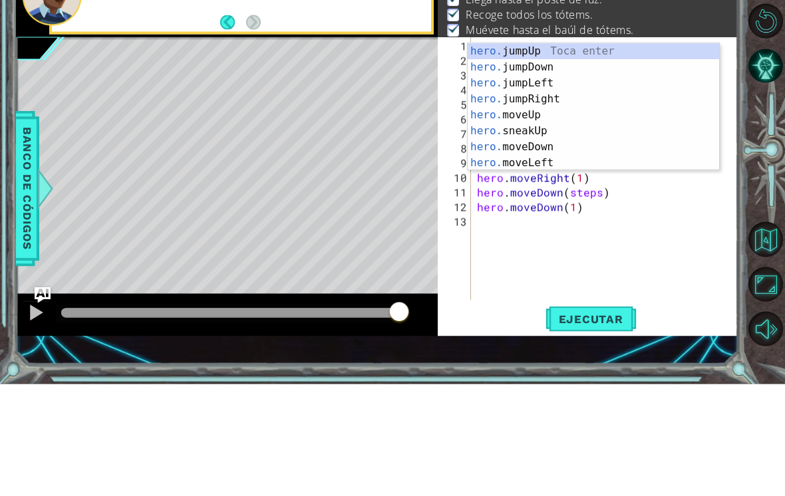
scroll to position [0, 1]
type textarea "h"
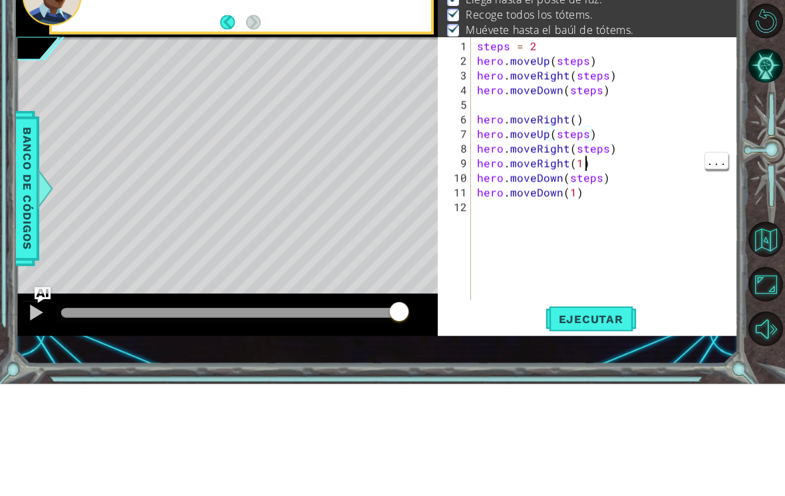
click at [604, 164] on div "steps = 2 hero . moveUp ( steps ) hero . moveRight ( steps ) hero . moveDown ( …" at bounding box center [607, 297] width 267 height 293
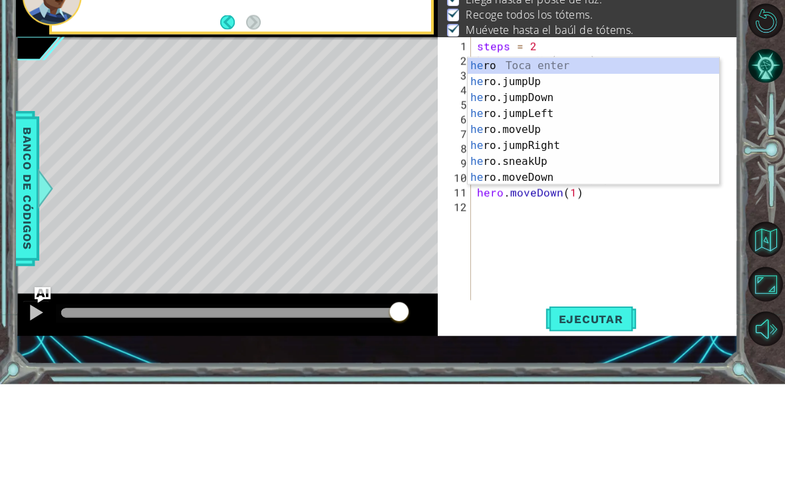
type textarea "h"
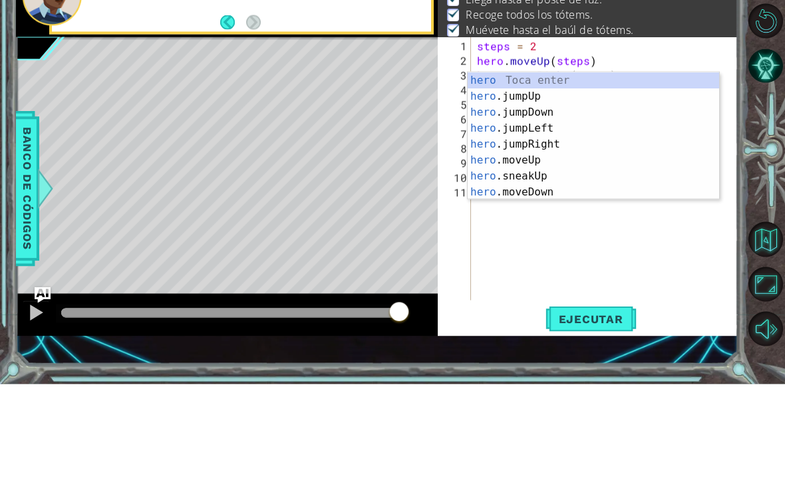
type textarea "h"
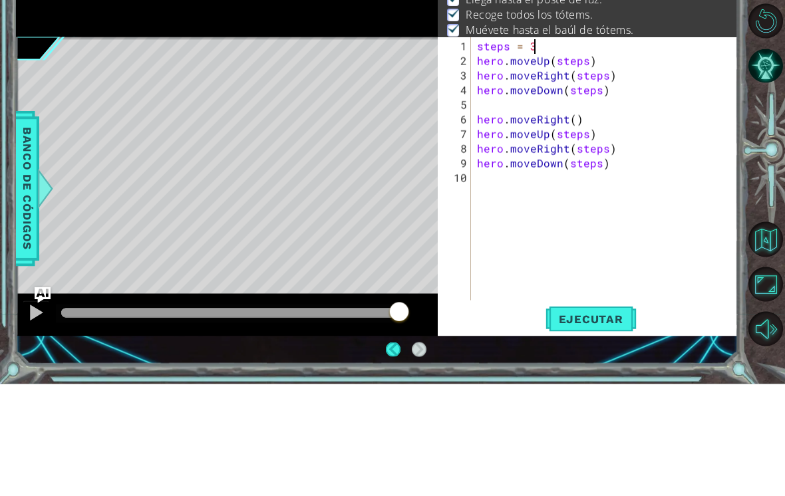
scroll to position [0, 3]
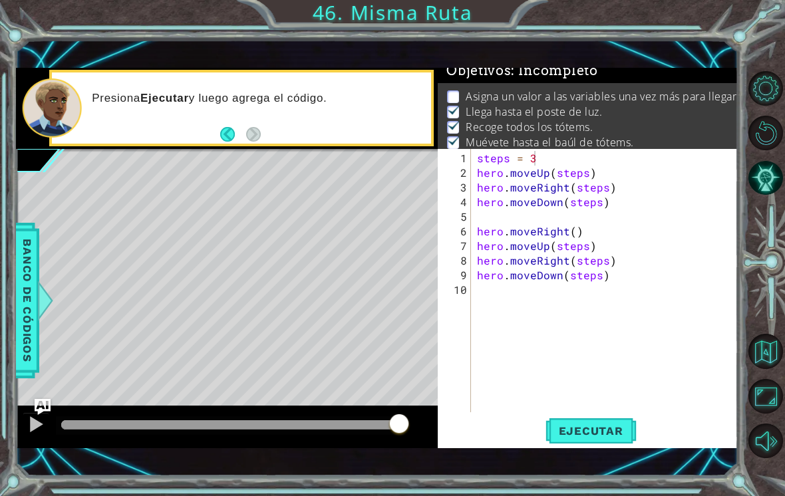
click at [630, 445] on button "Ejecutar" at bounding box center [590, 431] width 91 height 30
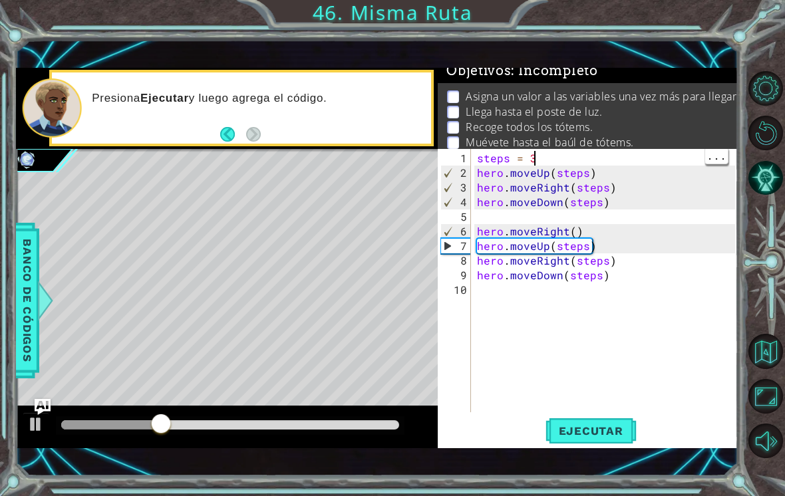
click at [569, 151] on div "steps = 3 hero . moveUp ( steps ) hero . moveRight ( steps ) hero . moveDown ( …" at bounding box center [604, 280] width 260 height 263
type textarea "steps = 2"
click at [598, 440] on button "Ejecutar" at bounding box center [590, 431] width 91 height 30
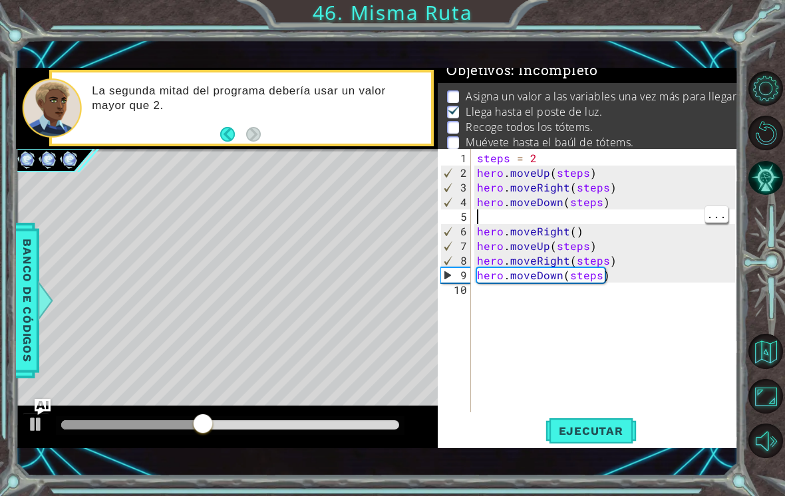
scroll to position [0, 0]
click at [481, 216] on div "steps = 2 hero . moveUp ( steps ) hero . moveRight ( steps ) hero . moveDown ( …" at bounding box center [607, 297] width 267 height 293
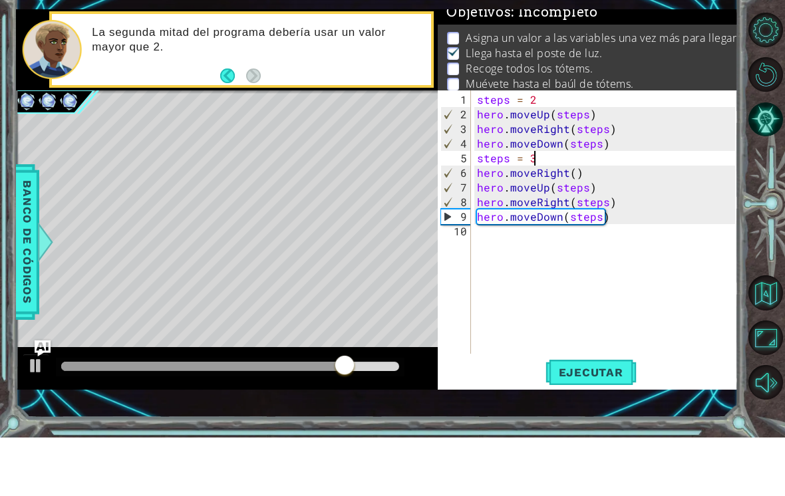
scroll to position [0, 3]
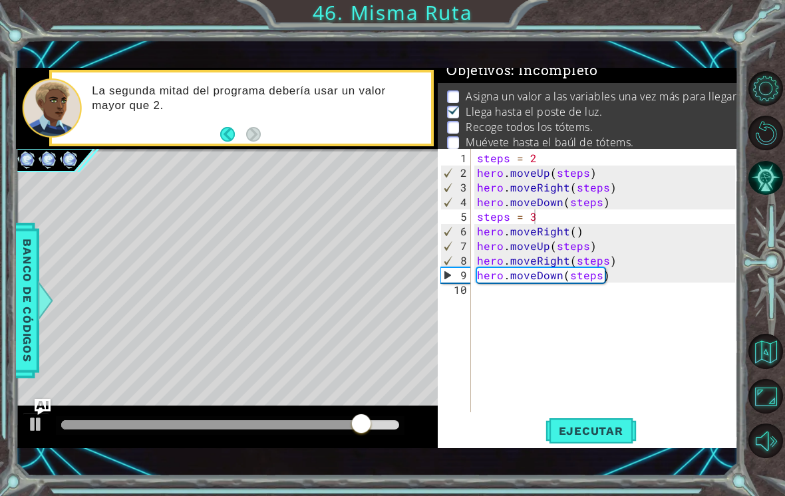
type textarea "steps = 3"
click at [613, 438] on button "Ejecutar" at bounding box center [590, 431] width 91 height 30
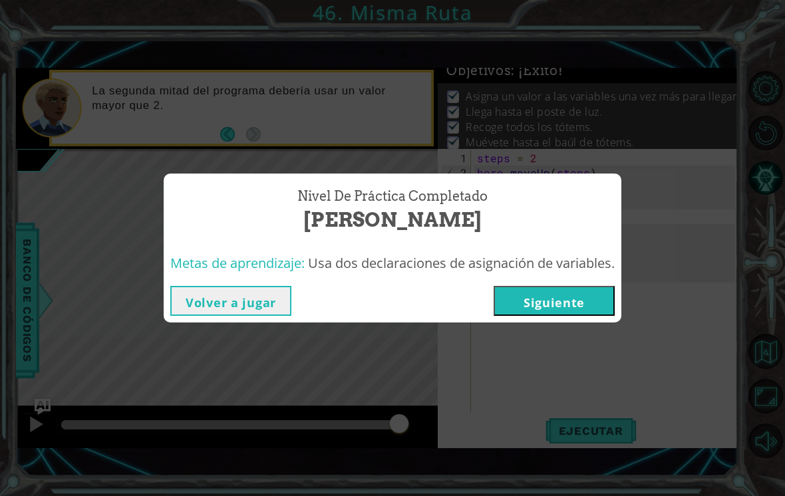
click at [531, 300] on button "Siguiente" at bounding box center [553, 301] width 121 height 30
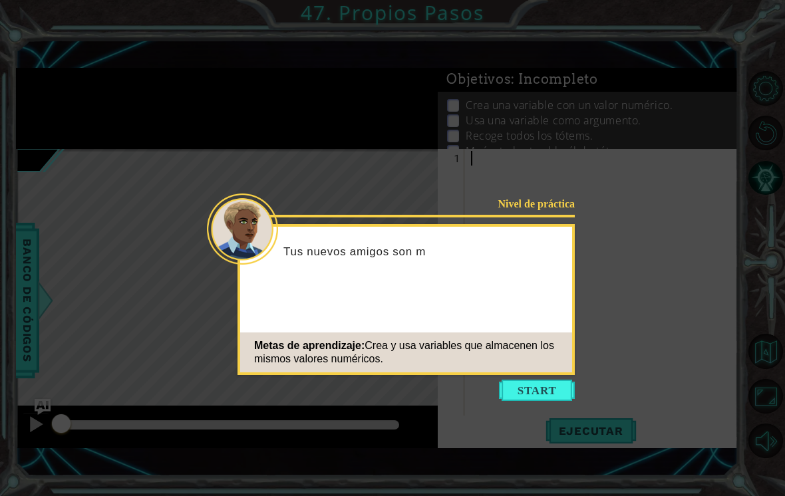
click at [523, 389] on button "Start" at bounding box center [537, 390] width 76 height 21
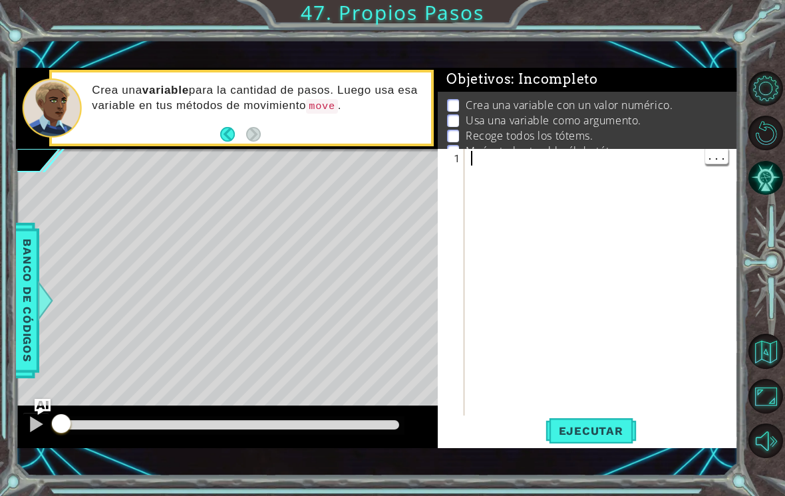
click at [477, 186] on div at bounding box center [604, 304] width 273 height 307
type textarea "steps = 3"
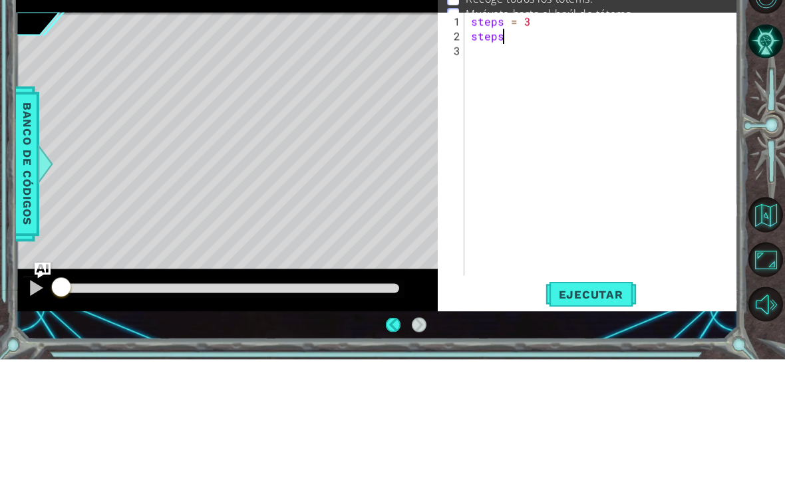
scroll to position [0, 1]
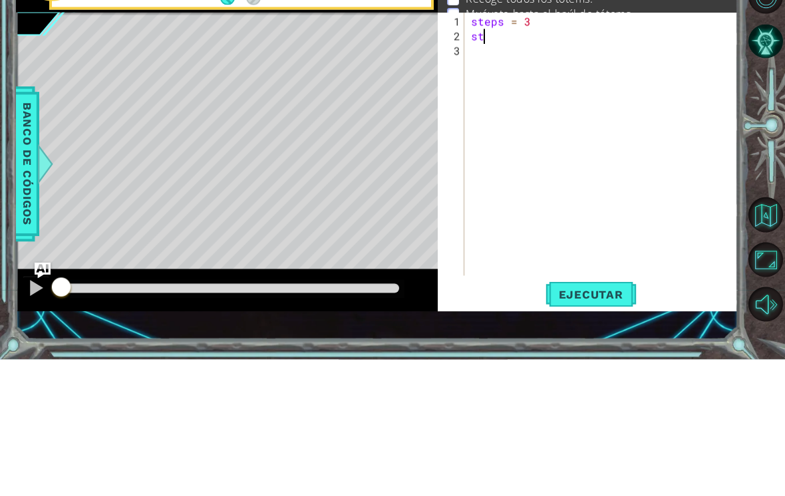
type textarea "s"
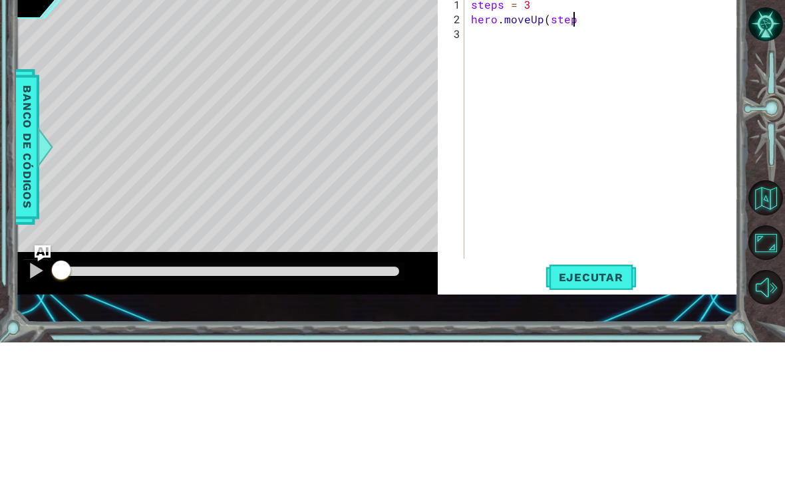
scroll to position [0, 6]
type textarea "hero.moveUp(steps)"
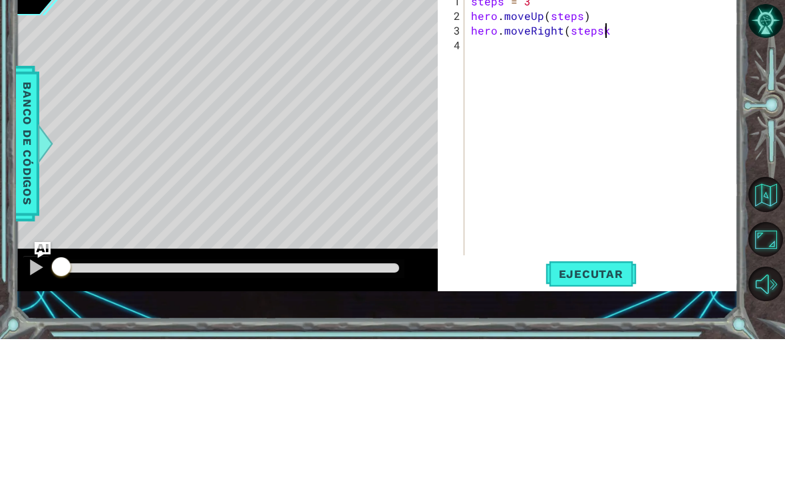
scroll to position [0, 8]
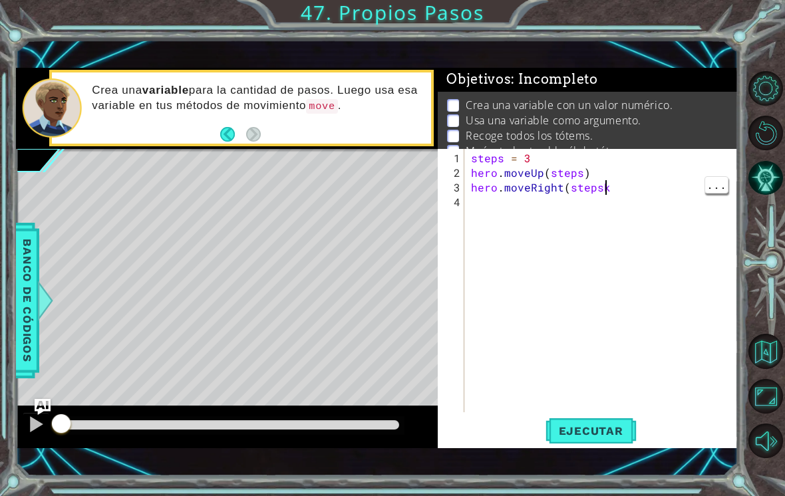
click at [623, 188] on div "steps = 3 hero . moveUp ( steps ) hero . moveRight ( stepsk" at bounding box center [604, 297] width 273 height 293
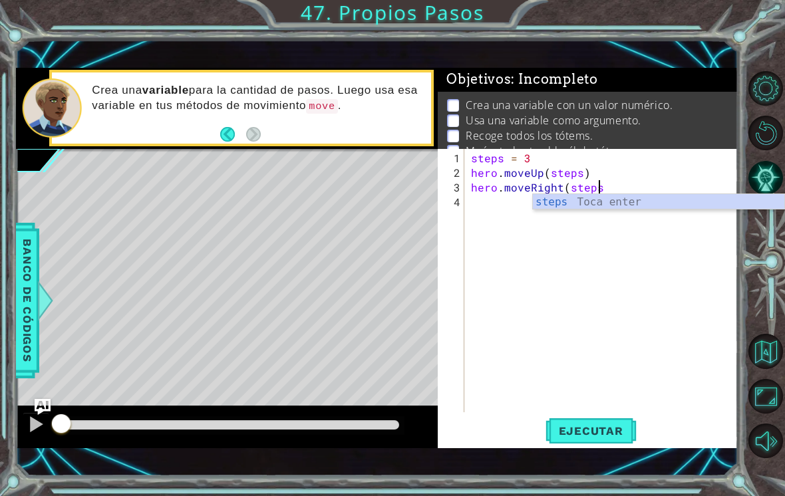
scroll to position [0, 7]
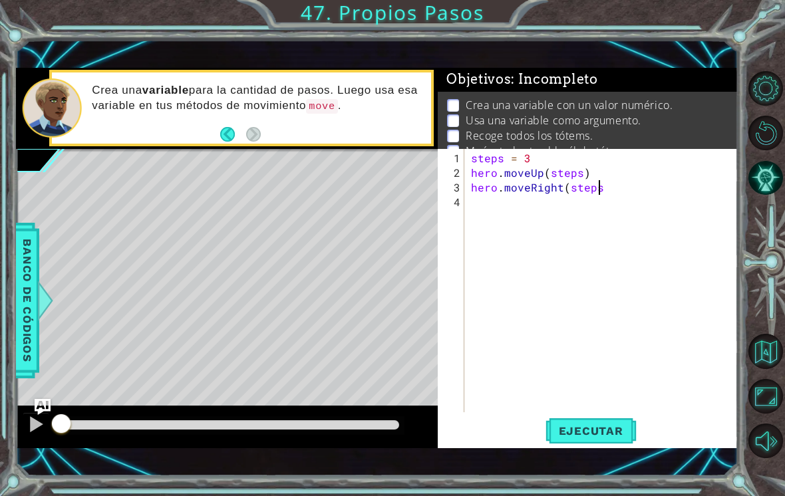
type textarea "hero.moveRight(steps)"
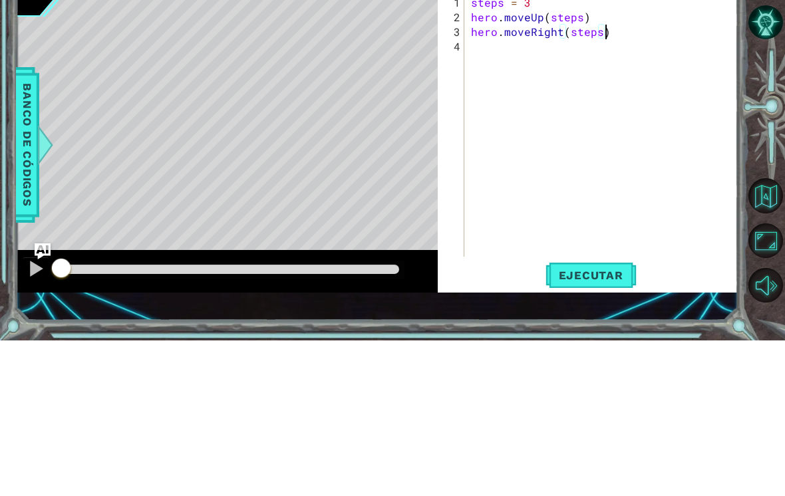
scroll to position [0, 0]
click at [476, 151] on div "steps = 3 hero . moveUp ( steps ) hero . moveRight ( steps )" at bounding box center [604, 297] width 273 height 293
type textarea "hero.moveRight(steps)"
click at [481, 151] on div "steps = 3 hero . moveUp ( steps ) hero . moveRight ( steps )" at bounding box center [604, 297] width 273 height 293
type textarea "hero.moveDown(steps)"
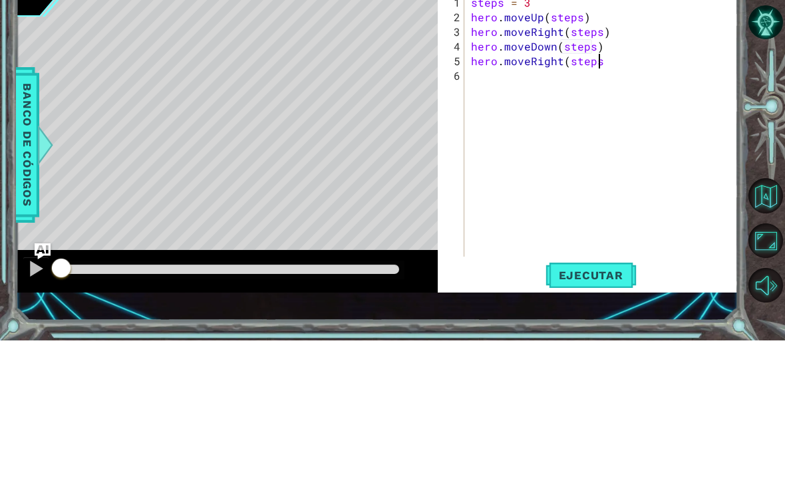
scroll to position [0, 8]
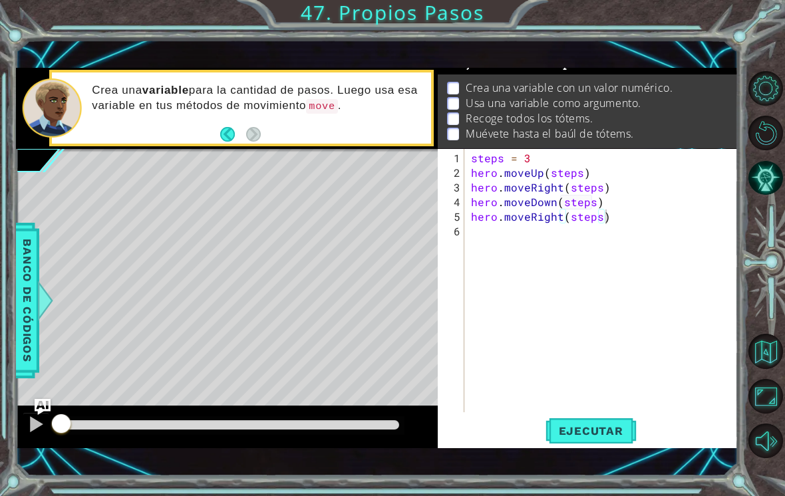
type textarea "hero.moveRight(steps)"
click at [609, 435] on span "Ejecutar" at bounding box center [590, 430] width 91 height 13
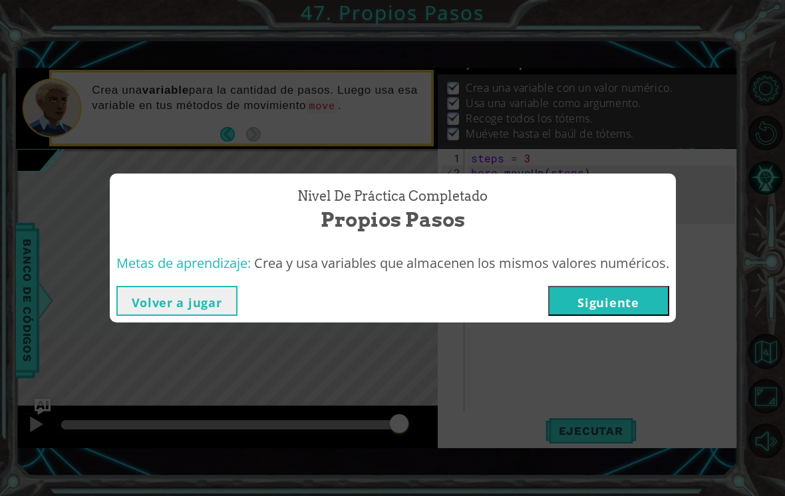
click at [634, 299] on button "Siguiente" at bounding box center [608, 301] width 121 height 30
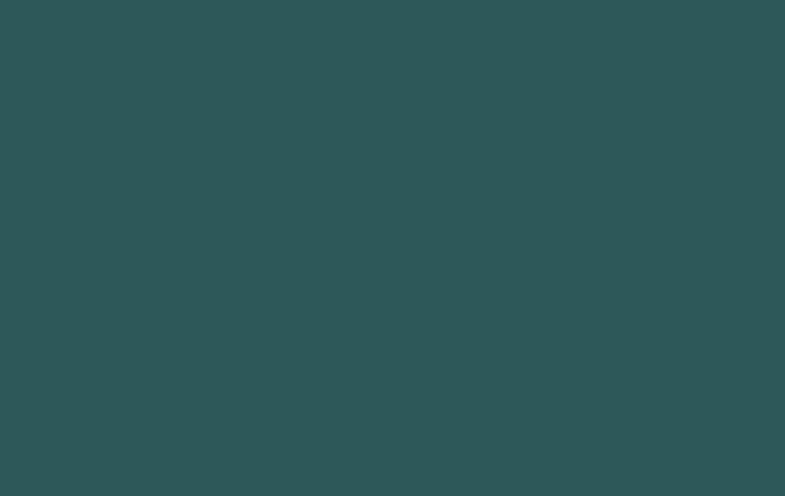
scroll to position [21, 0]
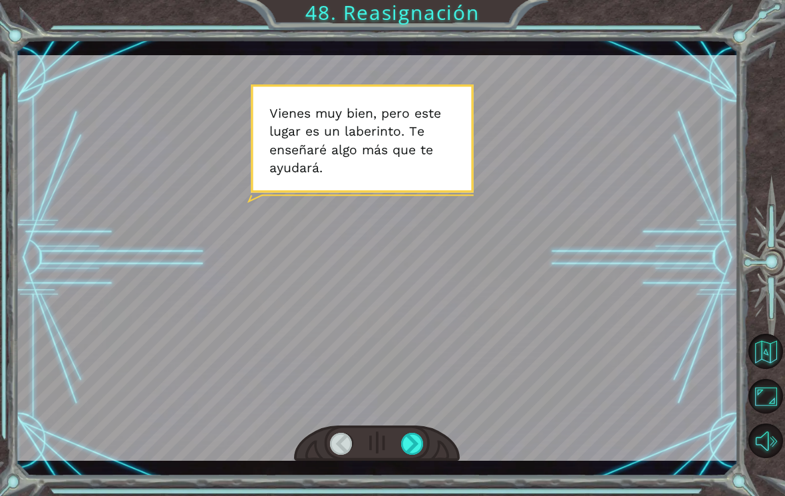
click at [413, 444] on div at bounding box center [412, 444] width 23 height 22
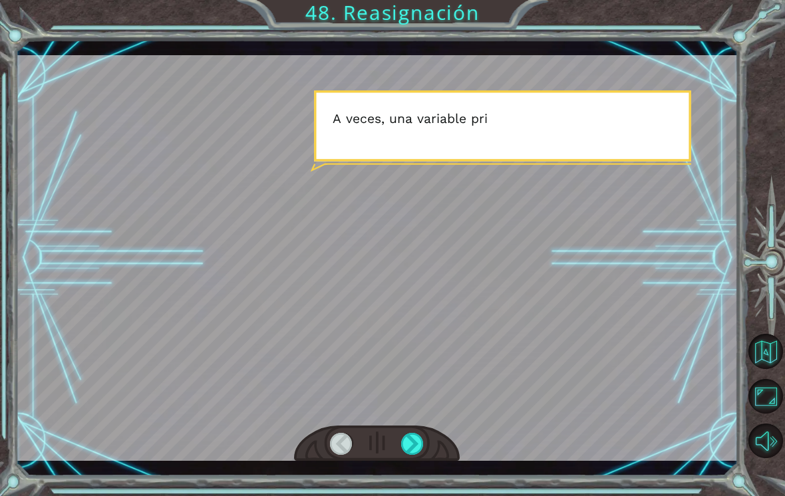
click at [415, 442] on div at bounding box center [412, 444] width 23 height 22
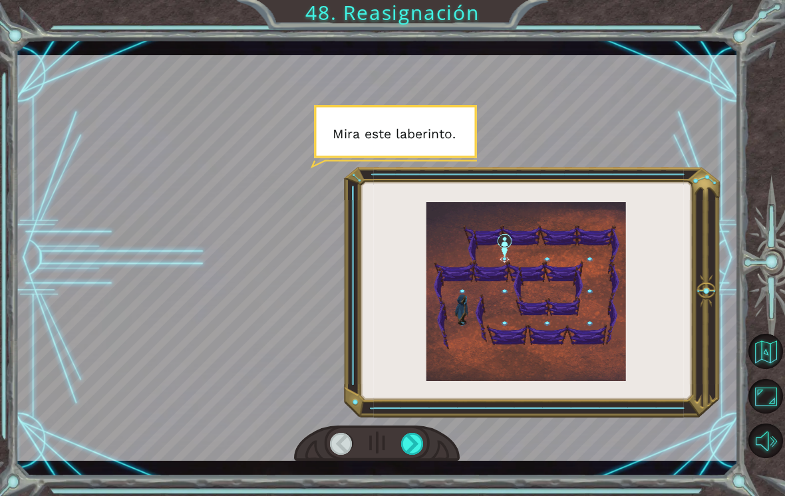
click at [407, 443] on div at bounding box center [412, 444] width 23 height 22
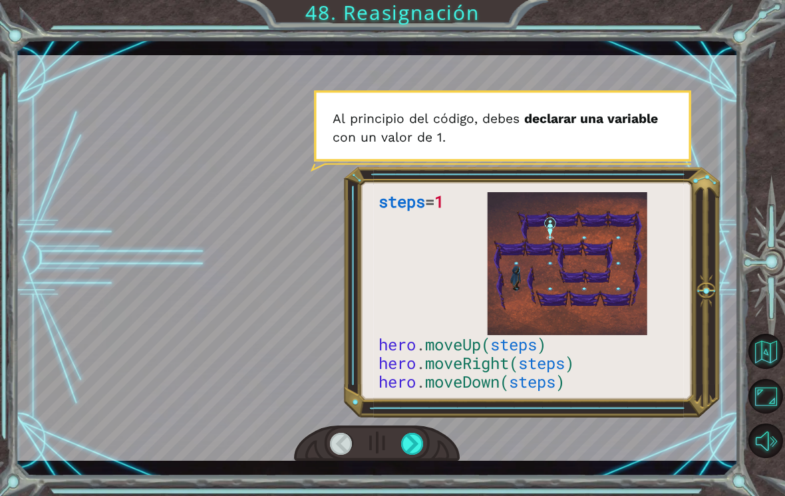
click at [402, 442] on div at bounding box center [412, 444] width 23 height 22
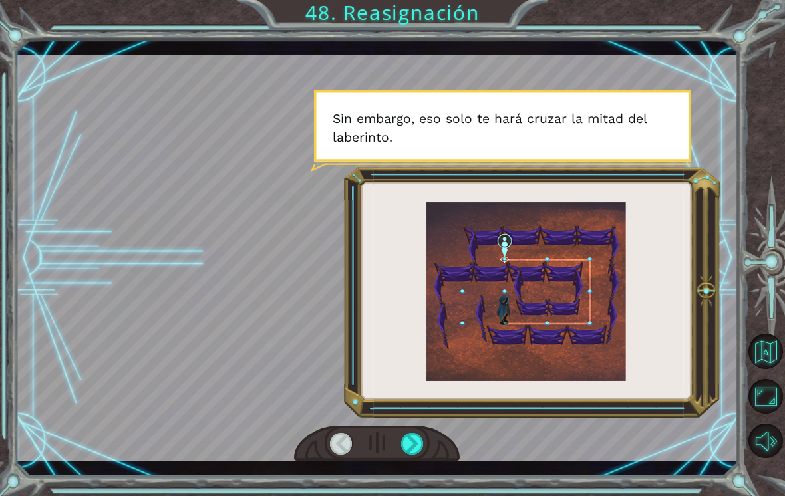
click at [402, 446] on div at bounding box center [412, 444] width 23 height 22
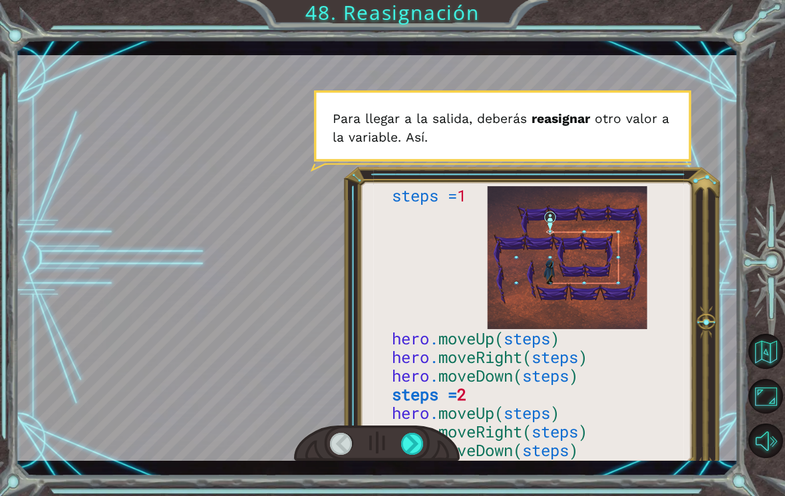
click at [405, 438] on div at bounding box center [412, 444] width 23 height 22
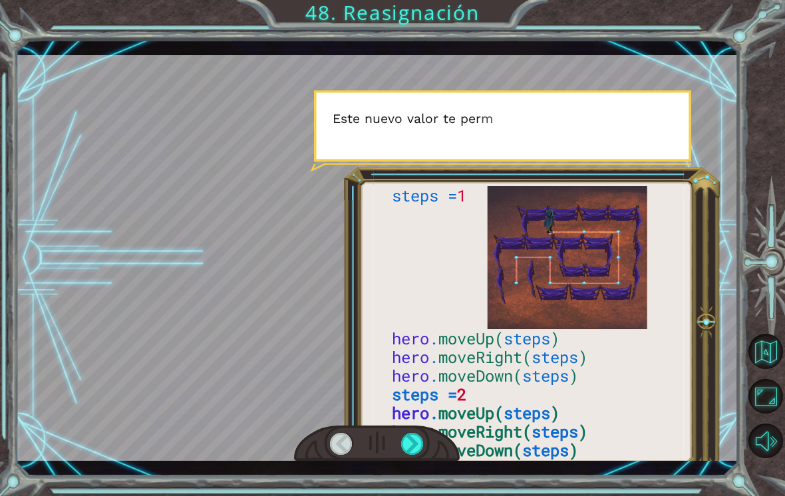
click at [418, 446] on div at bounding box center [412, 444] width 23 height 22
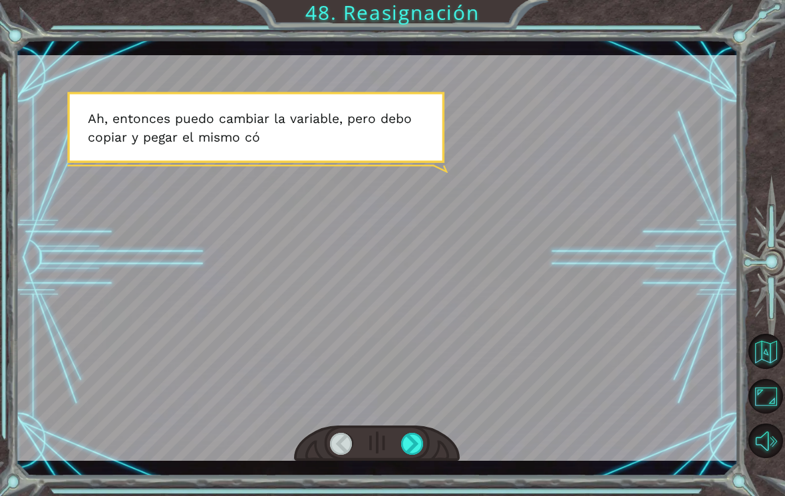
click at [418, 440] on div at bounding box center [412, 444] width 23 height 22
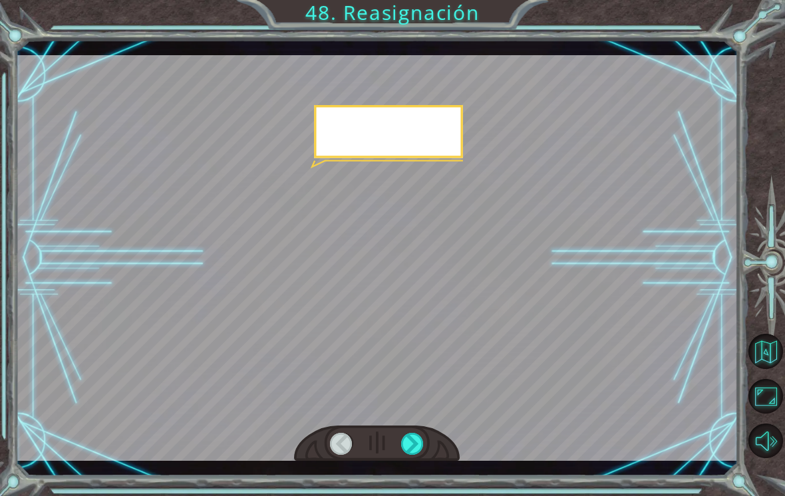
click at [419, 439] on div at bounding box center [412, 444] width 23 height 22
click at [418, 438] on div at bounding box center [412, 444] width 23 height 22
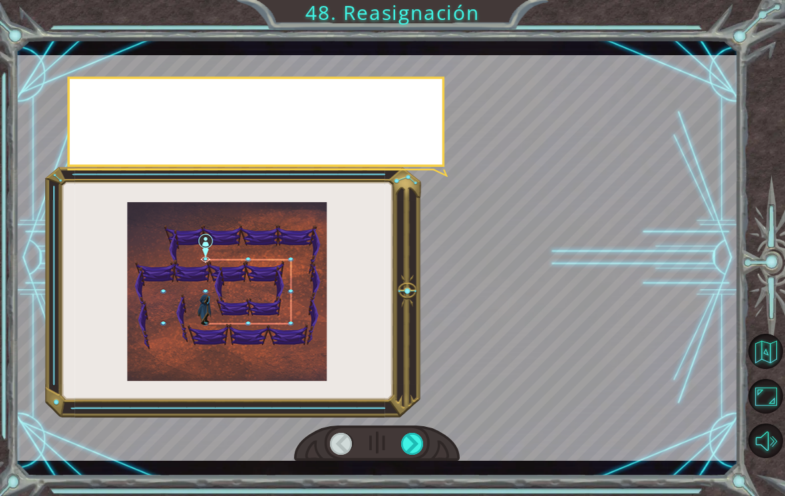
click at [415, 442] on div at bounding box center [412, 444] width 23 height 22
click at [416, 443] on div at bounding box center [412, 444] width 23 height 22
click at [415, 443] on div at bounding box center [412, 444] width 23 height 22
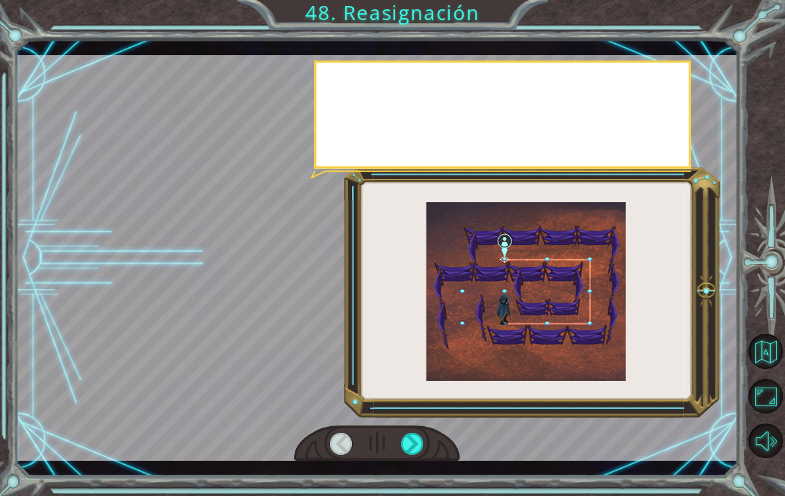
click at [413, 444] on div at bounding box center [412, 444] width 23 height 22
click at [406, 444] on div at bounding box center [412, 444] width 23 height 22
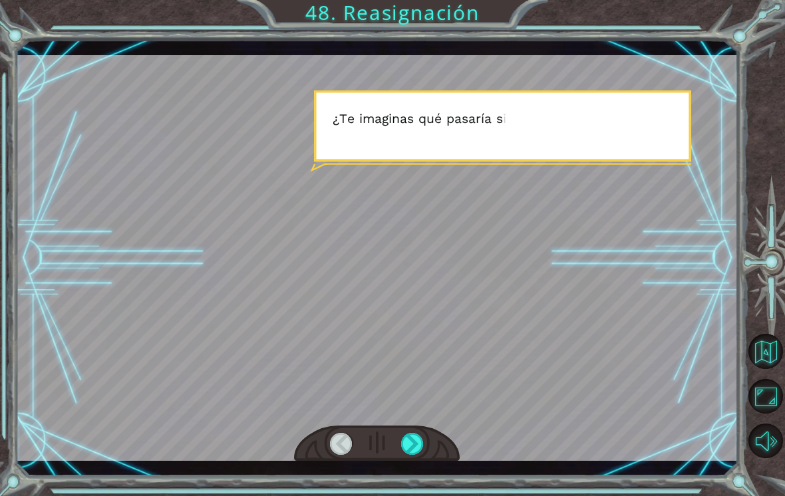
click at [412, 448] on div at bounding box center [412, 444] width 23 height 22
click at [414, 446] on div at bounding box center [412, 444] width 23 height 22
click at [407, 444] on div at bounding box center [412, 444] width 23 height 22
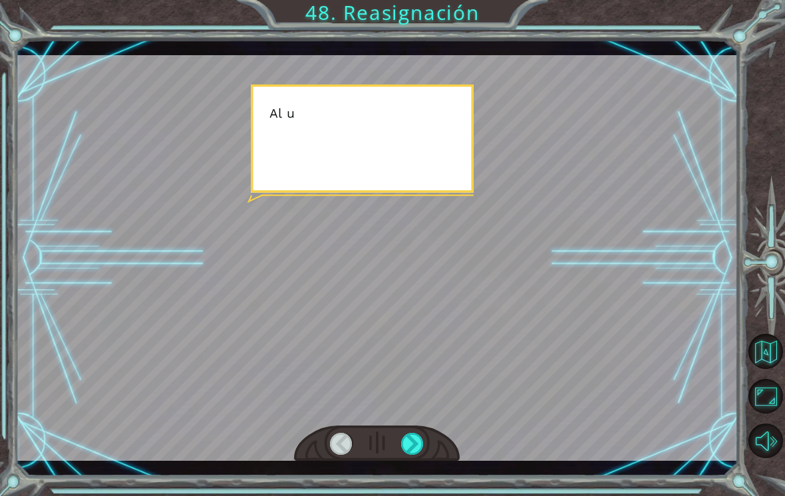
click at [405, 443] on div at bounding box center [412, 444] width 23 height 22
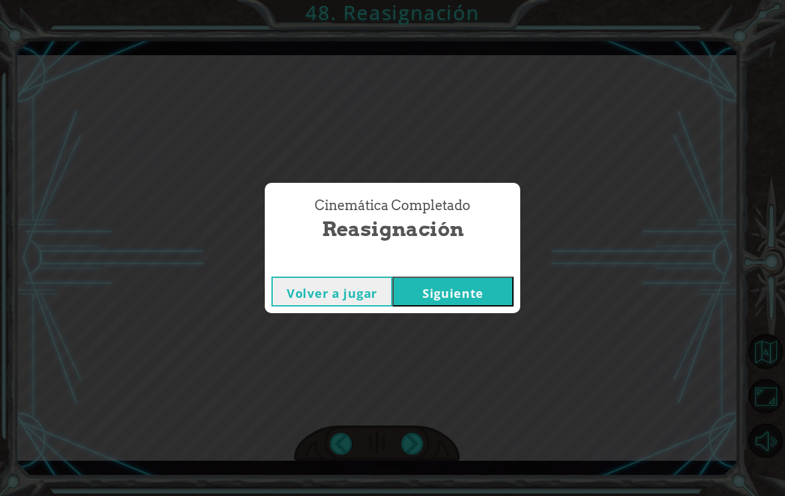
click at [412, 444] on div "Cinemática Completado Reasignación Volver a jugar [GEOGRAPHIC_DATA]" at bounding box center [392, 248] width 785 height 496
click at [408, 442] on div "Cinemática Completado Reasignación Volver a jugar [GEOGRAPHIC_DATA]" at bounding box center [392, 248] width 785 height 496
click at [444, 303] on button "Siguiente" at bounding box center [452, 292] width 121 height 30
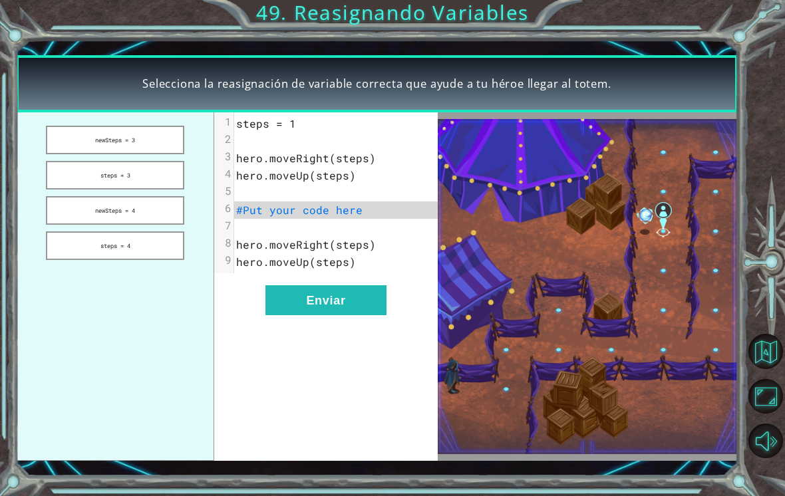
click at [152, 243] on button "steps = 4" at bounding box center [115, 245] width 138 height 29
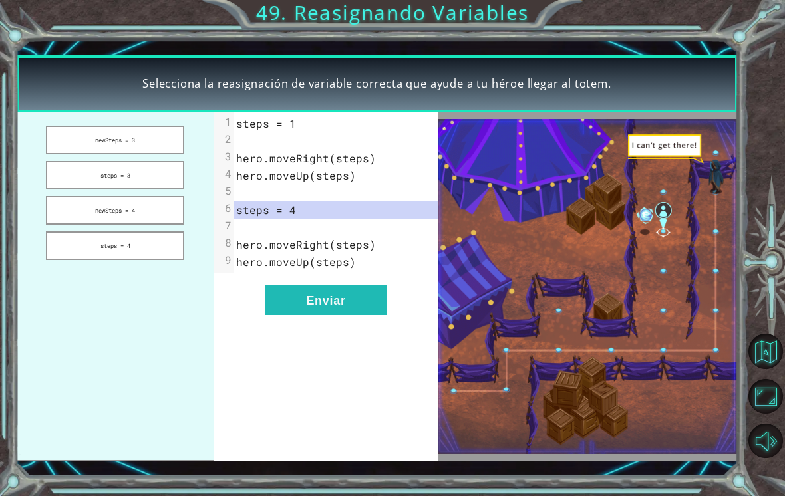
click at [326, 314] on button "Enviar" at bounding box center [325, 300] width 121 height 30
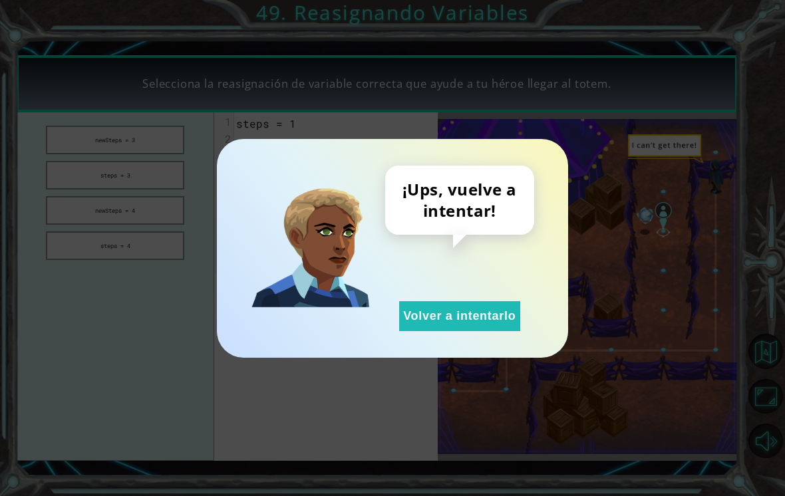
click at [508, 319] on button "Volver a intentarlo" at bounding box center [459, 316] width 121 height 30
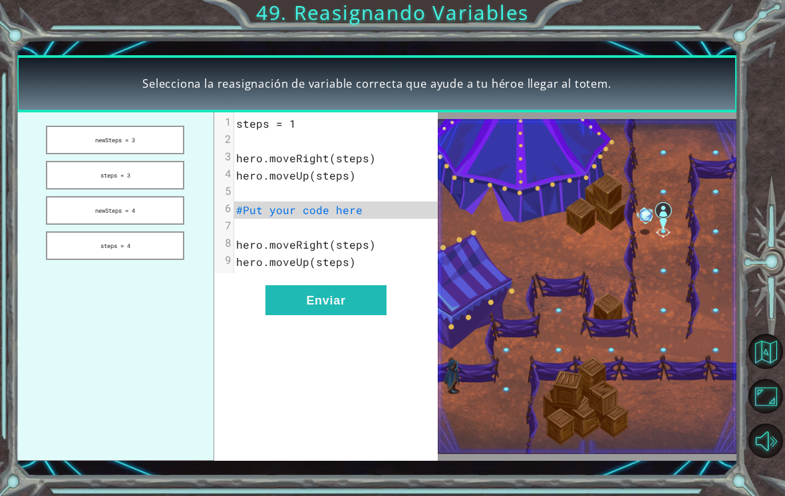
click at [72, 257] on button "steps = 4" at bounding box center [115, 245] width 138 height 29
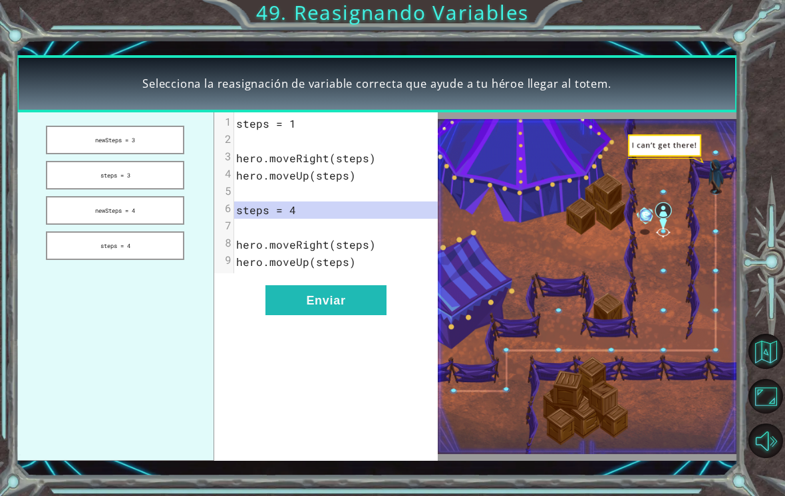
click at [91, 132] on button "newSteps = 3" at bounding box center [115, 140] width 138 height 29
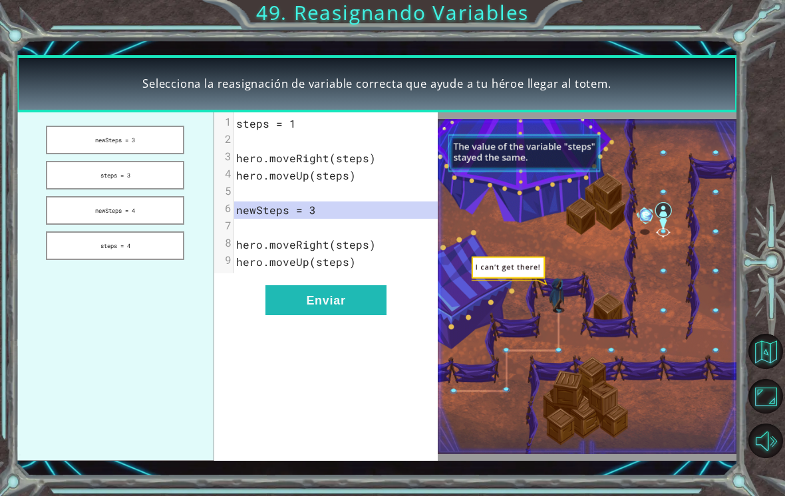
click at [366, 306] on button "Enviar" at bounding box center [325, 300] width 121 height 30
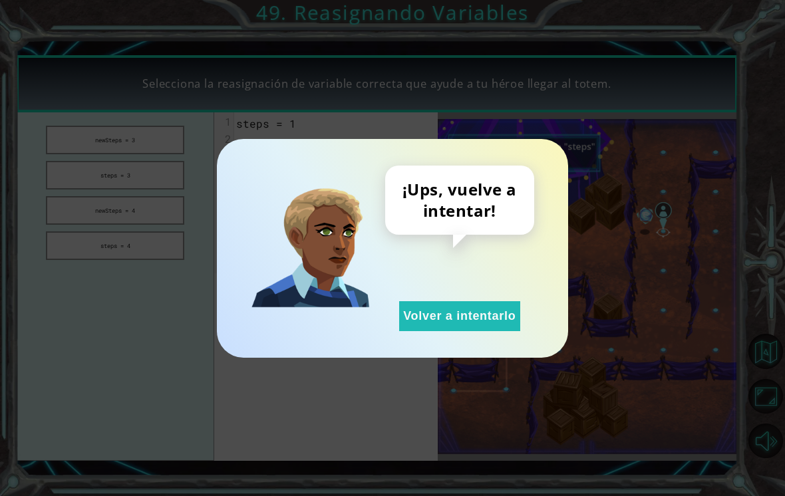
click at [485, 315] on button "Volver a intentarlo" at bounding box center [459, 316] width 121 height 30
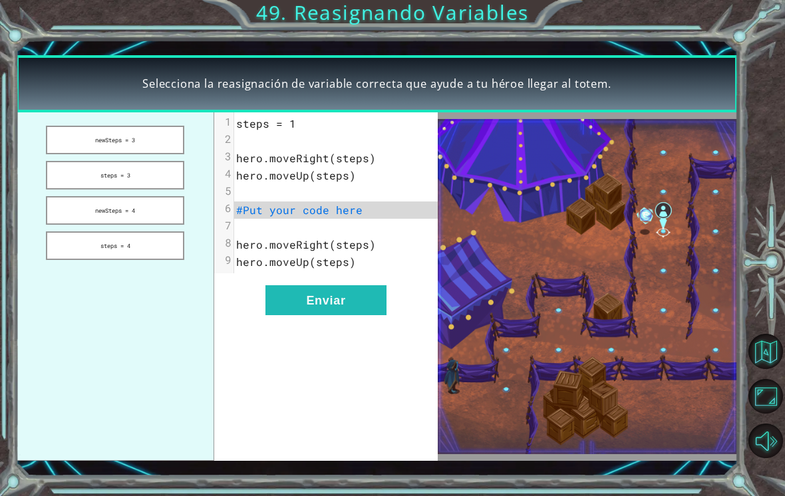
click at [68, 177] on button "steps = 3" at bounding box center [115, 175] width 138 height 29
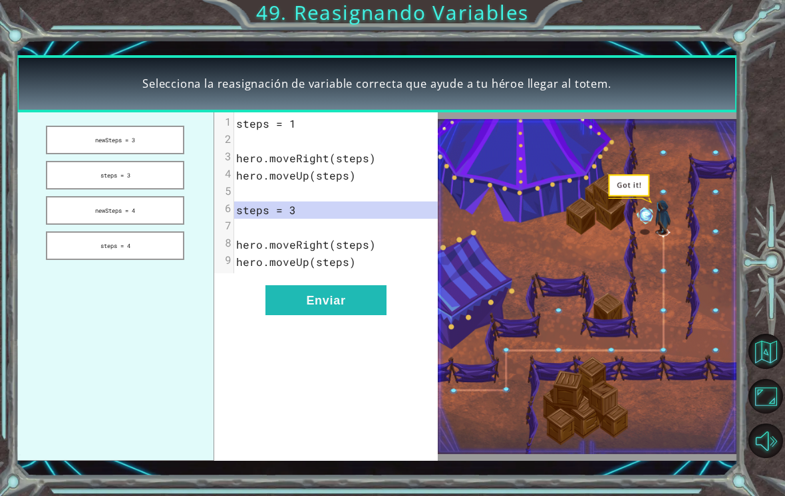
click at [360, 310] on button "Enviar" at bounding box center [325, 300] width 121 height 30
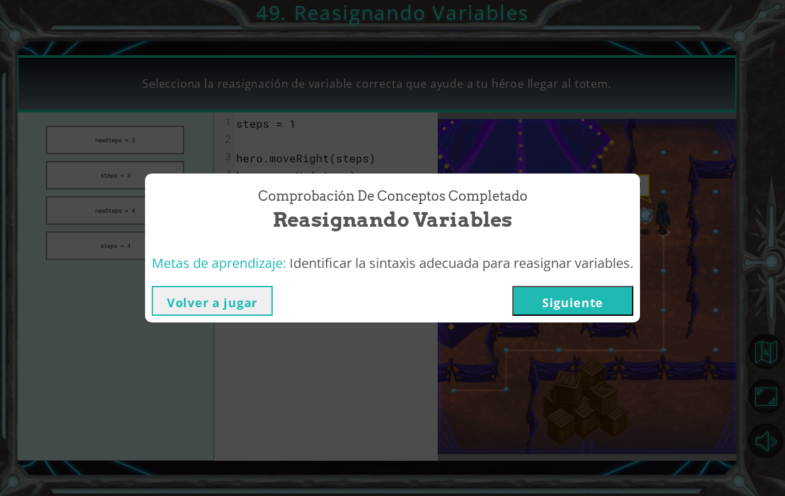
click at [571, 304] on button "Siguiente" at bounding box center [572, 301] width 121 height 30
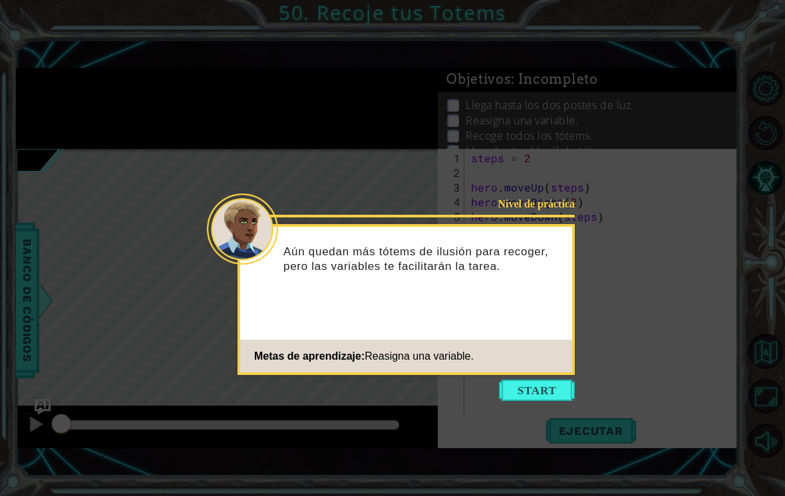
click at [549, 373] on div "Nivel de práctica Aún quedan más tótems de ilusión para recoger, pero las varia…" at bounding box center [405, 299] width 337 height 151
click at [560, 394] on button "Start" at bounding box center [537, 390] width 76 height 21
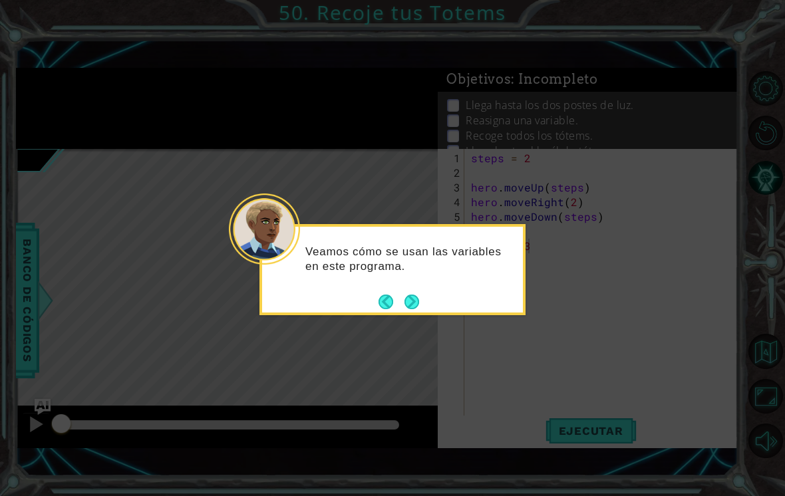
click at [419, 297] on button "Next" at bounding box center [411, 301] width 15 height 15
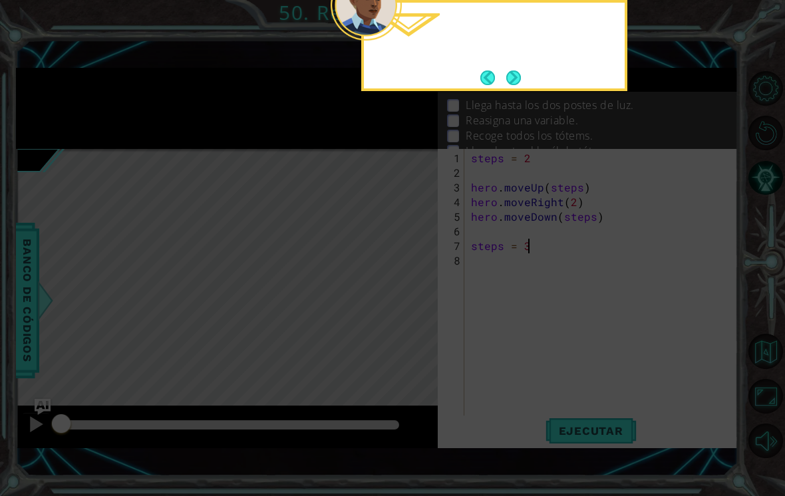
click at [412, 294] on icon at bounding box center [392, 113] width 785 height 766
click at [506, 85] on button "Next" at bounding box center [512, 77] width 15 height 15
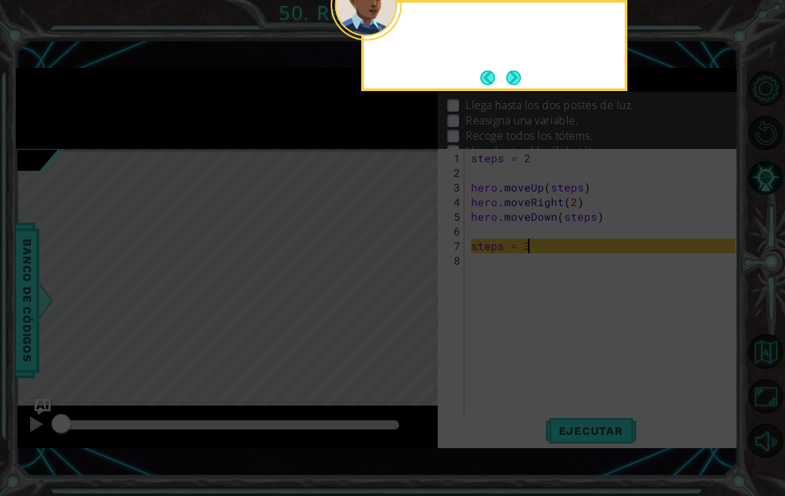
click at [506, 83] on button "Next" at bounding box center [512, 77] width 19 height 19
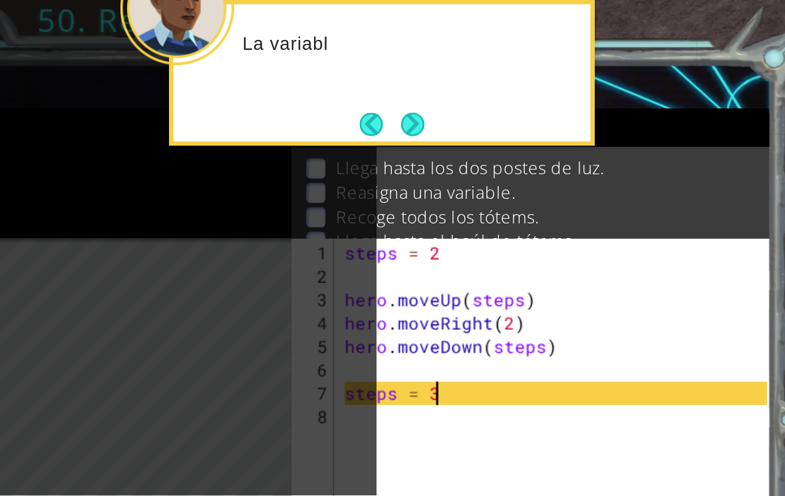
click at [361, 63] on div "La variabl" at bounding box center [494, 45] width 266 height 91
click at [505, 72] on button "Next" at bounding box center [513, 77] width 17 height 17
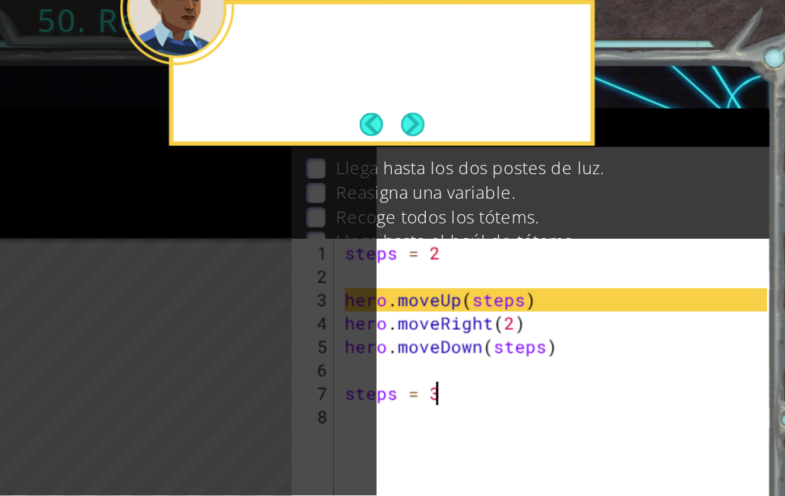
click at [505, 75] on button "Next" at bounding box center [512, 77] width 15 height 15
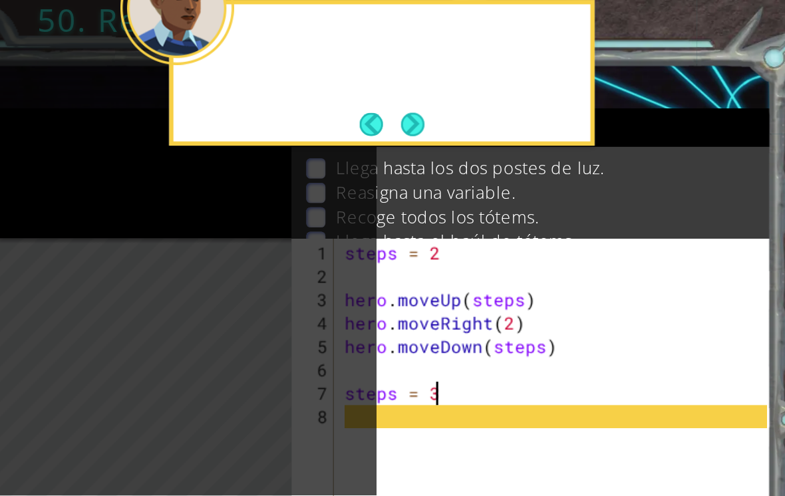
click at [505, 78] on button "Next" at bounding box center [514, 77] width 18 height 18
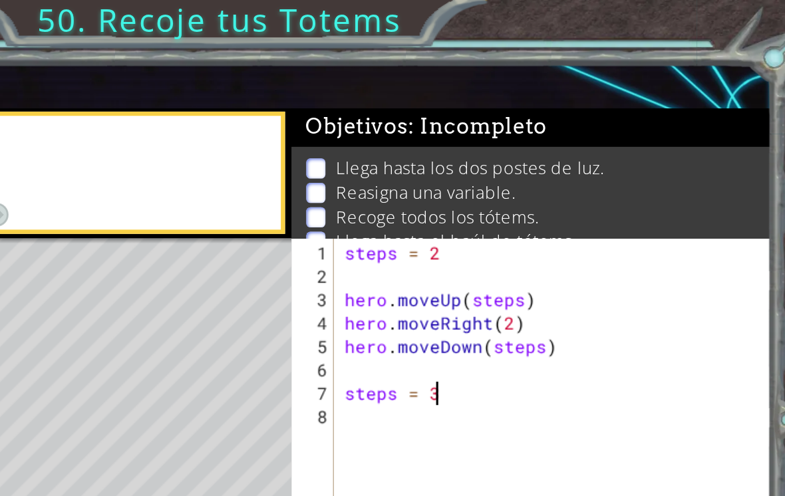
click at [511, 81] on span ": Incompleto" at bounding box center [554, 79] width 86 height 16
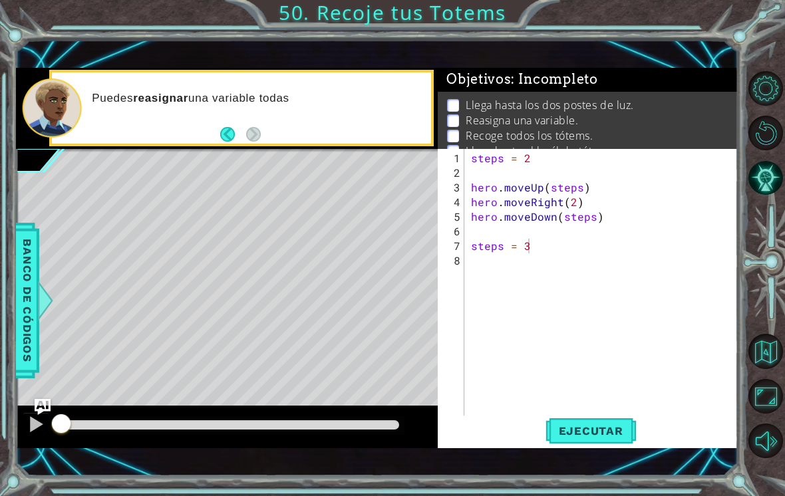
click at [606, 428] on span "Ejecutar" at bounding box center [590, 430] width 91 height 13
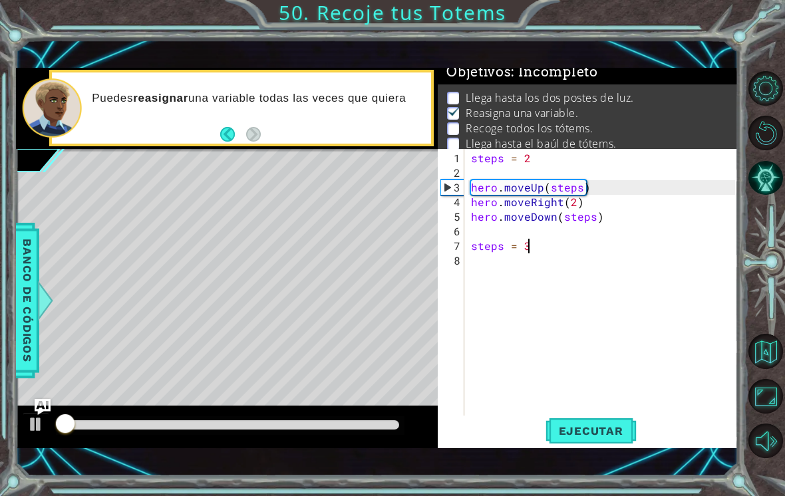
scroll to position [9, 0]
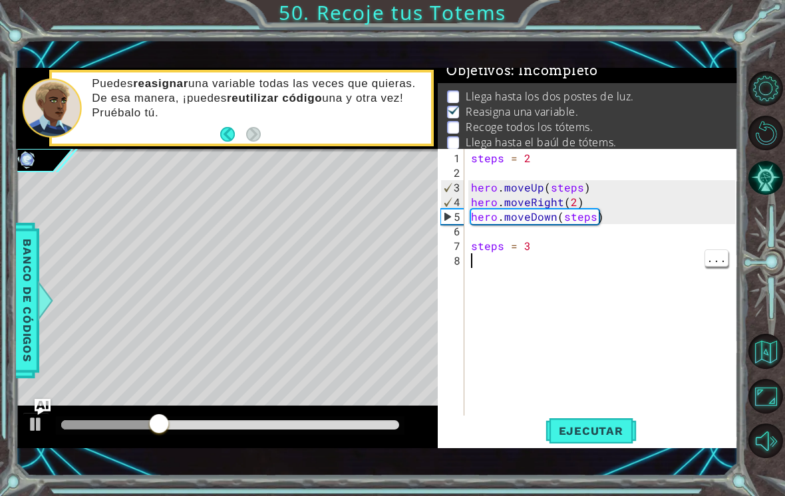
click at [473, 269] on div "steps = 2 hero . moveUp ( steps ) hero . moveRight ( 2 ) hero . moveDown ( step…" at bounding box center [604, 304] width 273 height 307
type textarea "g"
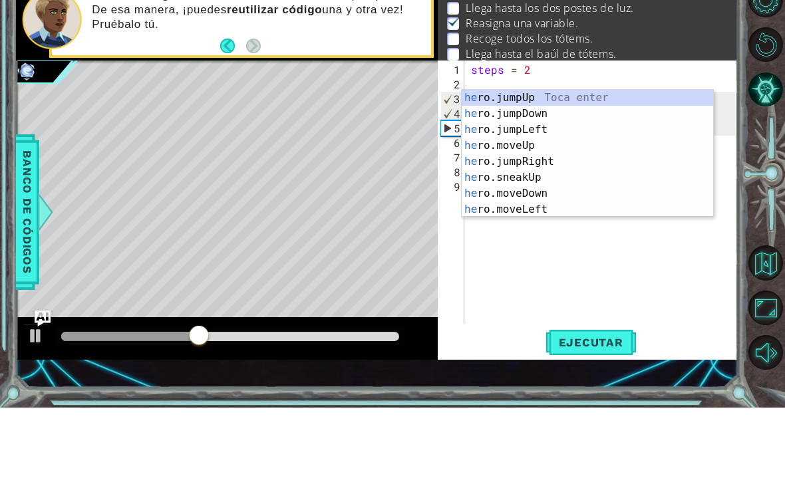
scroll to position [0, 1]
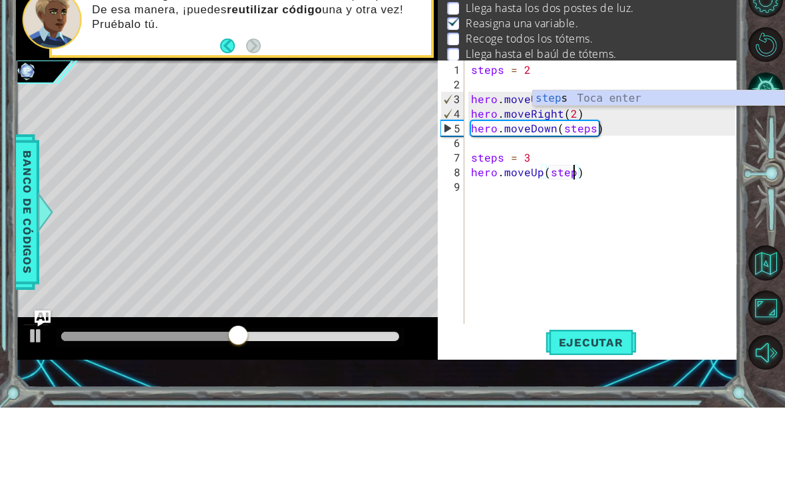
type textarea "hero.moveUp(steps)"
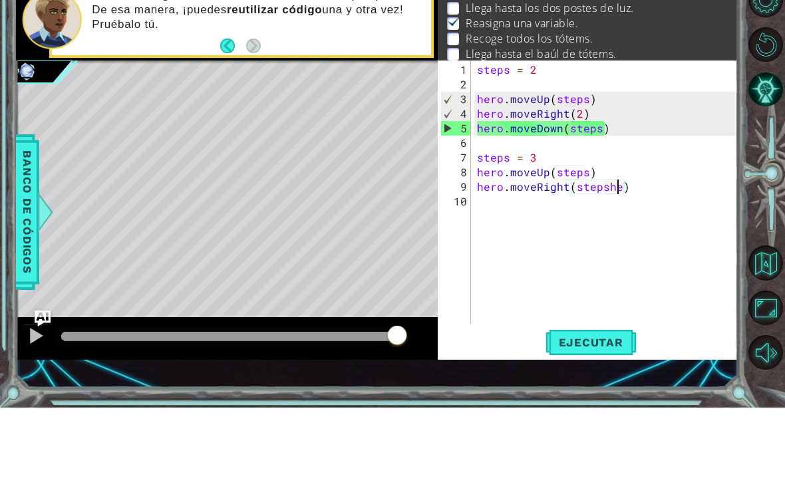
scroll to position [0, 8]
type textarea "hero.moveRight(steps)"
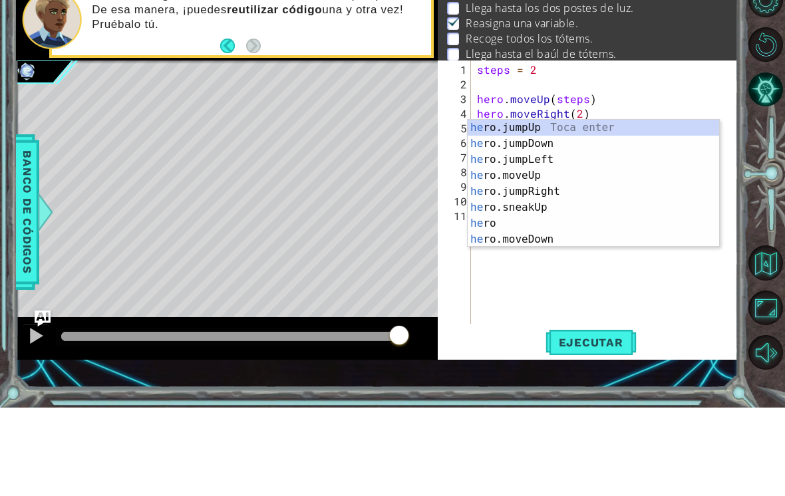
scroll to position [0, 1]
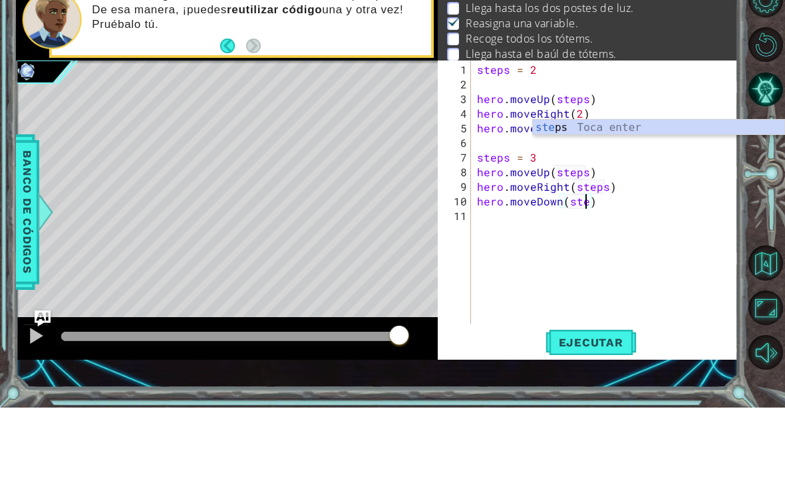
type textarea "hero.moveDown(steps)"
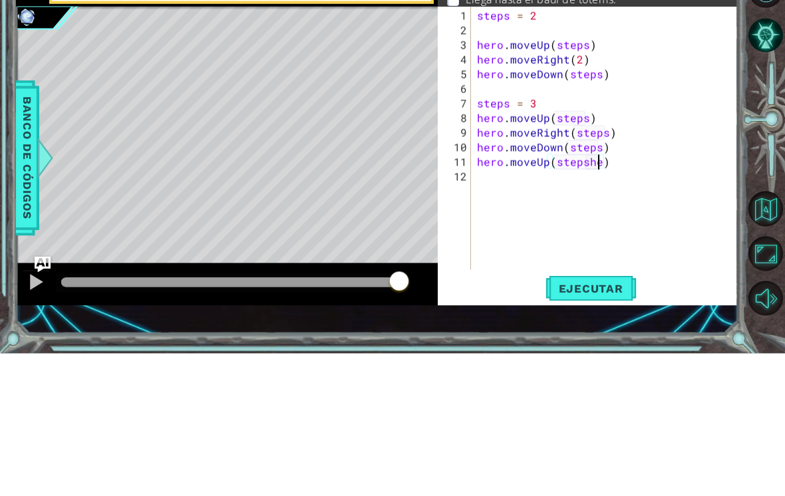
scroll to position [0, 7]
type textarea "hero.moveUp(steps)"
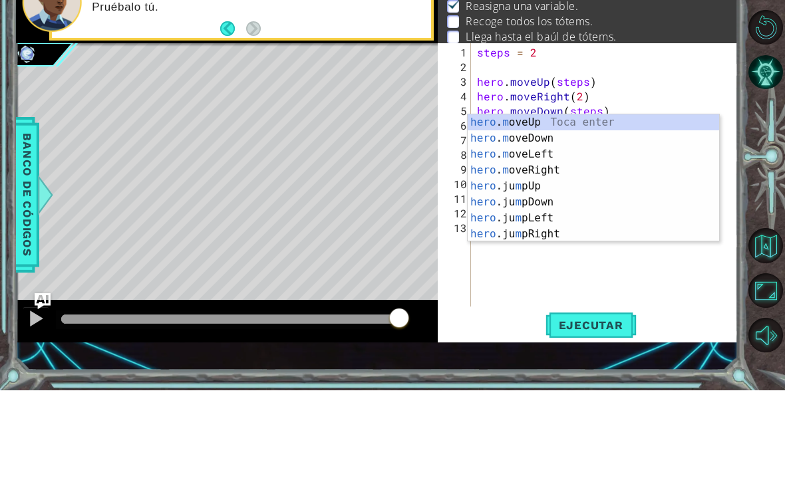
scroll to position [0, 2]
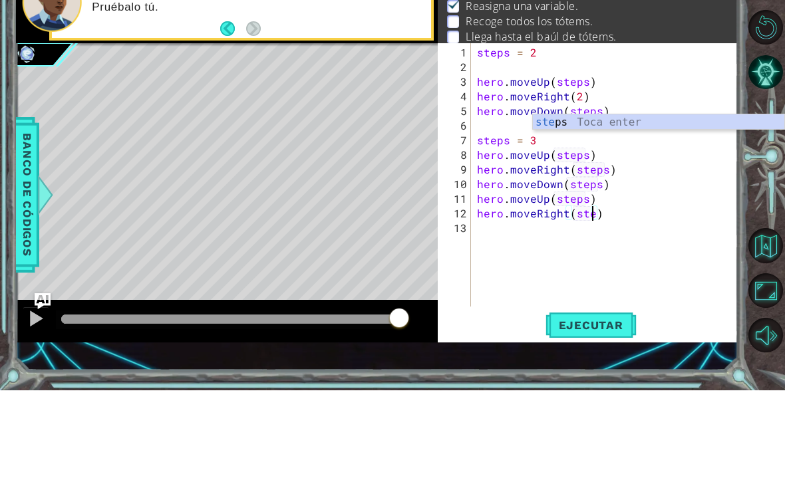
type textarea "hero.moveRight(steps)"
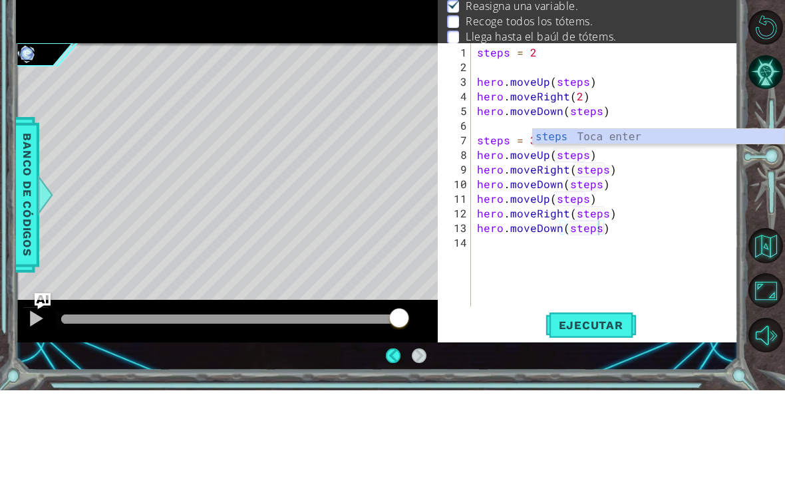
scroll to position [21, 0]
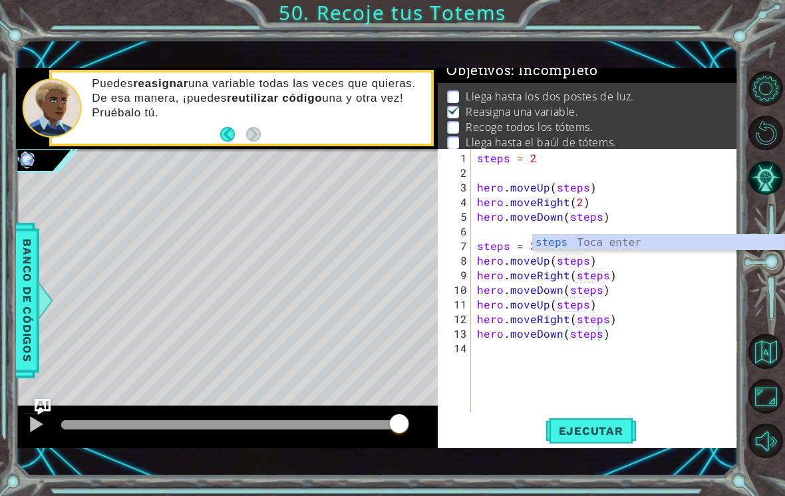
click at [606, 429] on span "Ejecutar" at bounding box center [590, 430] width 91 height 13
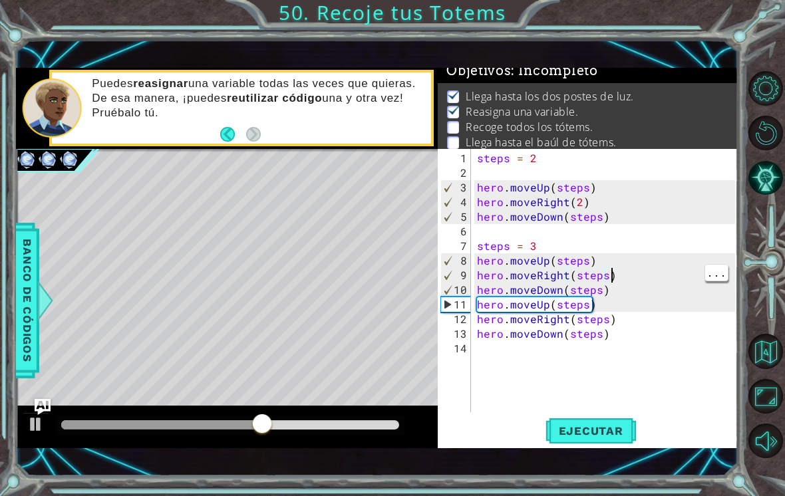
click at [628, 272] on div "steps = 2 hero . moveUp ( steps ) hero . moveRight ( 2 ) hero . moveDown ( step…" at bounding box center [607, 297] width 267 height 293
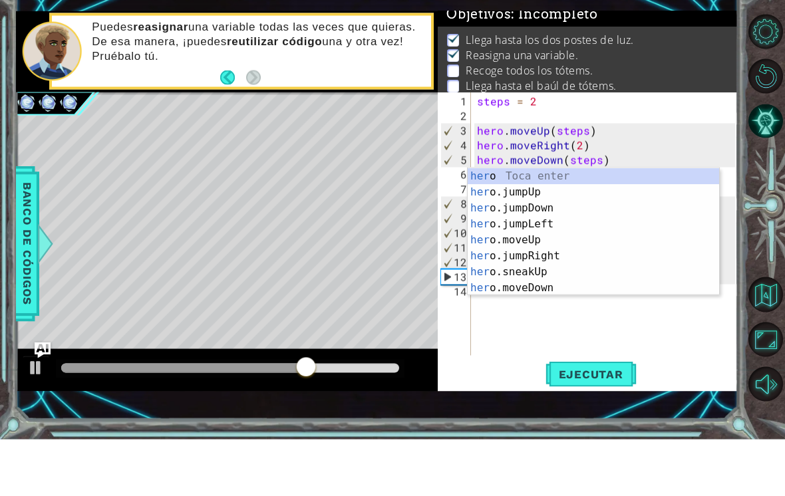
scroll to position [0, 0]
type textarea "h"
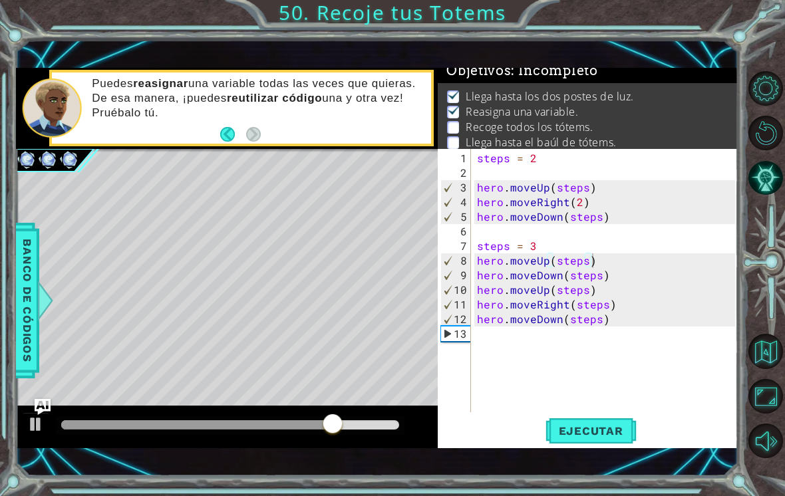
click at [618, 437] on span "Ejecutar" at bounding box center [590, 430] width 91 height 13
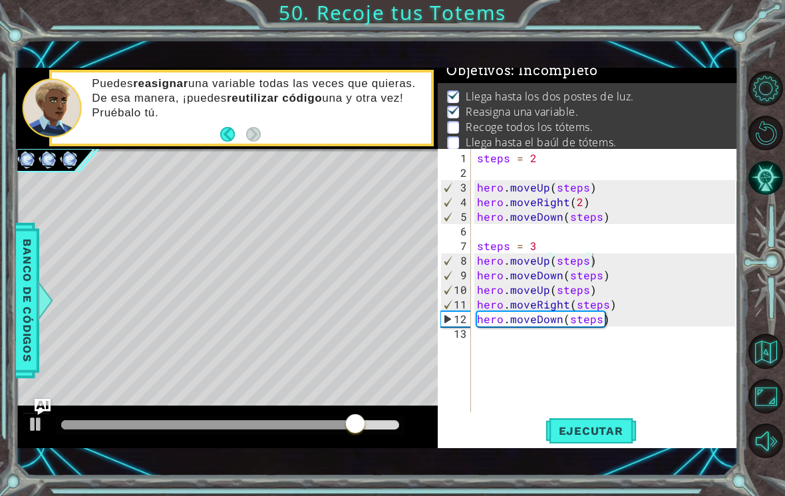
click at [583, 437] on span "Ejecutar" at bounding box center [590, 430] width 91 height 13
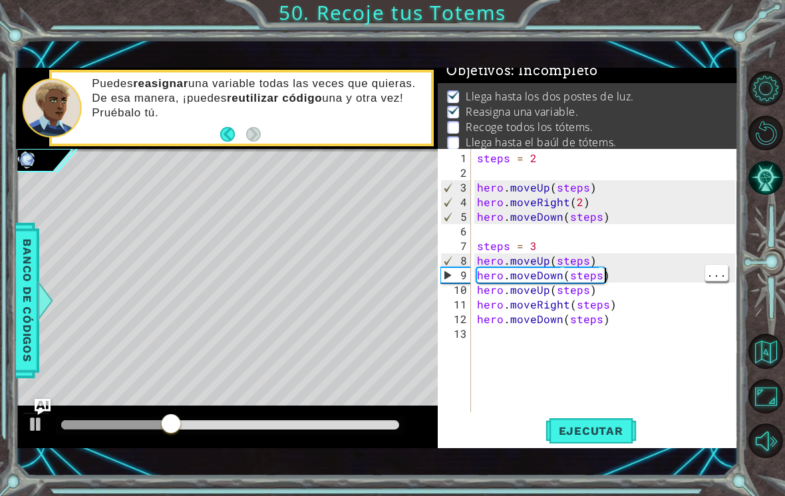
click at [638, 281] on div "steps = 2 hero . moveUp ( steps ) hero . moveRight ( 2 ) hero . moveDown ( step…" at bounding box center [607, 297] width 267 height 293
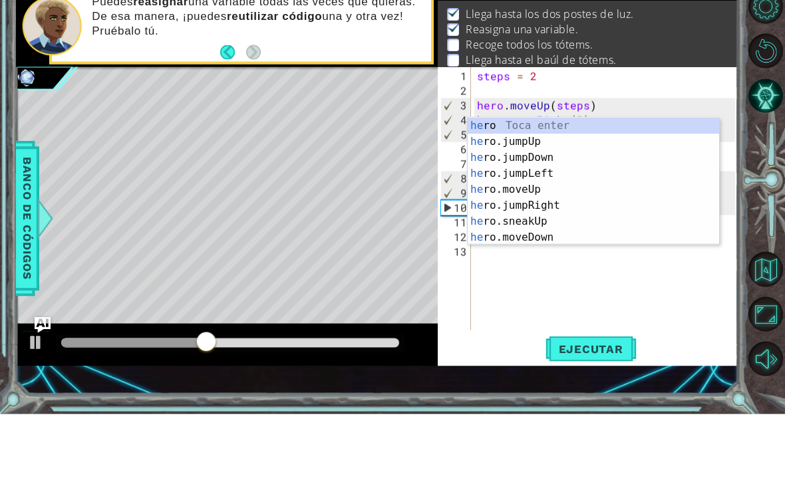
type textarea "h"
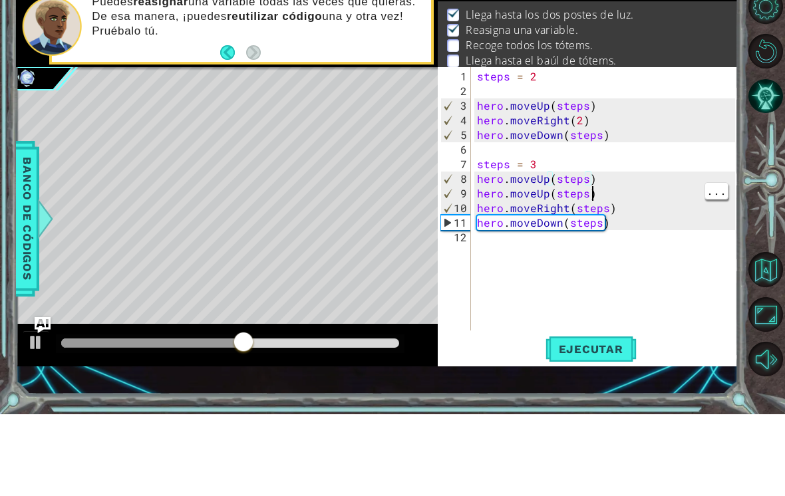
click at [619, 199] on div "steps = 2 hero . moveUp ( steps ) hero . moveRight ( 2 ) hero . moveDown ( step…" at bounding box center [607, 297] width 267 height 293
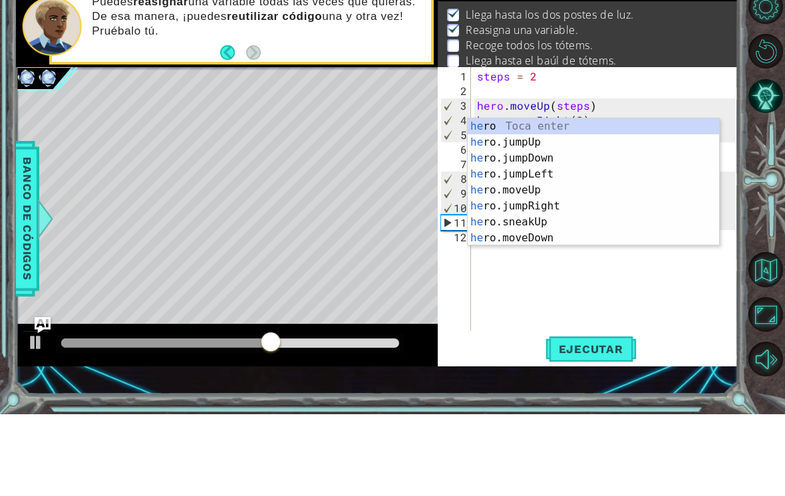
type textarea "h"
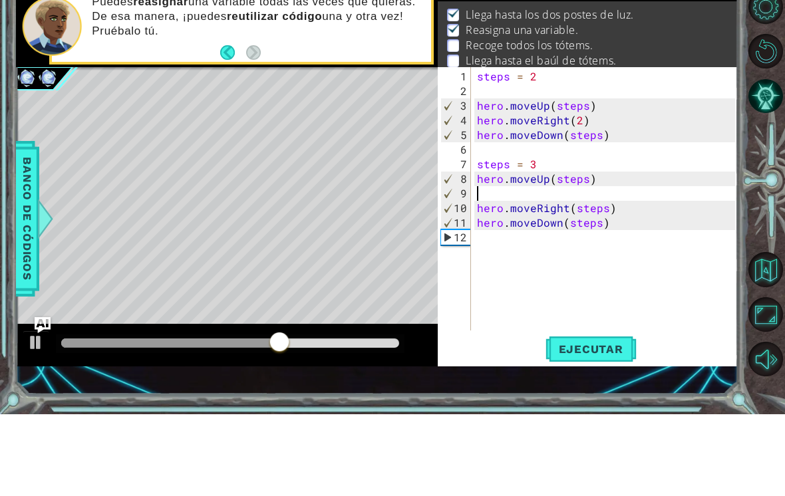
type textarea "hero.moveUp(steps)"
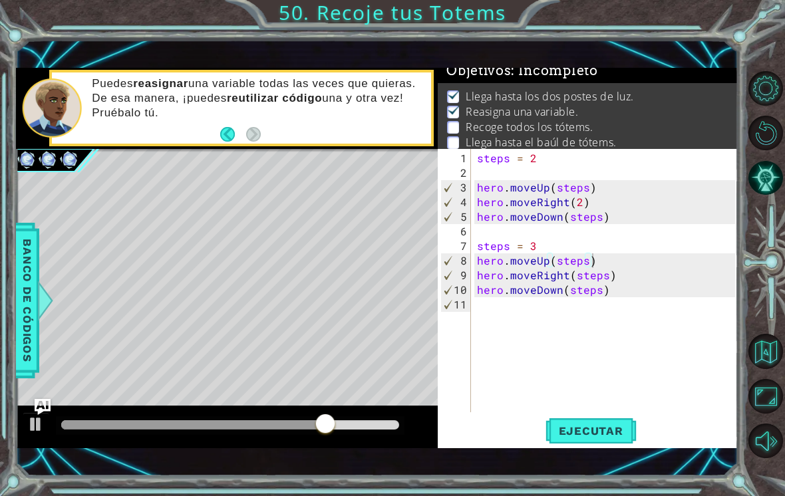
click at [624, 438] on span "Ejecutar" at bounding box center [590, 430] width 91 height 13
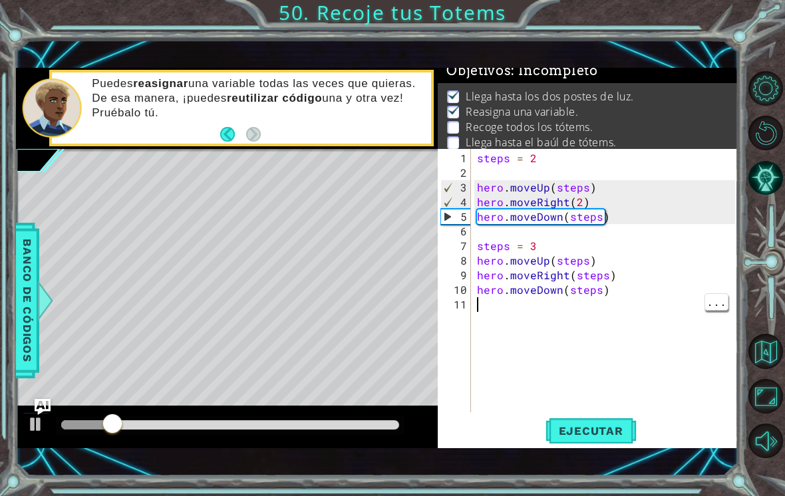
click at [490, 299] on div "steps = 2 hero . moveUp ( steps ) hero . moveRight ( 2 ) hero . moveDown ( step…" at bounding box center [607, 297] width 267 height 293
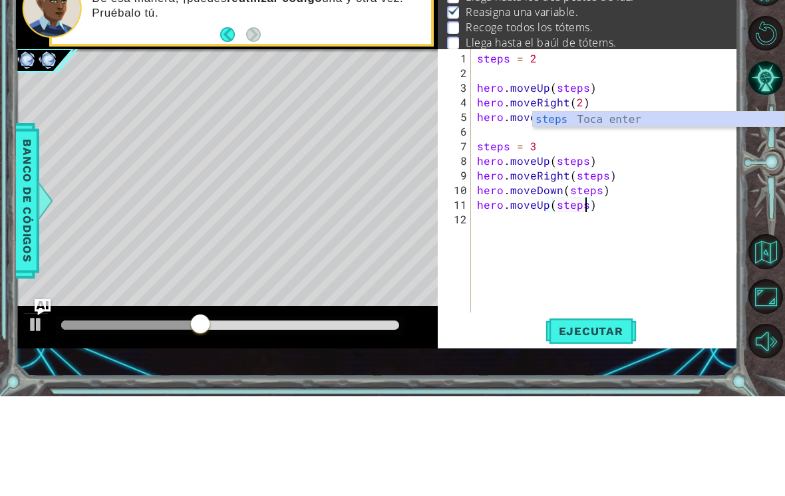
scroll to position [0, 7]
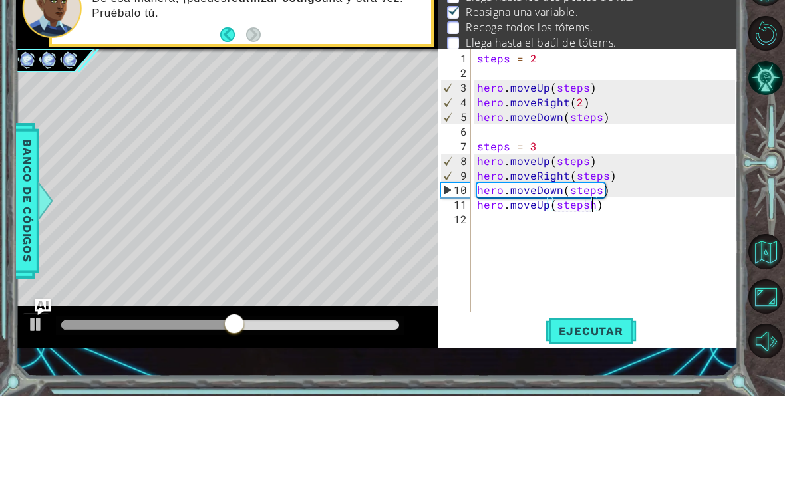
type textarea "hero.moveUp(steps)"
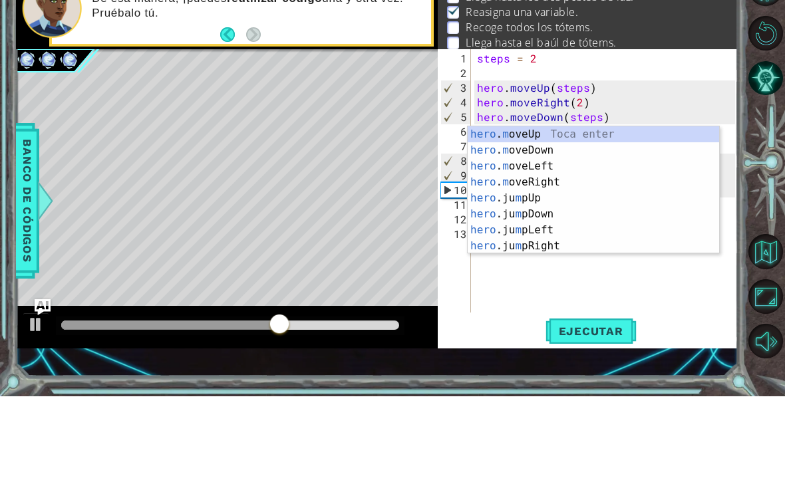
scroll to position [0, 2]
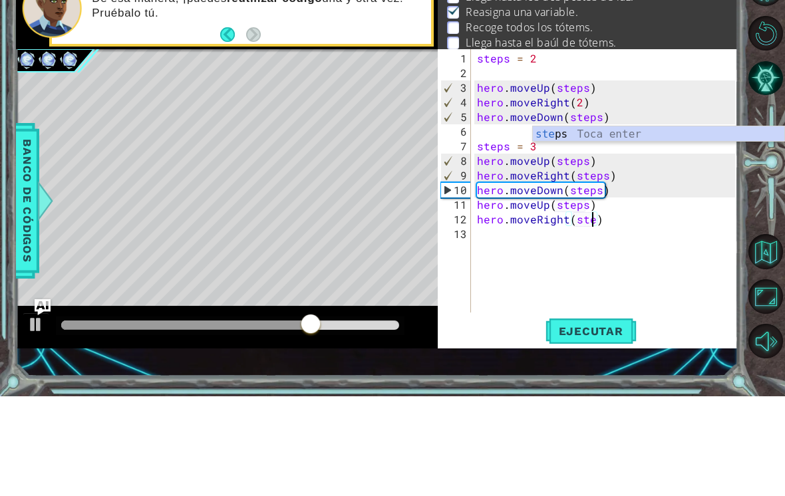
type textarea "hero.moveRight(steps)"
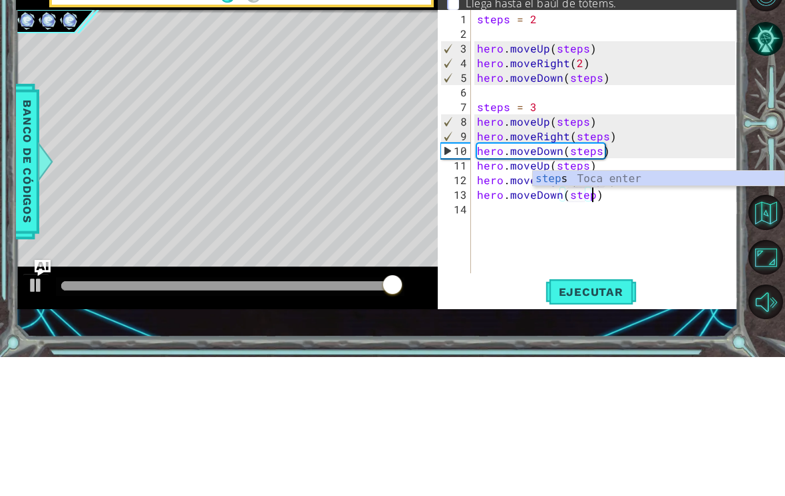
scroll to position [0, 7]
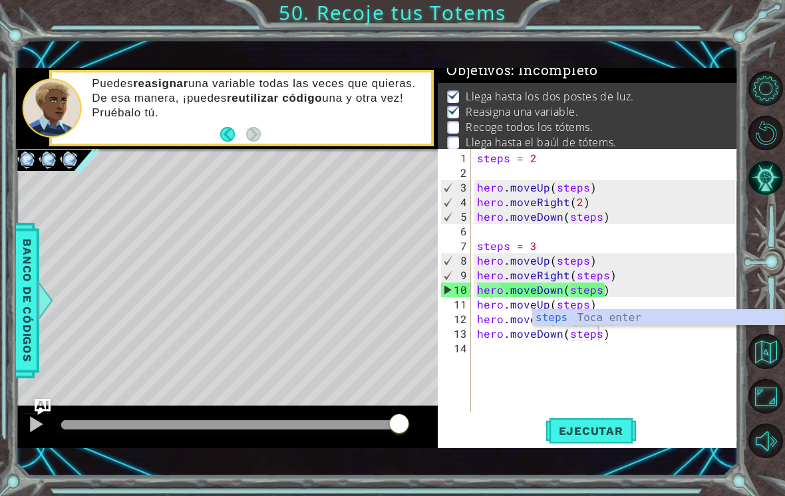
click at [632, 440] on button "Ejecutar" at bounding box center [590, 431] width 91 height 30
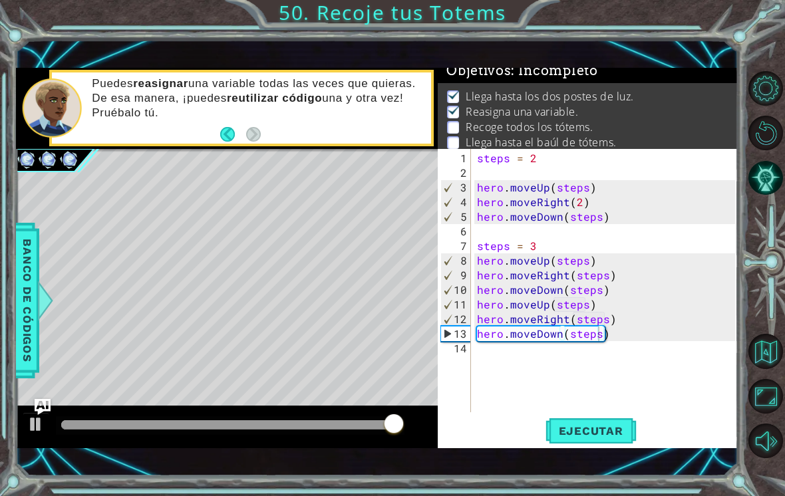
type textarea "hero.moveUp(steps)"
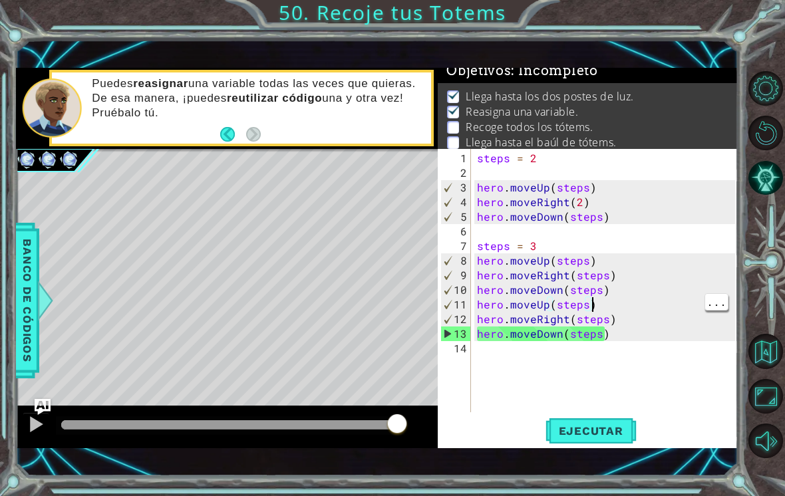
scroll to position [0, 7]
click at [604, 298] on div "steps = 2 hero . moveUp ( steps ) hero . moveRight ( 2 ) hero . moveDown ( step…" at bounding box center [607, 297] width 267 height 293
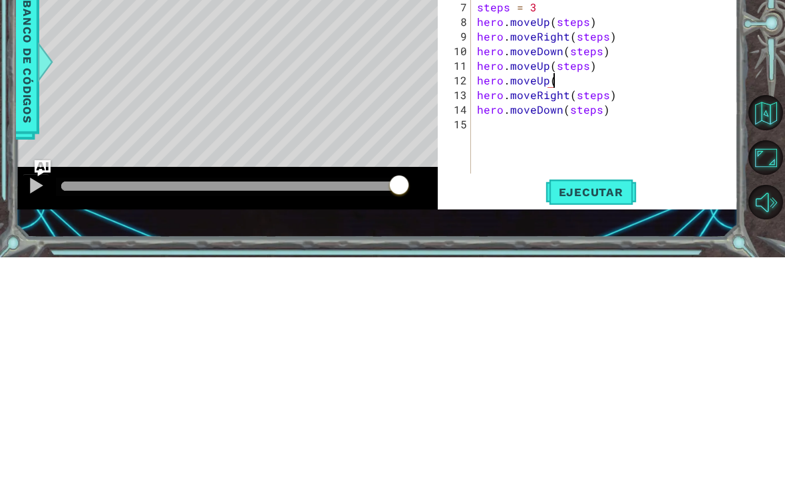
scroll to position [0, 5]
click at [594, 424] on span "Ejecutar" at bounding box center [590, 430] width 91 height 13
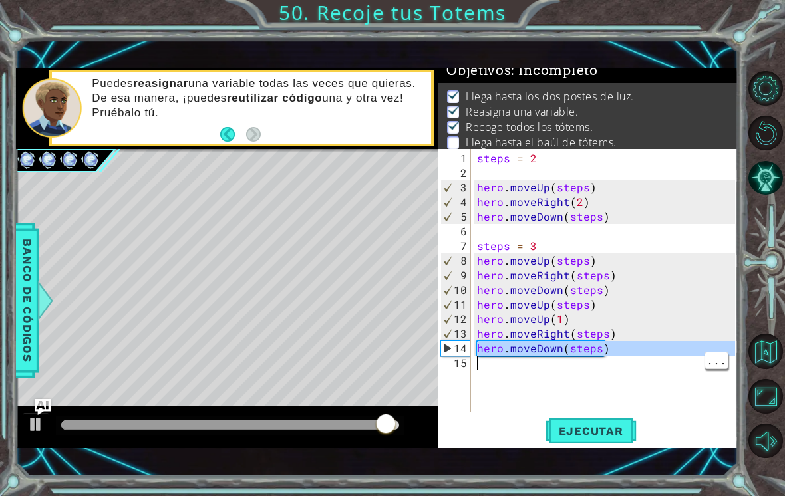
click at [704, 269] on div "steps = 2 hero . moveUp ( steps ) hero . moveRight ( 2 ) hero . moveDown ( step…" at bounding box center [607, 297] width 267 height 293
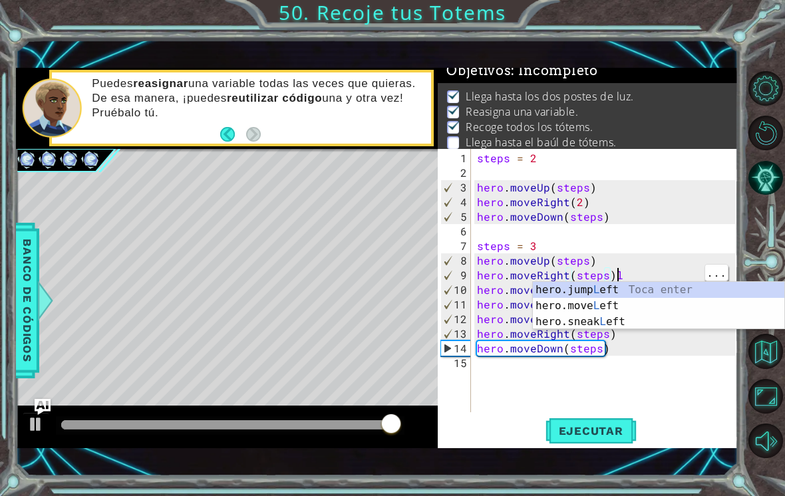
scroll to position [0, 8]
type textarea "hero.moveRight(steps)"
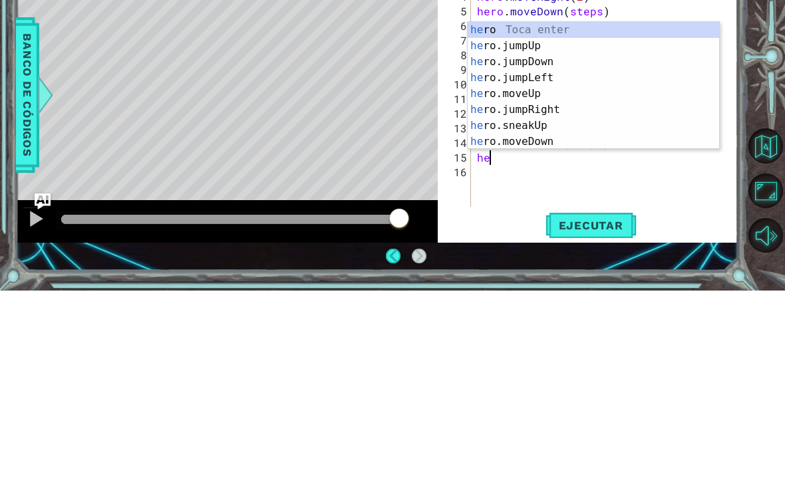
scroll to position [0, 1]
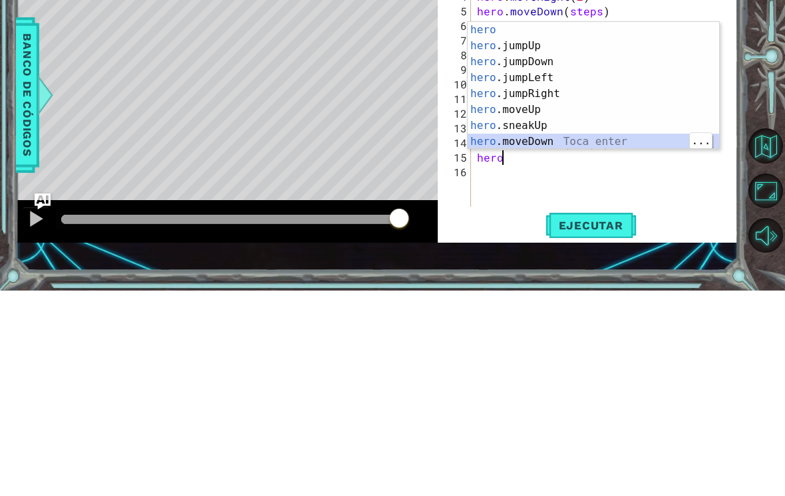
type textarea "hero.moveDown(1)"
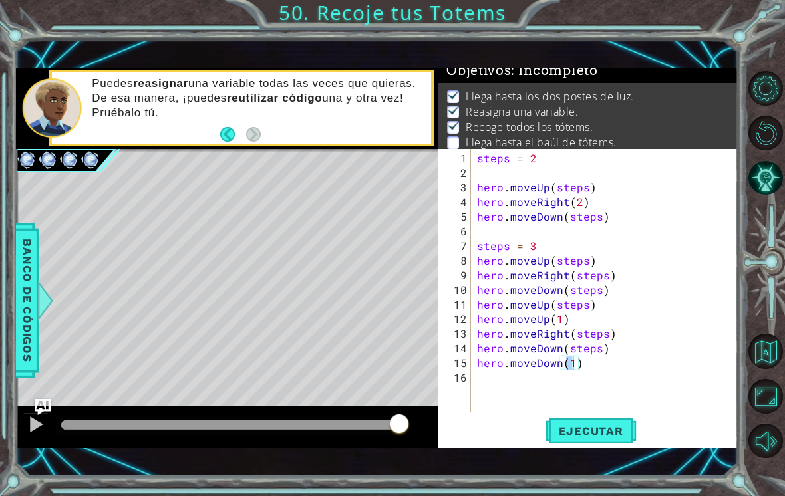
click at [612, 429] on span "Ejecutar" at bounding box center [590, 430] width 91 height 13
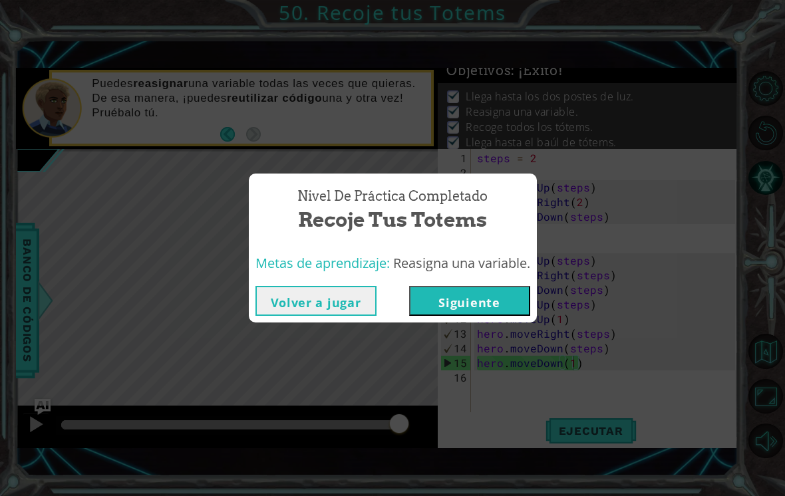
click at [471, 301] on button "Siguiente" at bounding box center [469, 301] width 121 height 30
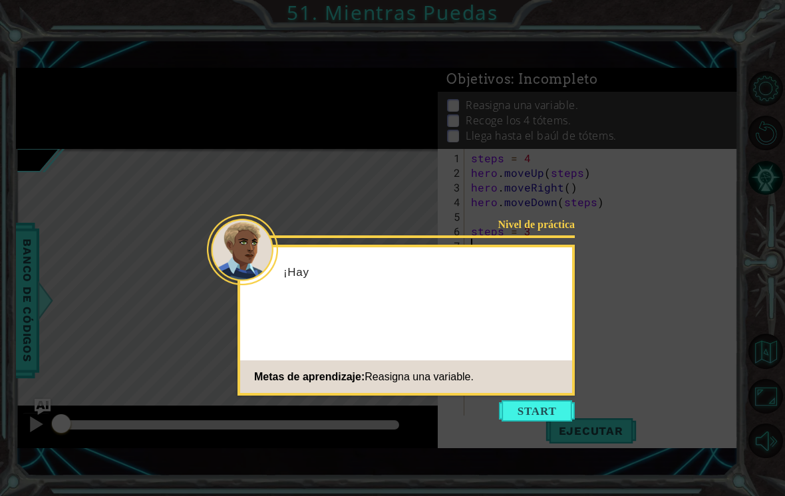
click at [551, 400] on button "Start" at bounding box center [537, 410] width 76 height 21
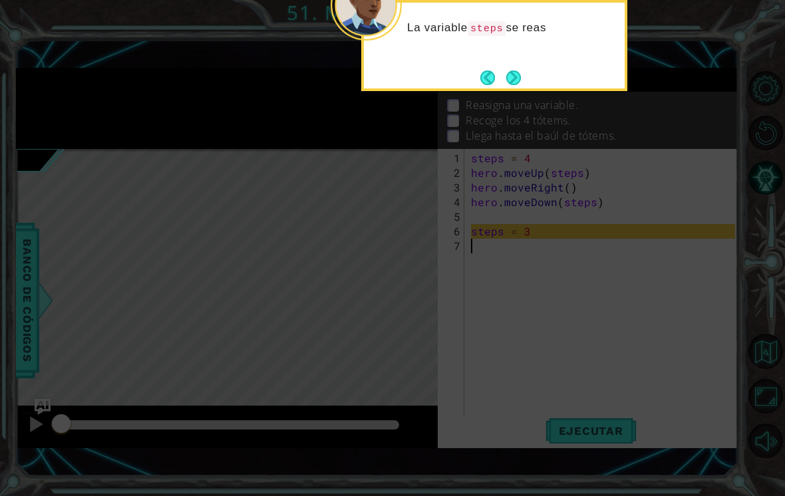
click at [523, 68] on button "Next" at bounding box center [513, 77] width 19 height 19
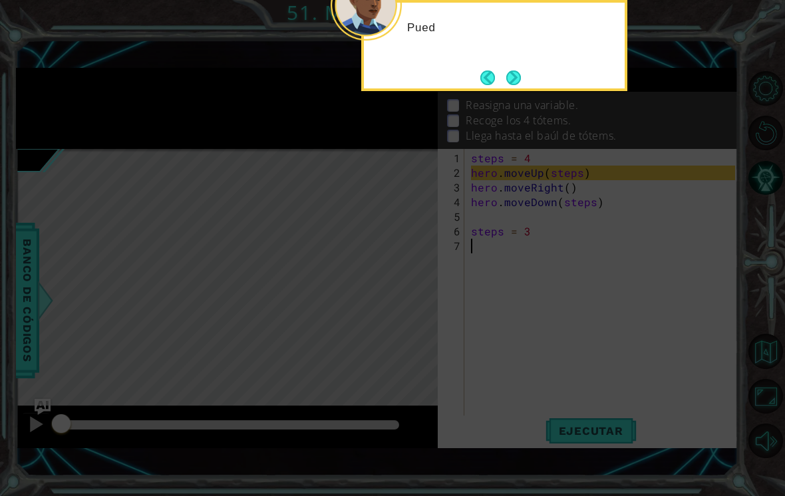
click at [517, 69] on button "Next" at bounding box center [513, 77] width 17 height 17
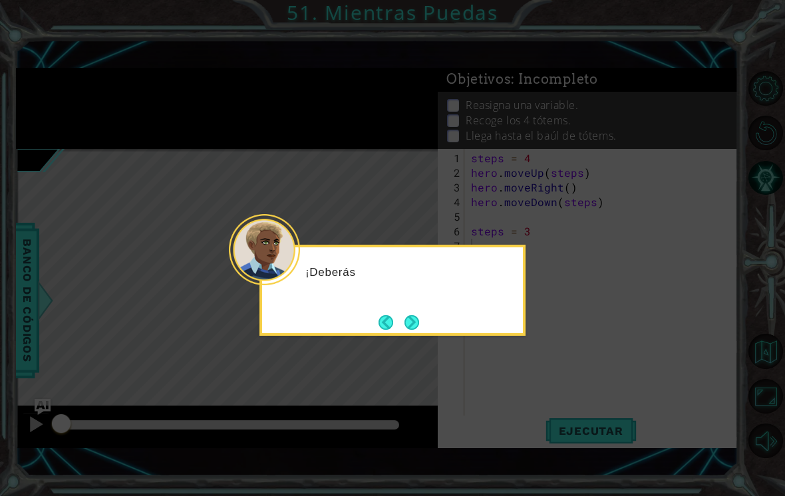
click at [414, 313] on button "Next" at bounding box center [412, 323] width 20 height 20
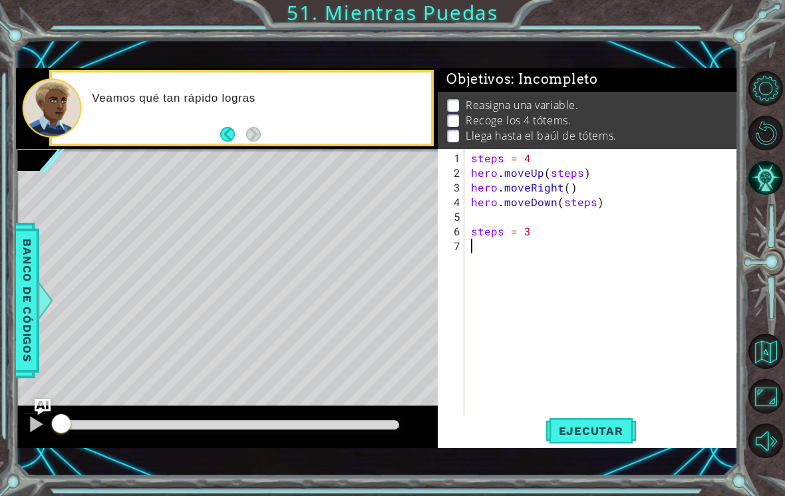
click at [606, 436] on span "Ejecutar" at bounding box center [590, 430] width 91 height 13
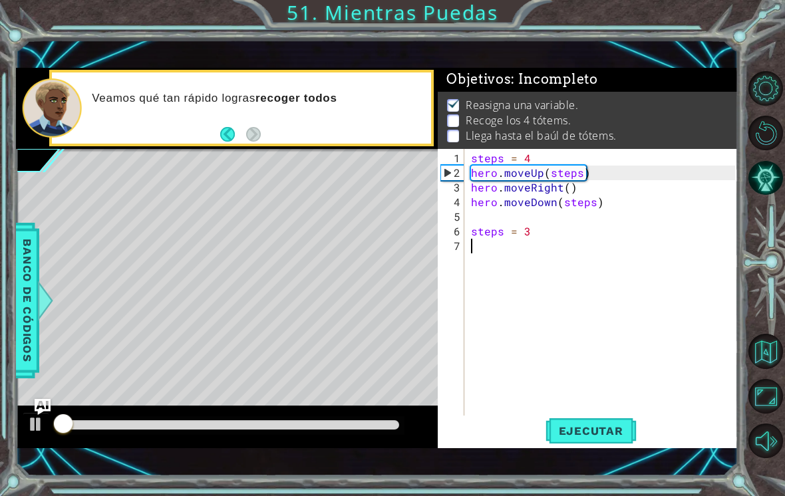
scroll to position [1, 0]
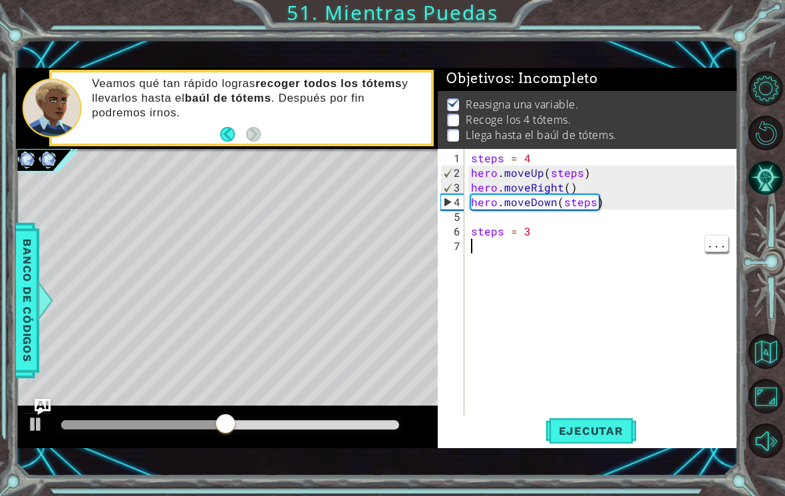
click at [482, 253] on div "steps = 4 hero . moveUp ( steps ) hero . moveRight ( ) hero . moveDown ( steps …" at bounding box center [604, 304] width 273 height 307
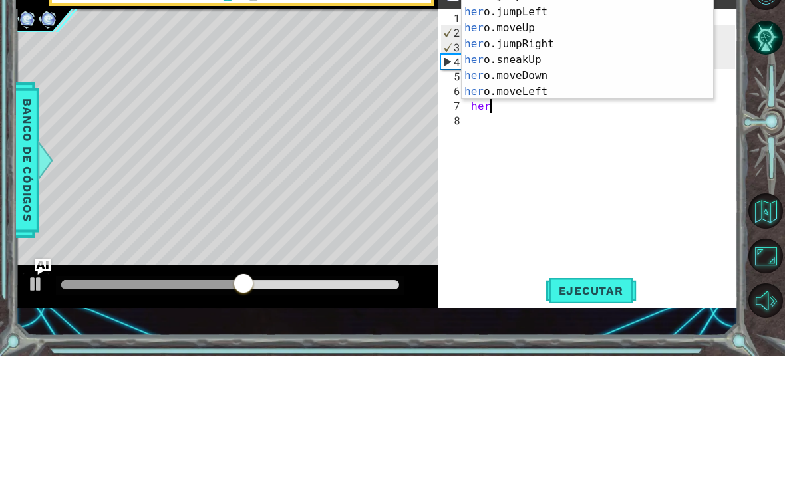
scroll to position [0, 1]
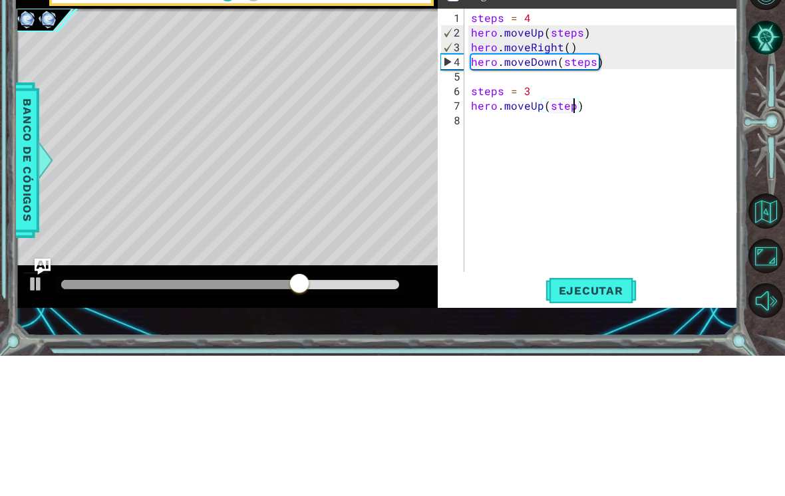
type textarea "hero.moveUp(steps)"
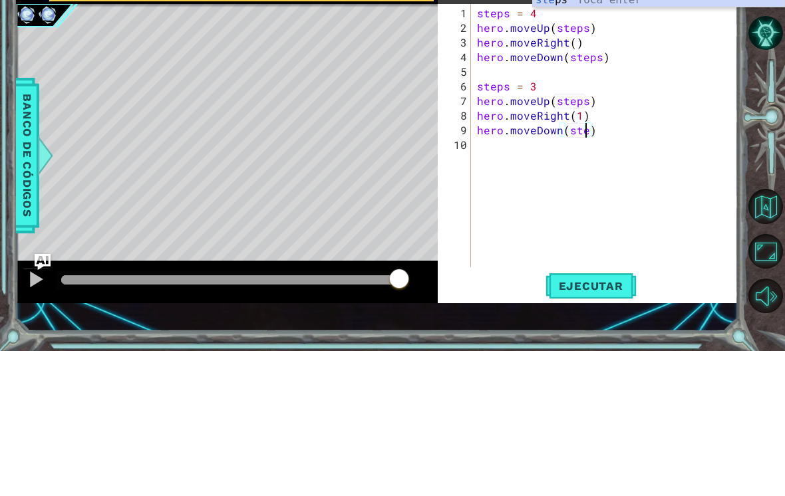
type textarea "hero.moveDown(steps)"
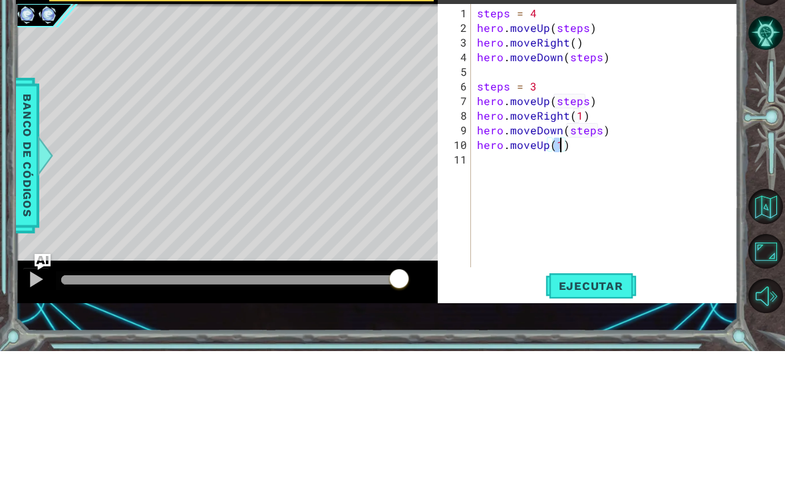
type textarea "hero.moveUp(2)"
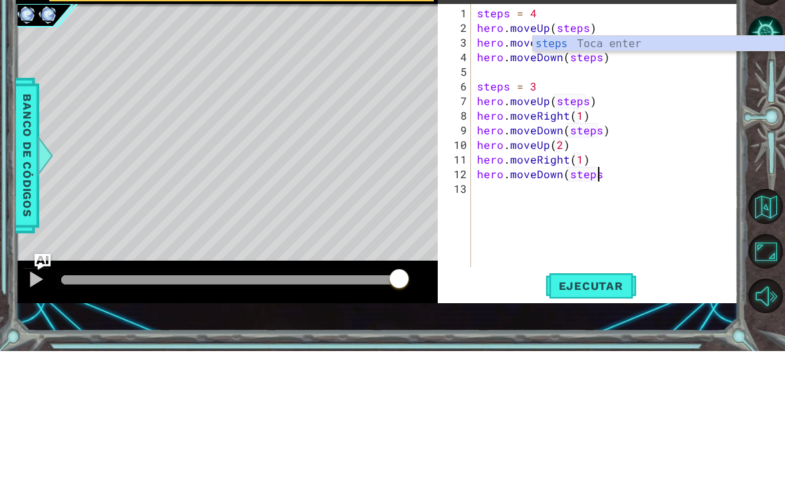
type textarea "hero.moveDown(steps)"
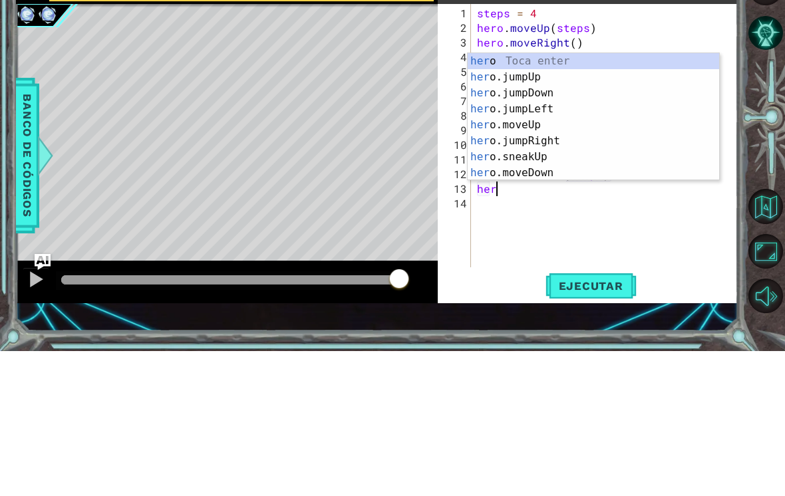
scroll to position [0, 1]
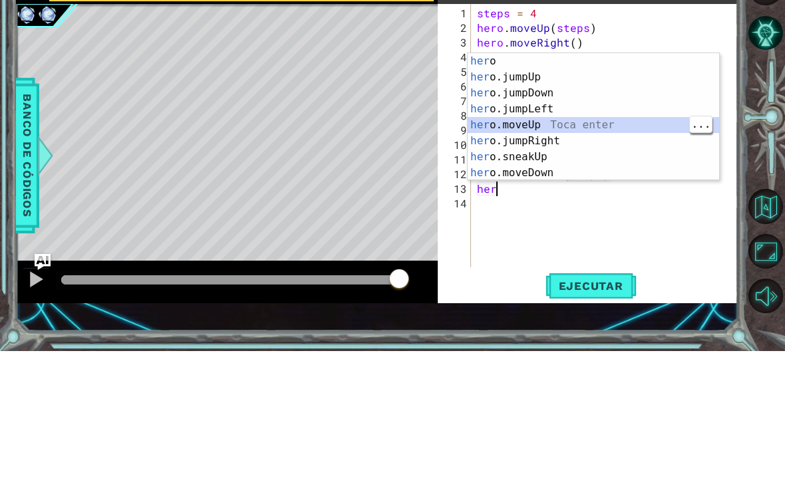
type textarea "hero.moveUp(1)"
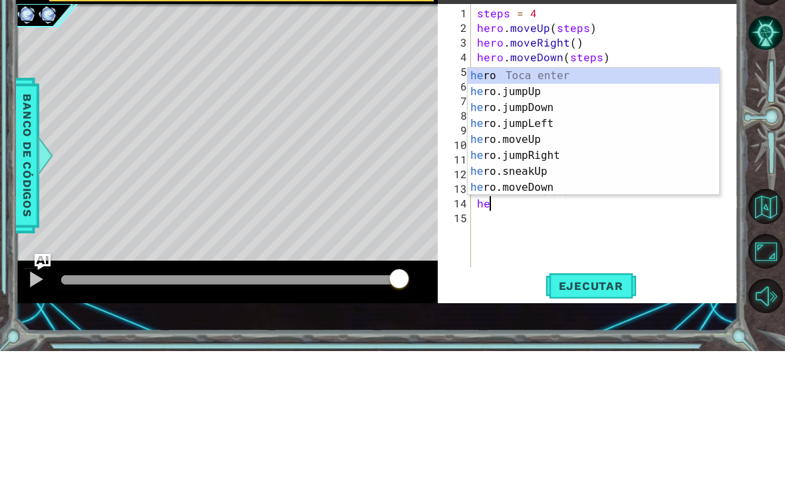
scroll to position [0, 0]
type textarea "h"
type textarea "hero.moveUp(1)"
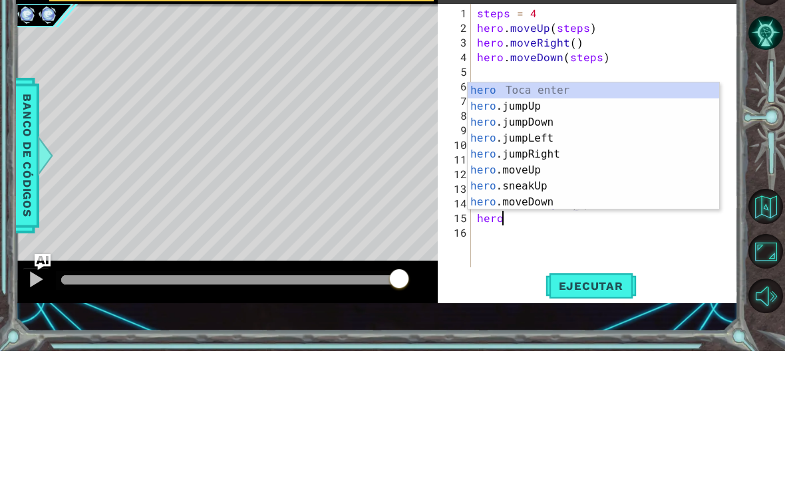
scroll to position [0, 1]
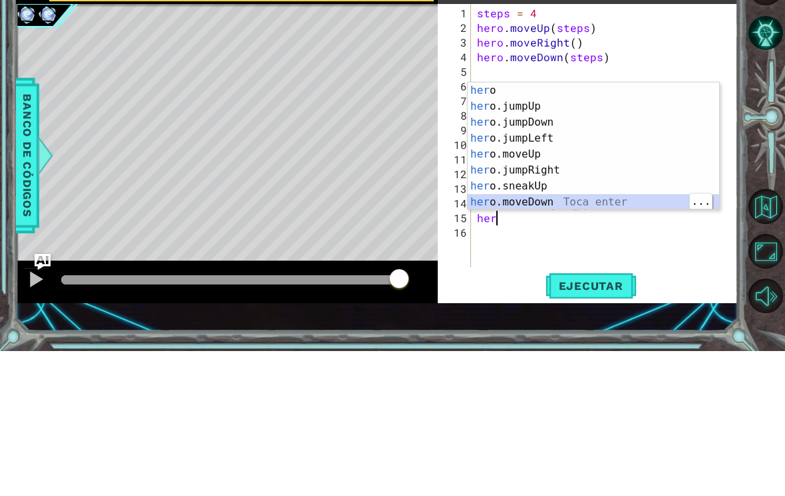
type textarea "hero.moveDown(1)"
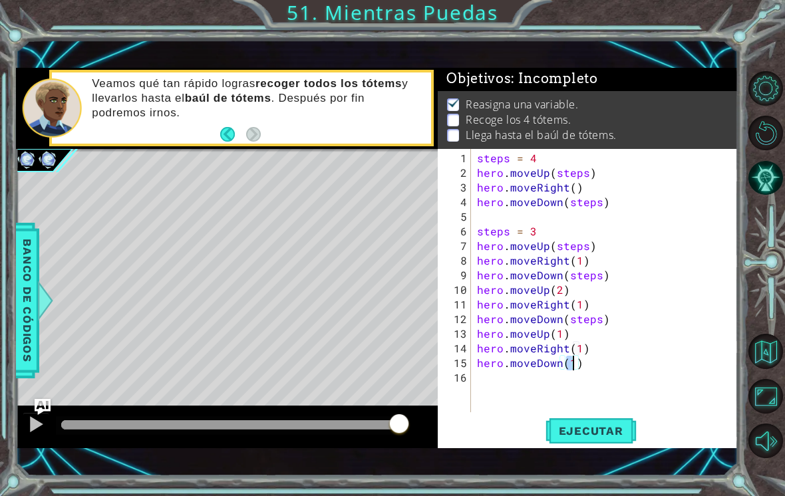
click at [610, 432] on span "Ejecutar" at bounding box center [590, 430] width 91 height 13
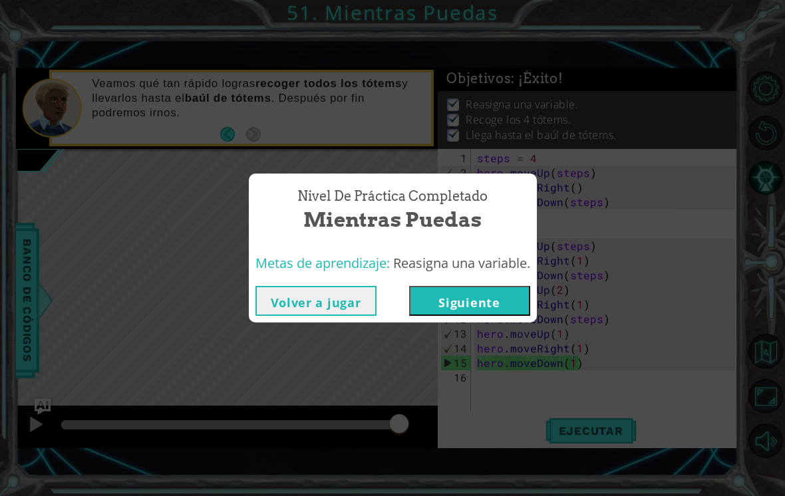
click at [522, 315] on button "Siguiente" at bounding box center [469, 301] width 121 height 30
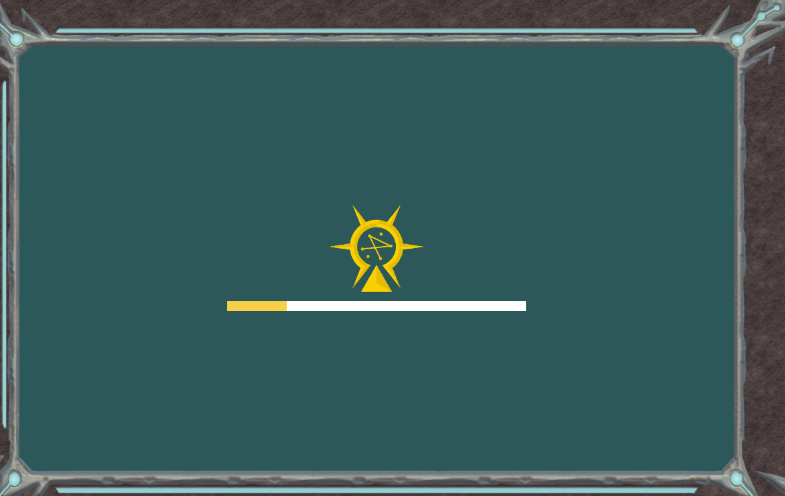
click at [505, 328] on div "Goals Error cargando del servidor Deberás unirte a un curso para jugar a este n…" at bounding box center [392, 248] width 785 height 496
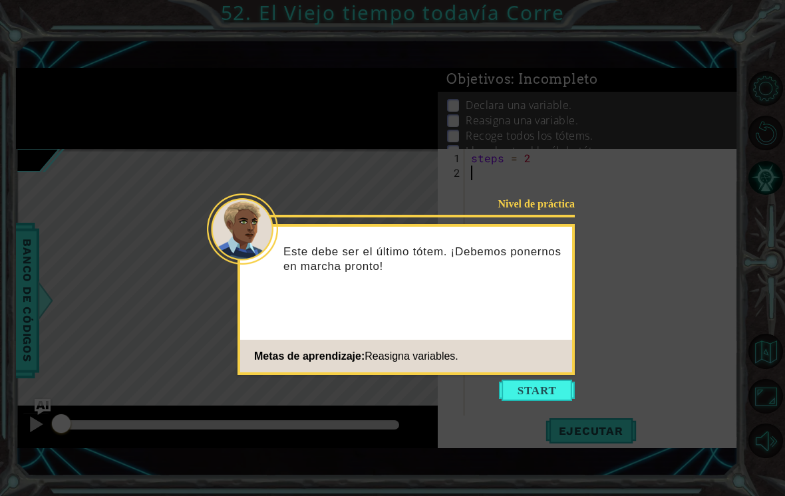
click at [547, 400] on button "Start" at bounding box center [537, 390] width 76 height 21
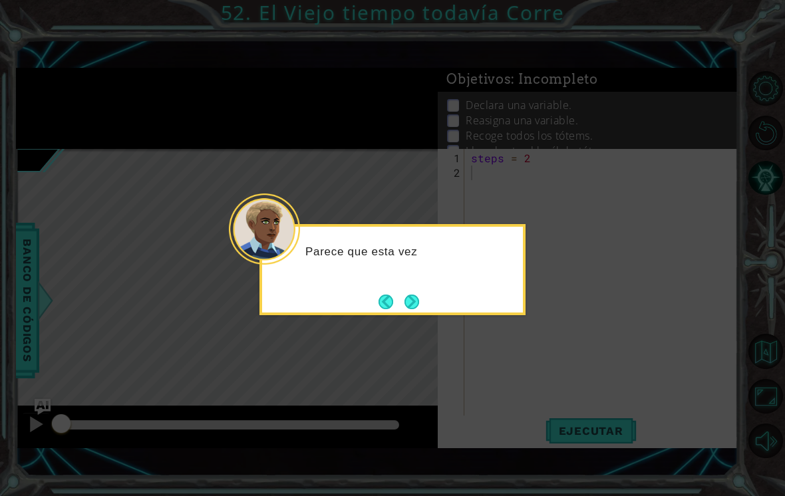
click at [408, 311] on button "Next" at bounding box center [411, 301] width 17 height 17
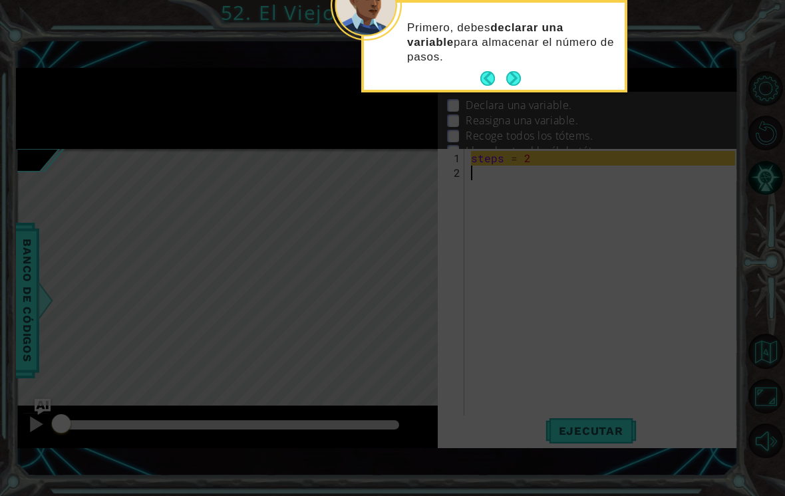
click at [513, 83] on button "Next" at bounding box center [513, 78] width 15 height 15
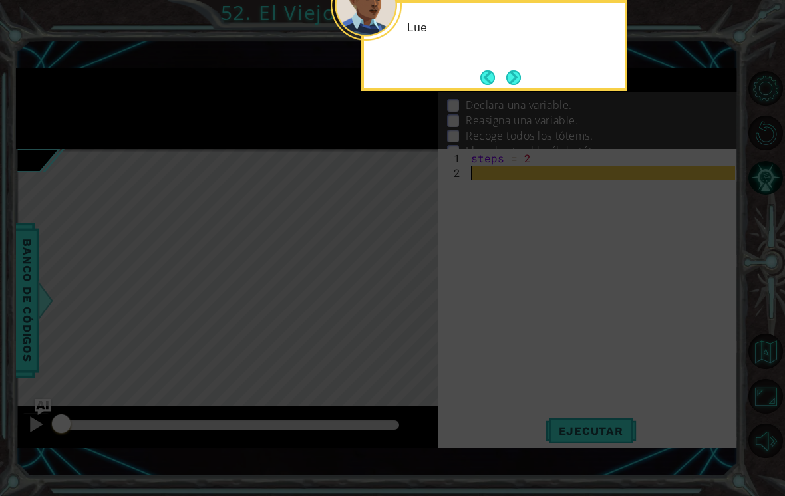
click at [517, 74] on button "Next" at bounding box center [514, 77] width 18 height 18
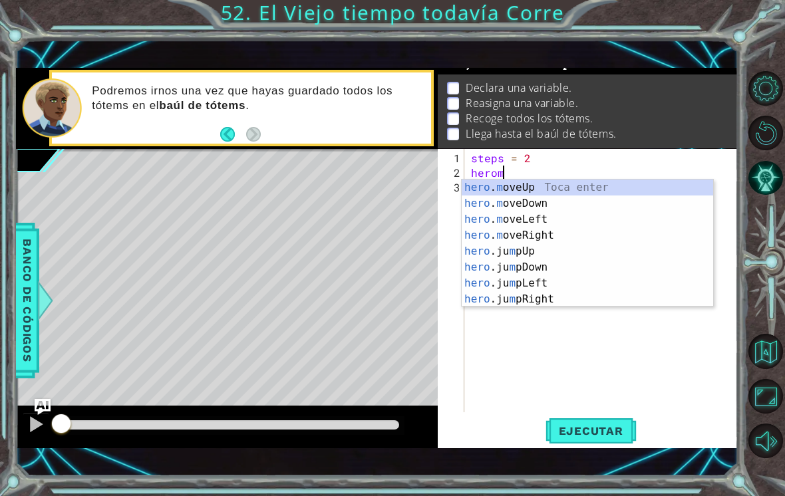
scroll to position [17, 0]
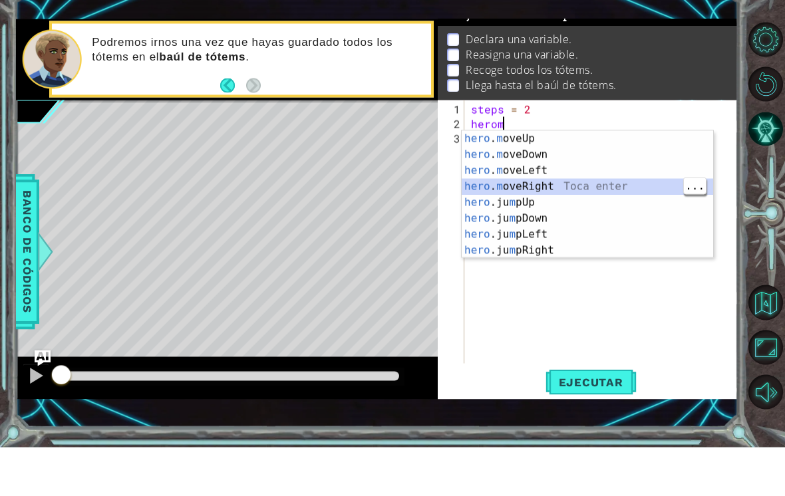
type textarea "hero.moveRight(1)"
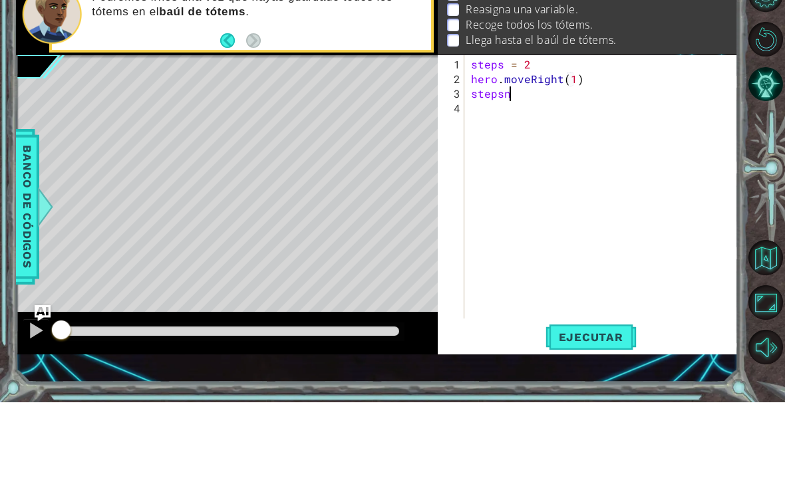
scroll to position [0, 1]
type textarea "steps = 5"
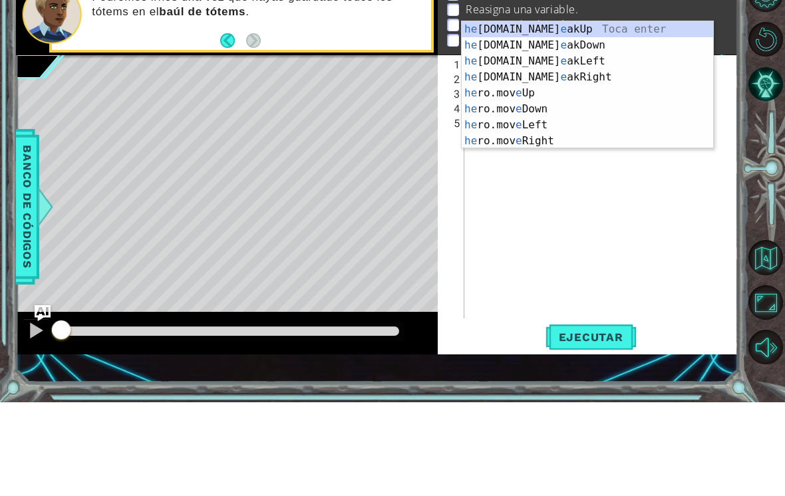
scroll to position [0, 0]
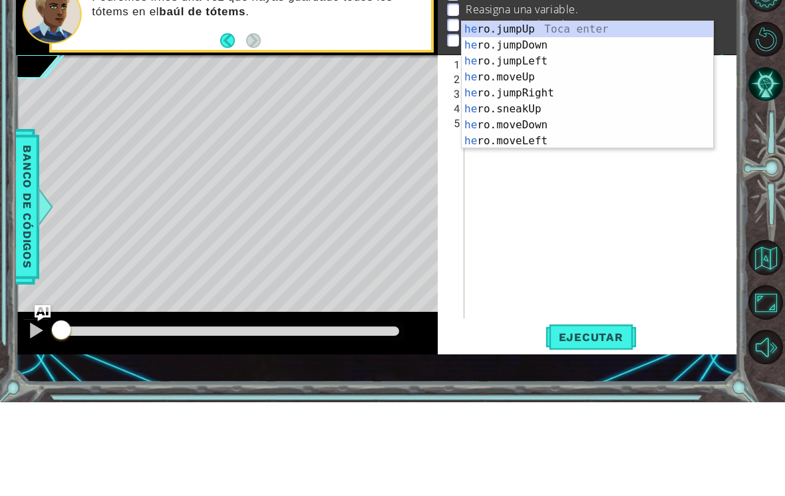
type textarea "h"
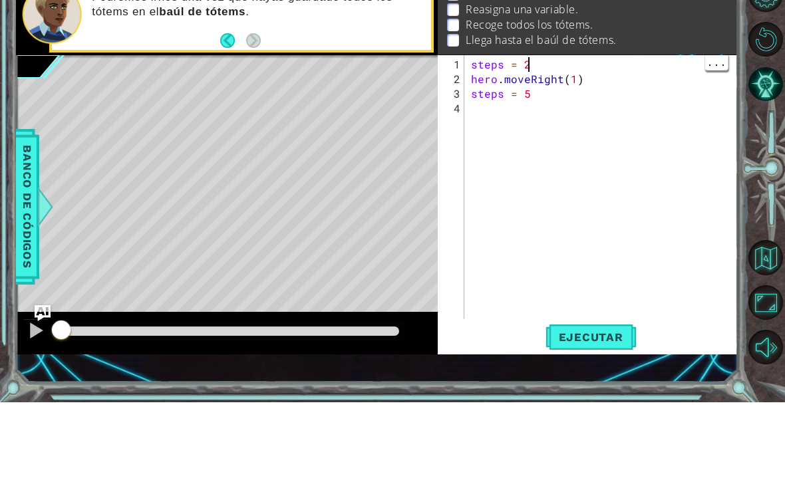
click at [592, 151] on div "steps = 2 hero . moveRight ( 1 ) steps = 5" at bounding box center [604, 297] width 273 height 293
type textarea "hero.moveRight(1)"
click at [592, 151] on div "steps = 2 hero . moveRight ( 1 ) steps = 5" at bounding box center [604, 297] width 273 height 293
type textarea "hero.moveRight(2)"
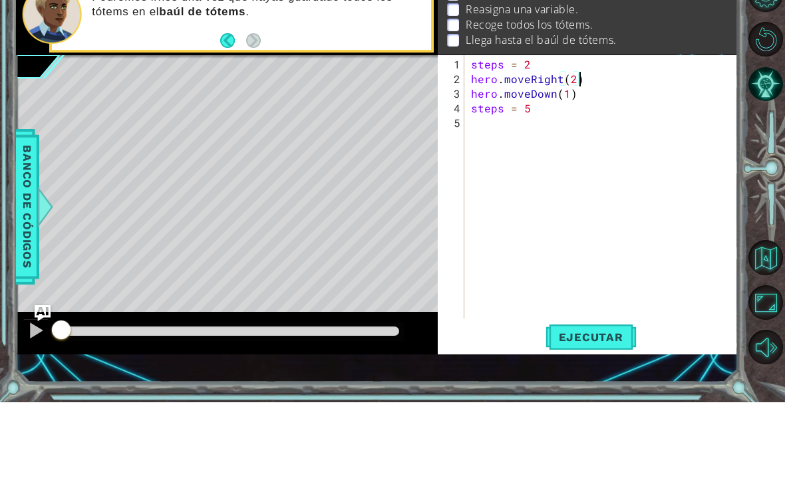
scroll to position [0, 0]
click at [549, 151] on div "steps = 2 hero . moveRight ( 2 ) hero . moveDown ( 1 ) steps = 5" at bounding box center [604, 297] width 273 height 293
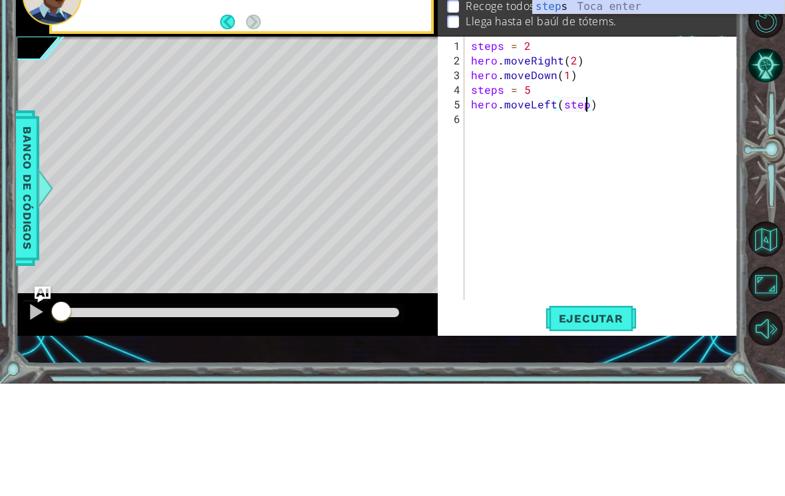
scroll to position [0, 7]
type textarea "hero.moveLeft(steps)"
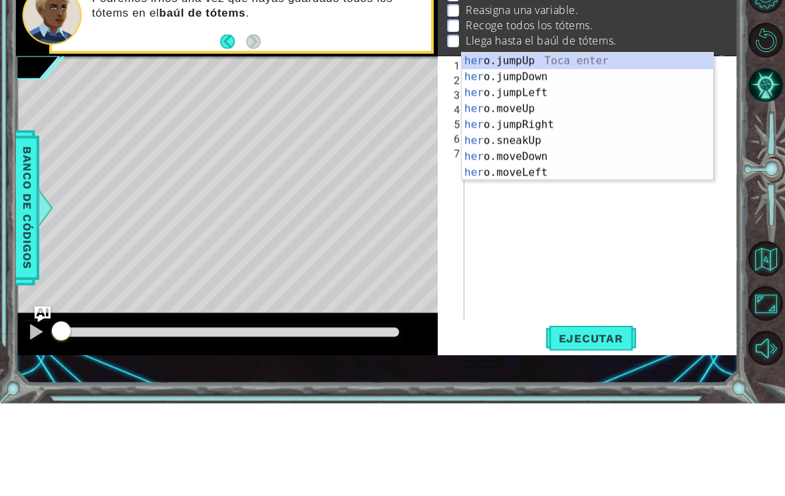
scroll to position [0, 0]
type textarea "h"
type textarea "hero.moveLeft(steps)"
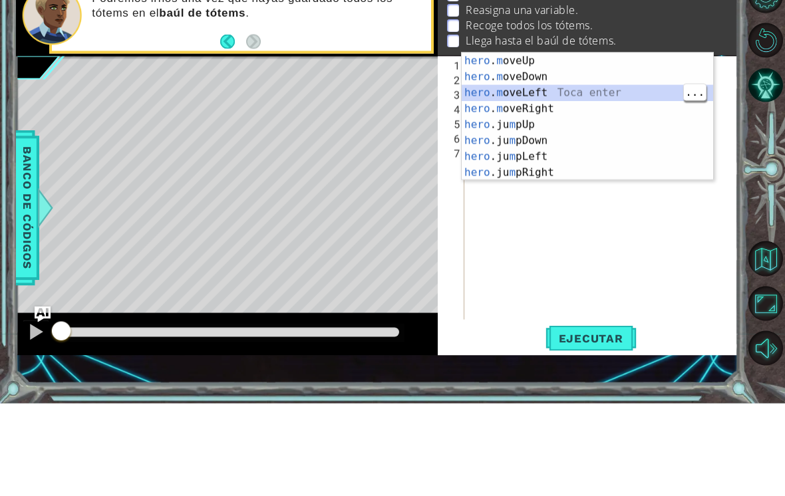
click at [646, 146] on div "hero . m oveUp Toca enter hero . m oveDown Toca enter hero . m oveLeft Toca ent…" at bounding box center [586, 226] width 251 height 160
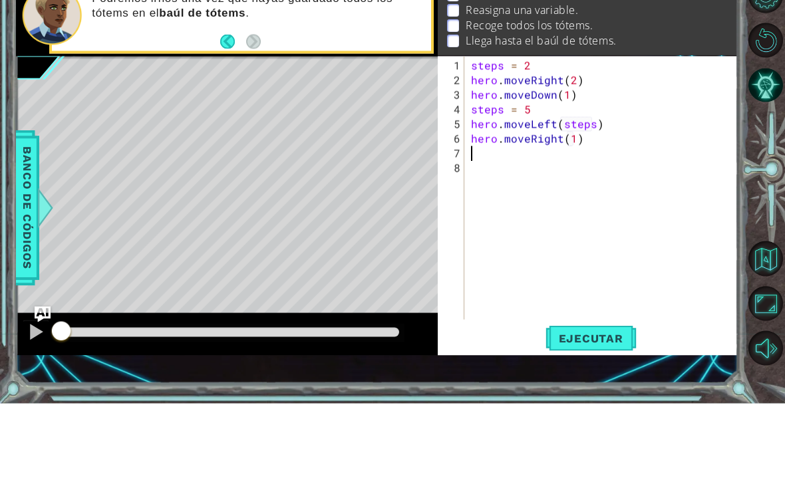
scroll to position [0, 7]
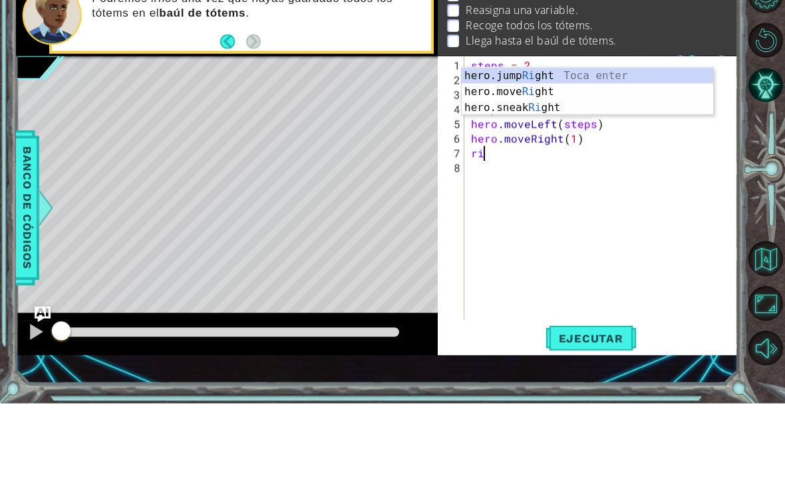
type textarea "r"
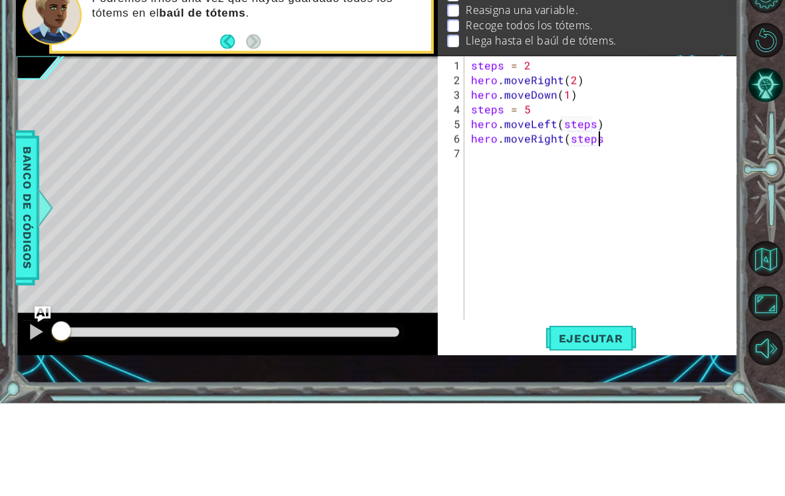
type textarea "hero.moveRight(steps)"
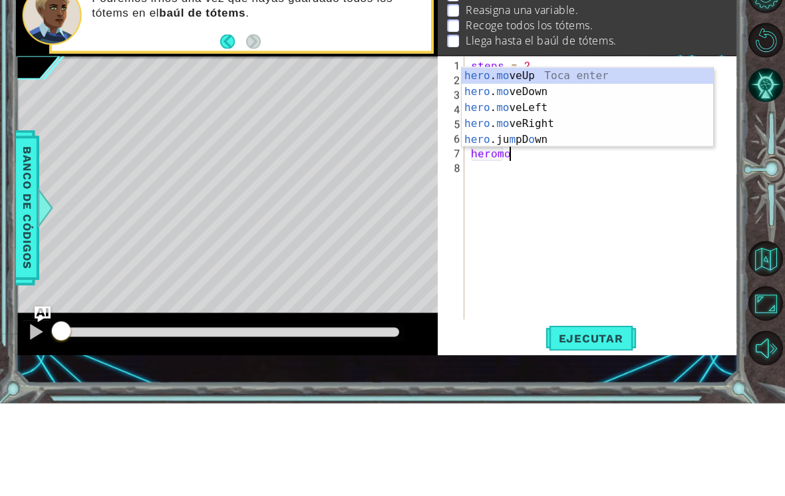
scroll to position [0, 2]
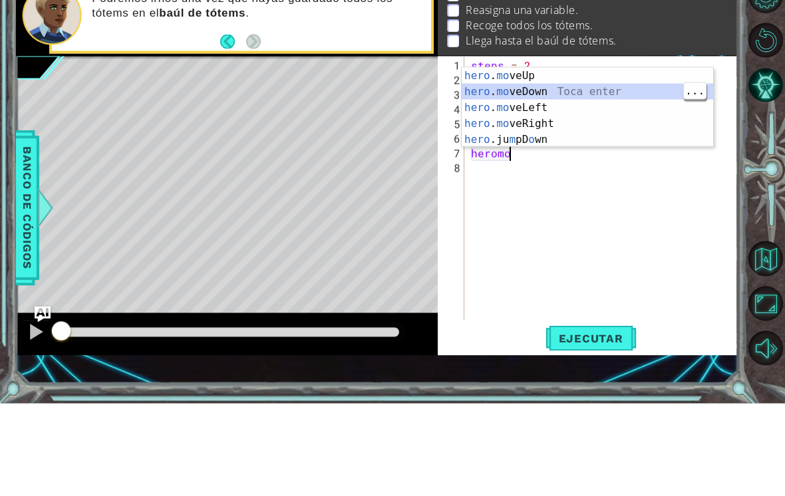
type textarea "hero.moveDown(1)"
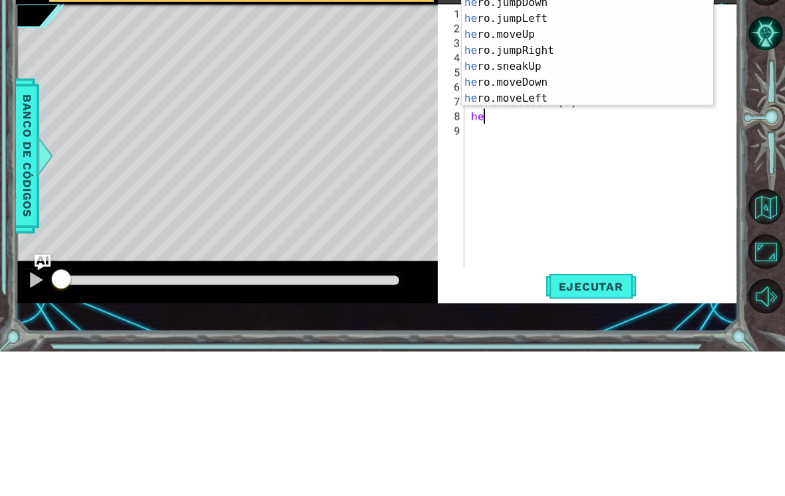
scroll to position [0, 1]
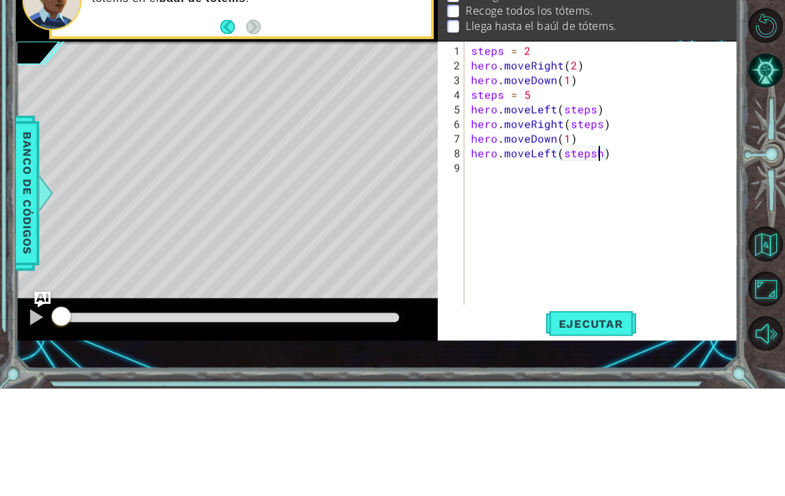
type textarea "hero.moveLeft(steps)"
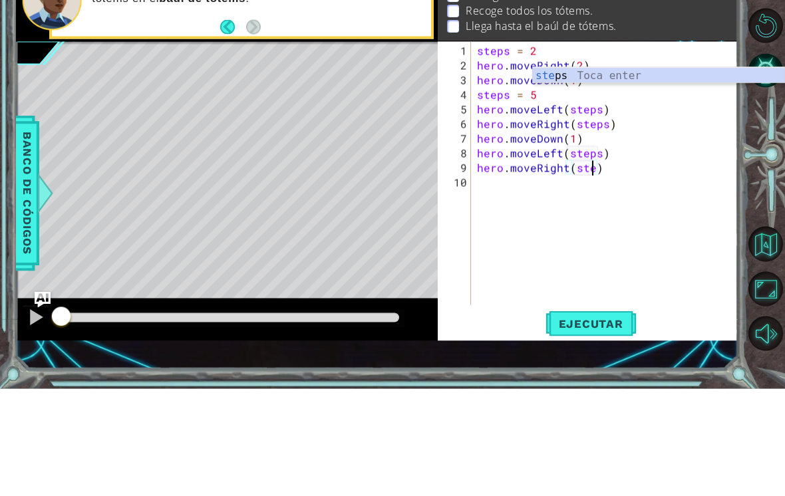
scroll to position [0, 8]
type textarea "hero.moveRight(steps)"
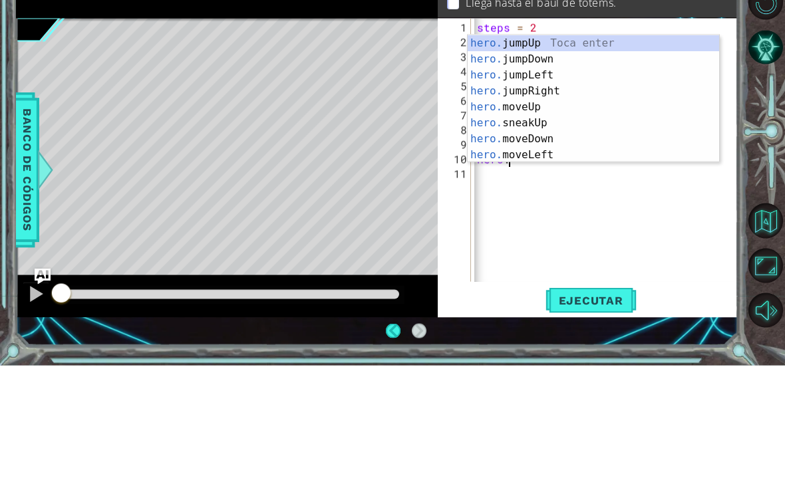
scroll to position [0, 2]
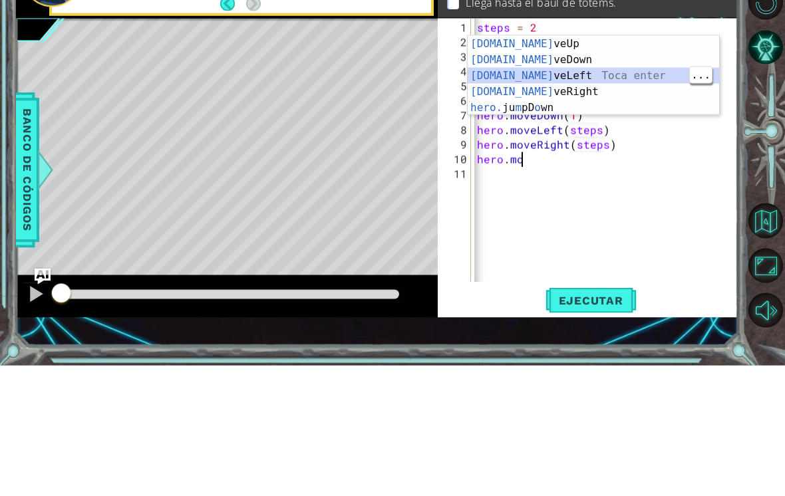
click at [683, 166] on div "[DOMAIN_NAME] veUp Toca enter [DOMAIN_NAME] veDown Toca enter [DOMAIN_NAME] veL…" at bounding box center [592, 222] width 251 height 112
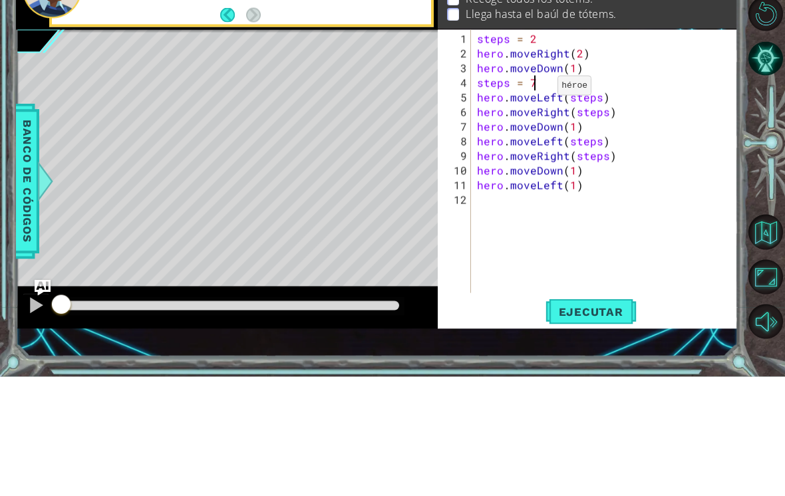
scroll to position [21, 0]
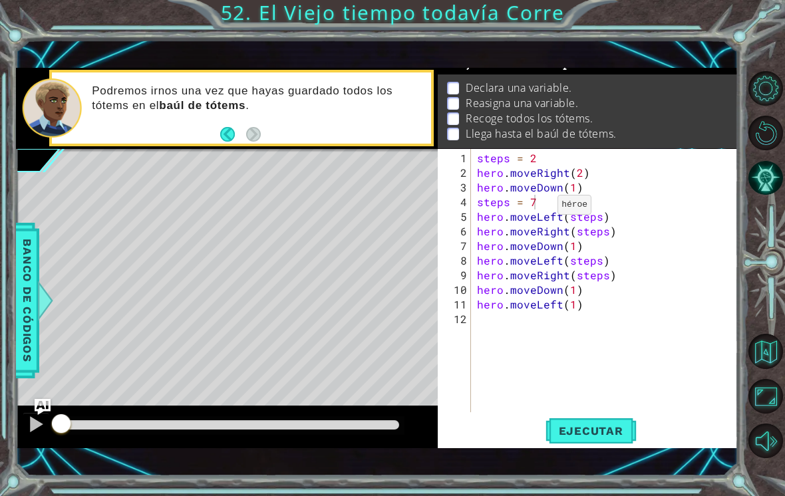
click at [623, 436] on span "Ejecutar" at bounding box center [590, 430] width 91 height 13
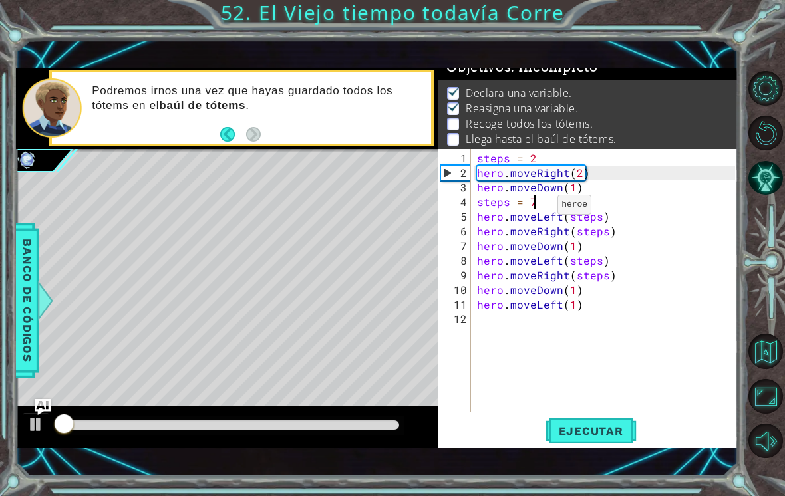
scroll to position [9, 0]
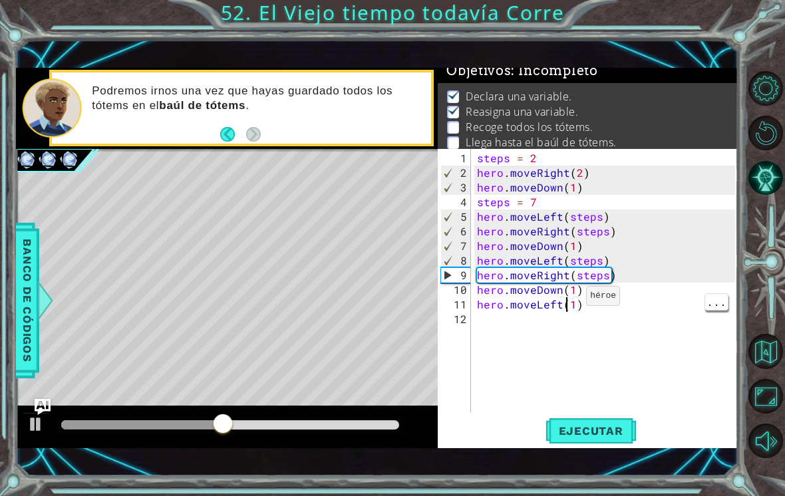
click at [569, 301] on div "steps = 2 hero . moveRight ( 2 ) hero . moveDown ( 1 ) steps = 7 hero . moveLef…" at bounding box center [607, 297] width 267 height 293
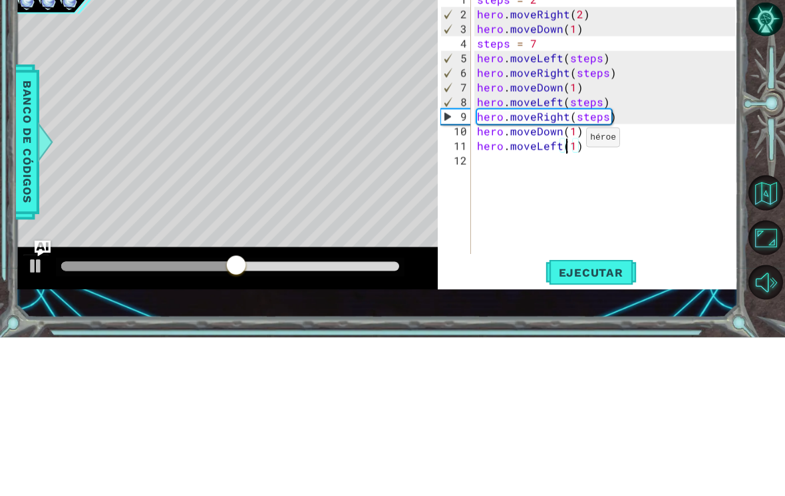
click at [571, 151] on div "steps = 2 hero . moveRight ( 2 ) hero . moveDown ( 1 ) steps = 7 hero . moveLef…" at bounding box center [607, 297] width 267 height 293
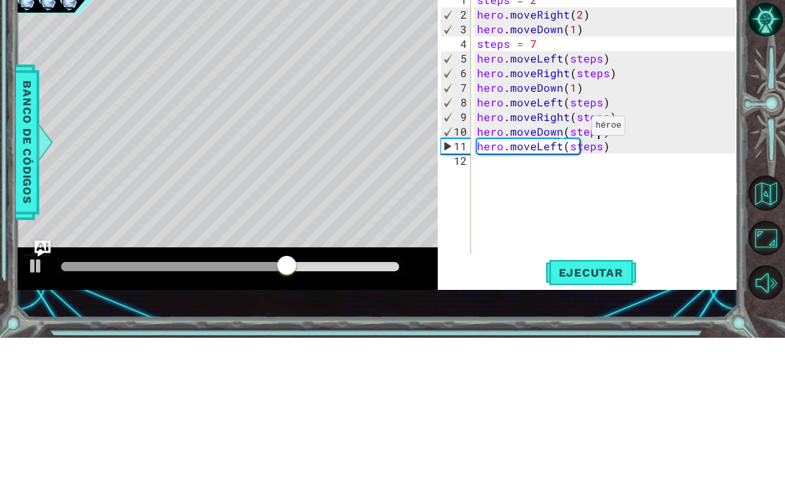
scroll to position [0, 7]
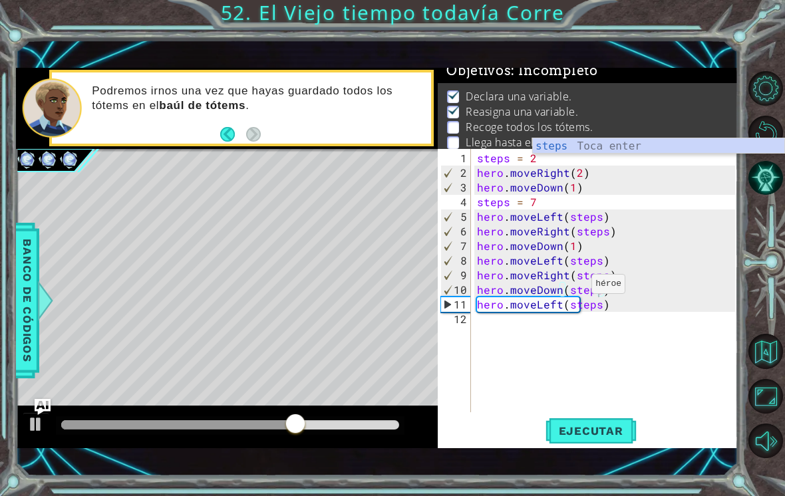
type textarea "hero.moveDown(steps)"
click at [611, 434] on span "Ejecutar" at bounding box center [590, 430] width 91 height 13
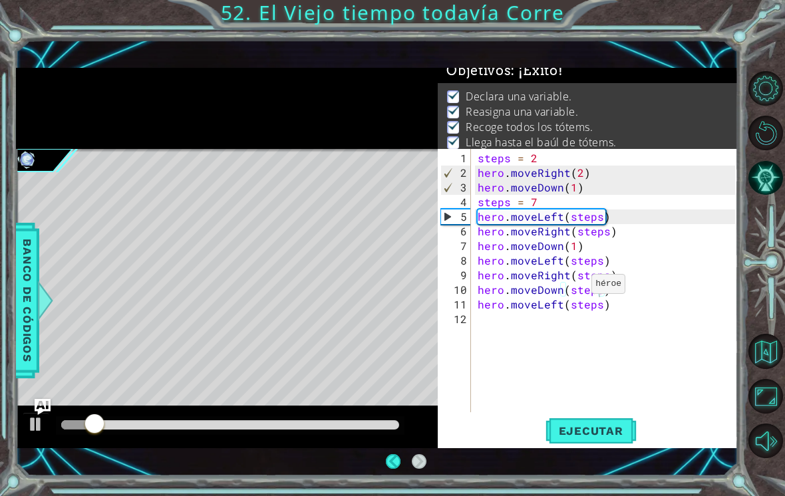
scroll to position [21, 0]
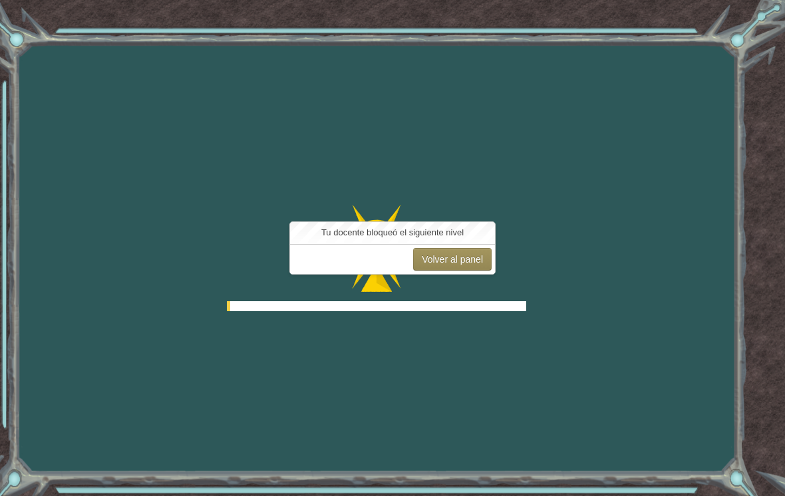
click at [498, 362] on div "Goals Error cargando del servidor Deberás unirte a un curso para jugar a este n…" at bounding box center [392, 248] width 785 height 496
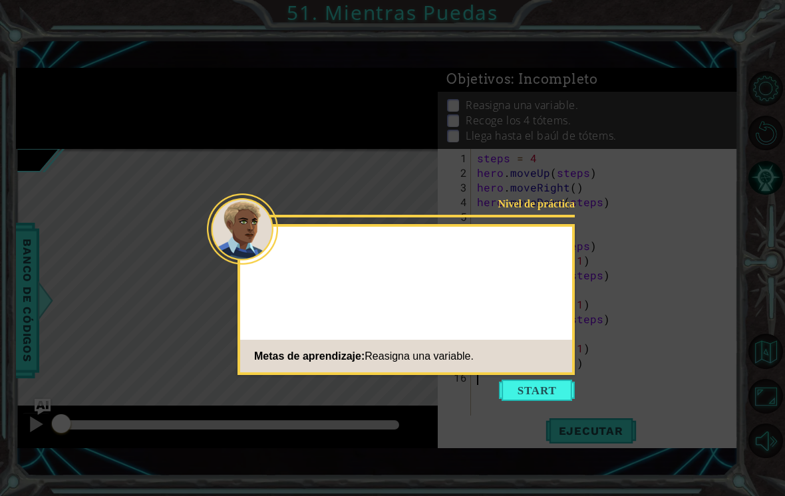
click at [537, 399] on button "Start" at bounding box center [537, 390] width 76 height 21
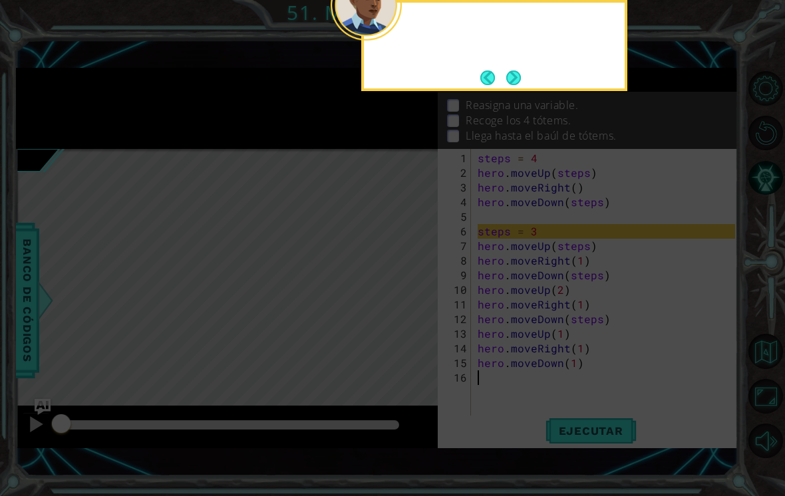
click at [561, 378] on icon at bounding box center [392, 113] width 785 height 766
click at [535, 78] on div "La variable steps se reasignó al" at bounding box center [494, 45] width 266 height 91
click at [519, 78] on button "Next" at bounding box center [513, 77] width 17 height 17
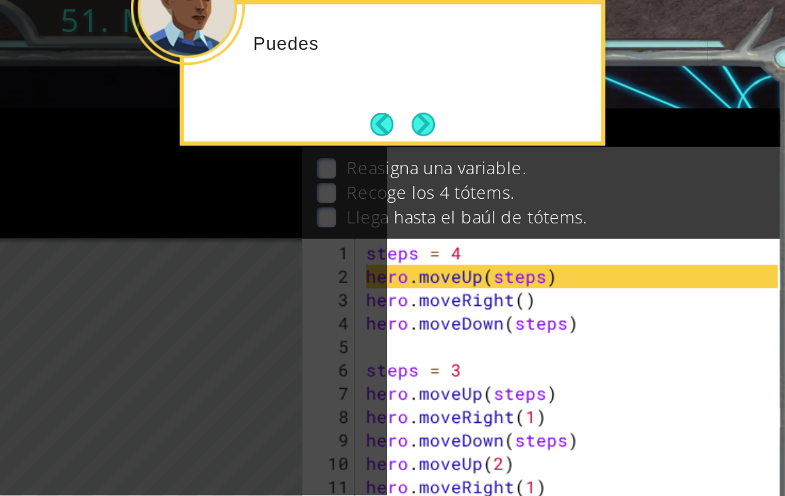
click at [505, 80] on button "Next" at bounding box center [512, 77] width 15 height 15
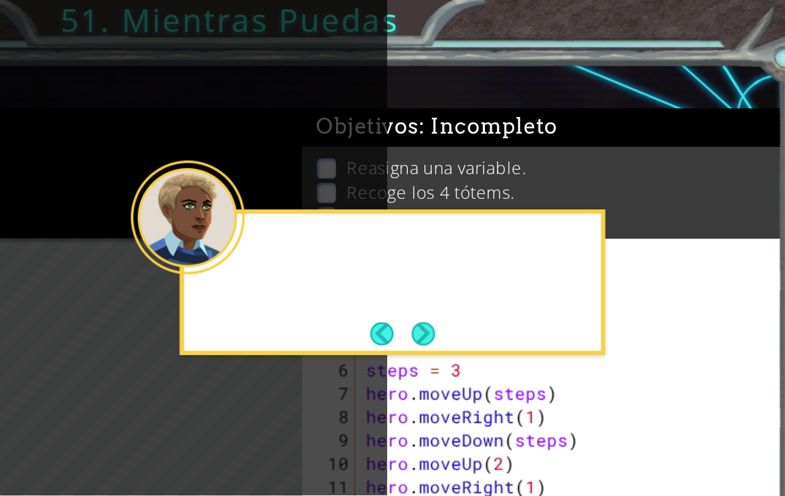
click at [511, 78] on span ": Incompleto" at bounding box center [554, 79] width 86 height 16
click at [505, 203] on button "Next" at bounding box center [513, 208] width 17 height 17
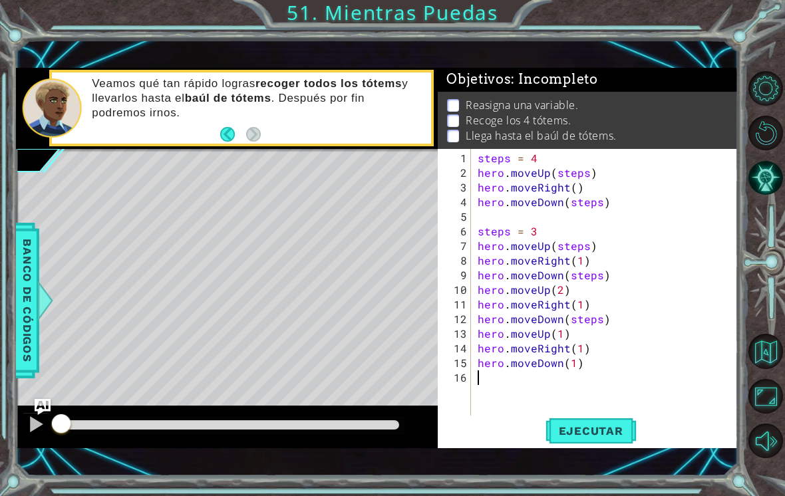
click at [761, 193] on button "Pista IA" at bounding box center [765, 177] width 35 height 35
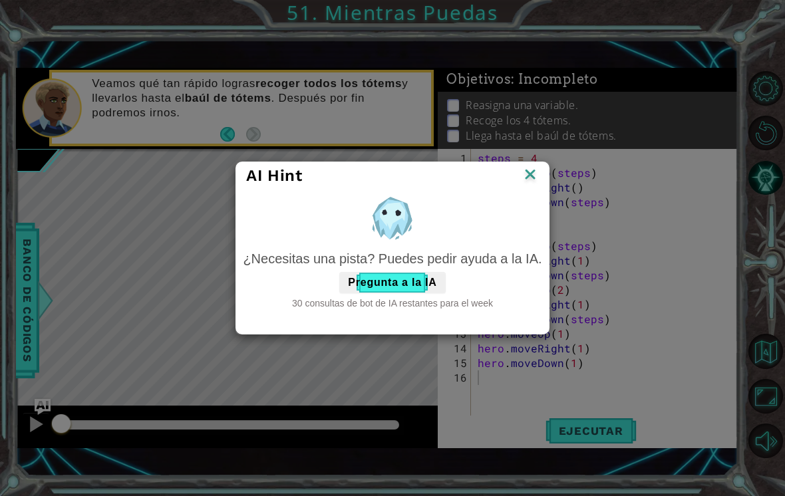
click at [755, 355] on div "AI Hint ¿Necesitas una pista? Puedes pedir ayuda a la IA. Pregunta a la IA 30 c…" at bounding box center [392, 248] width 785 height 496
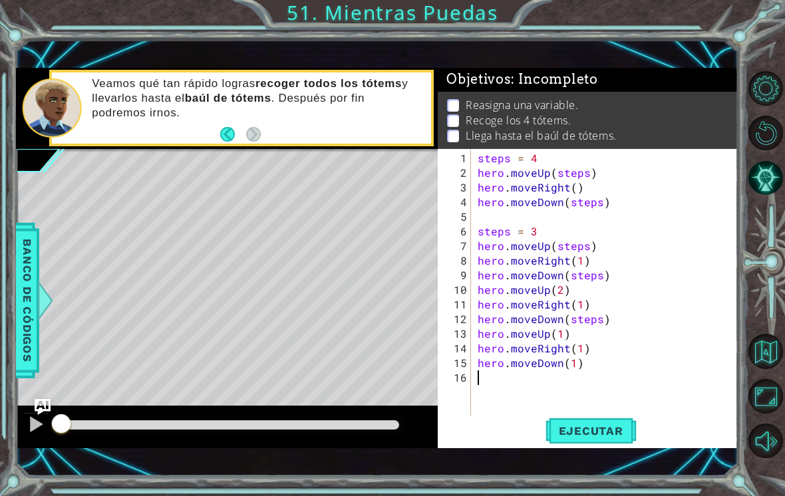
type textarea "hero.moveUp(steps)"
click at [766, 366] on button "Volver al mapa" at bounding box center [765, 351] width 35 height 35
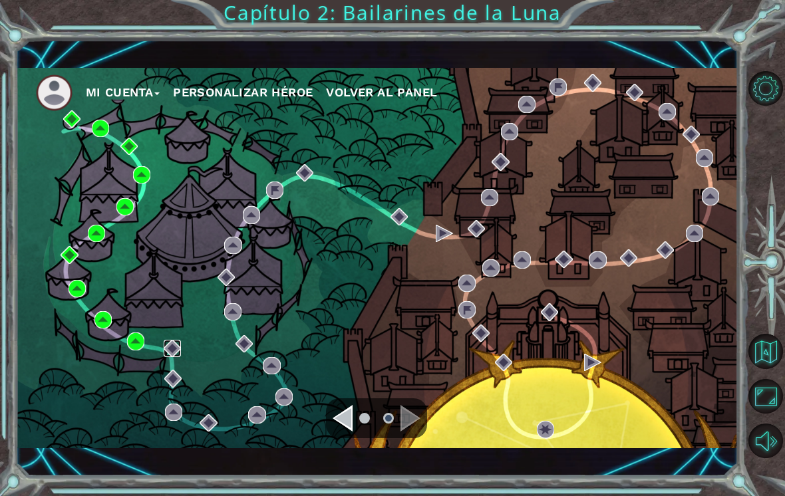
click at [172, 348] on img at bounding box center [172, 348] width 17 height 17
click at [164, 356] on img at bounding box center [172, 348] width 17 height 17
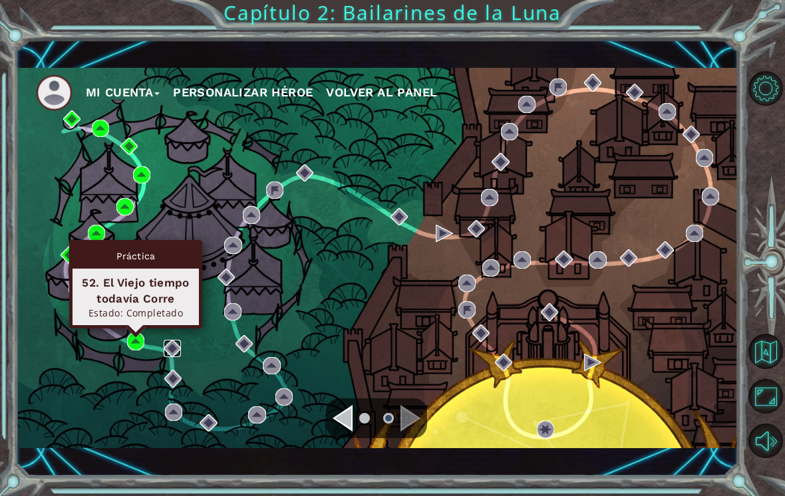
scroll to position [5, 0]
